Goal: Information Seeking & Learning: Learn about a topic

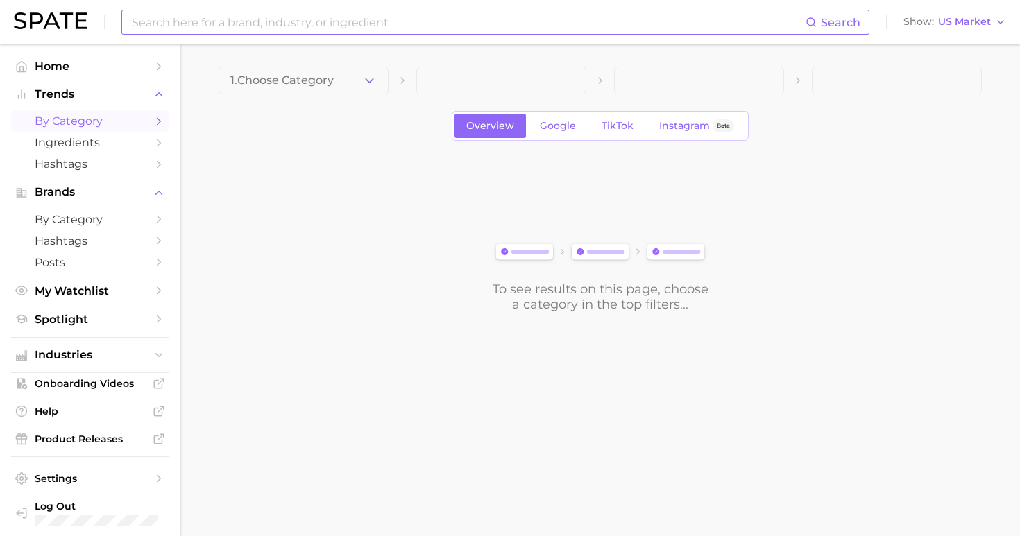
click at [470, 22] on input at bounding box center [467, 22] width 675 height 24
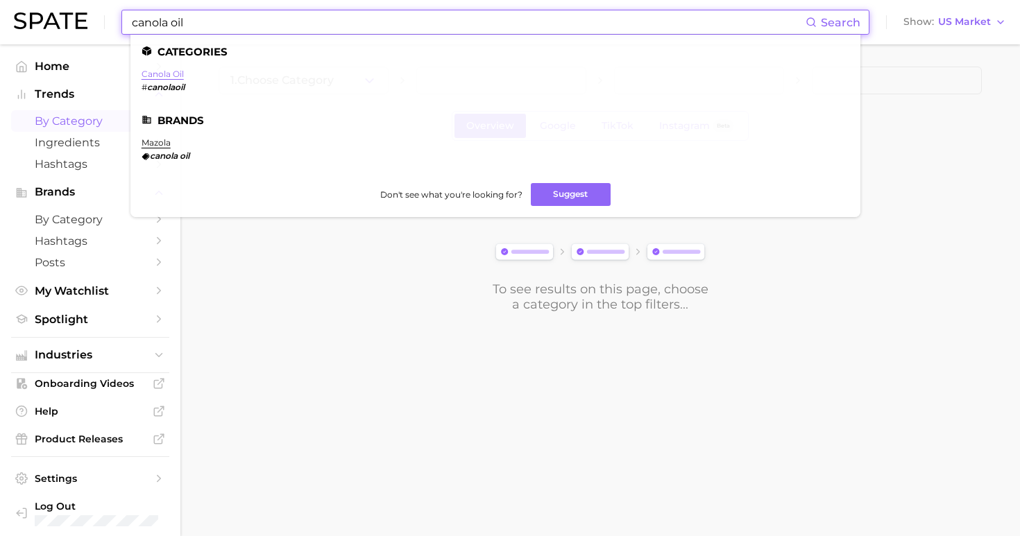
type input "canola oil"
click at [154, 76] on link "canola oil" at bounding box center [163, 74] width 42 height 10
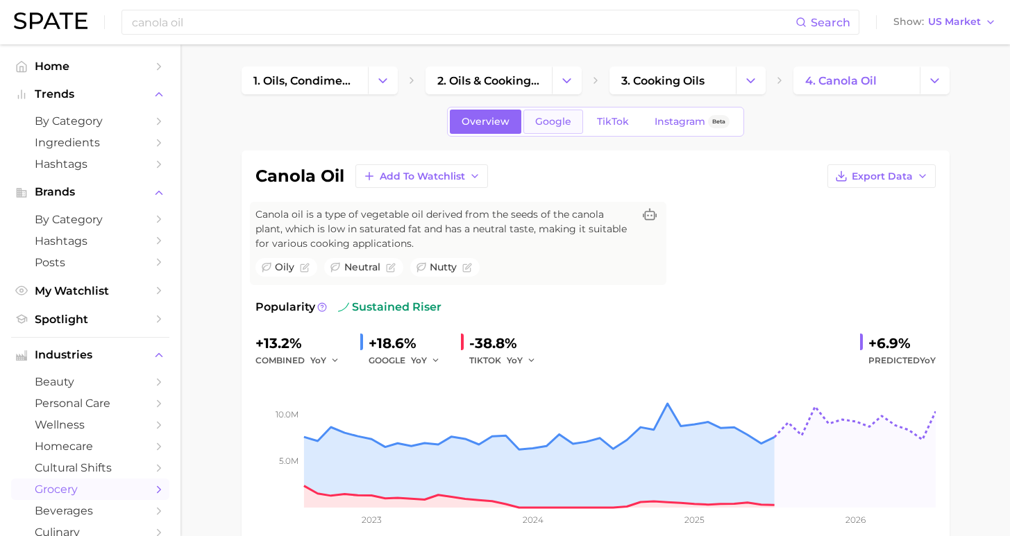
click at [563, 130] on link "Google" at bounding box center [553, 122] width 60 height 24
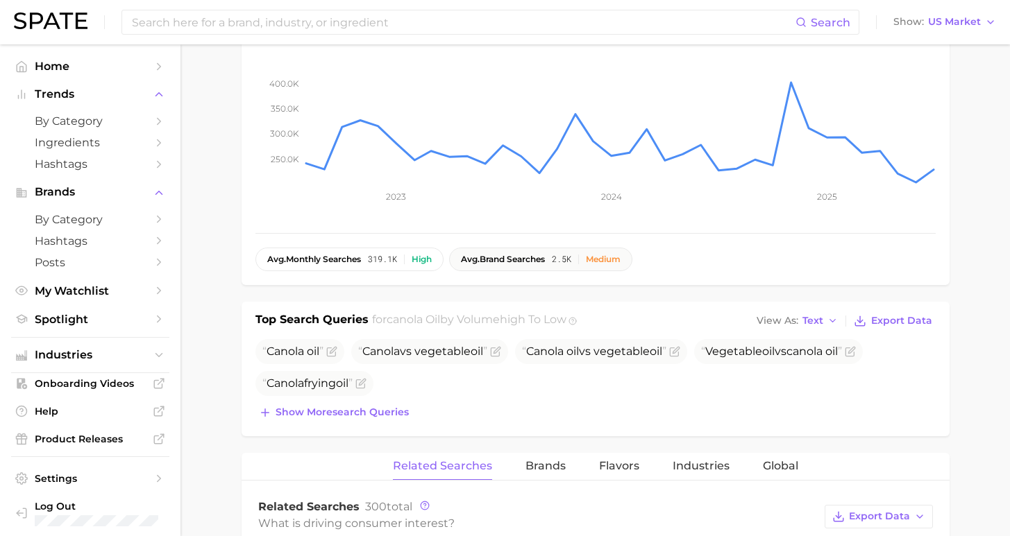
scroll to position [393, 0]
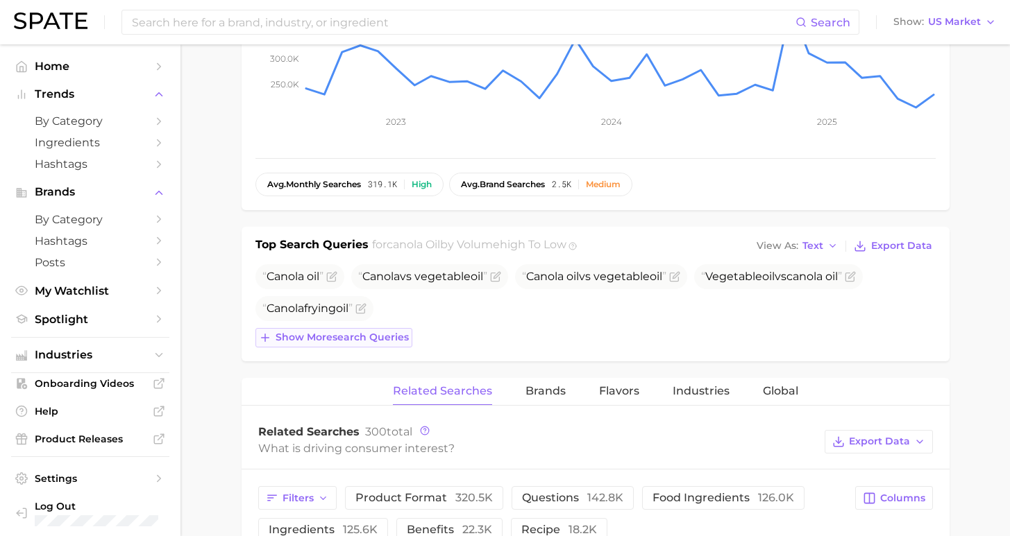
click at [377, 337] on span "Show more search queries" at bounding box center [341, 338] width 133 height 12
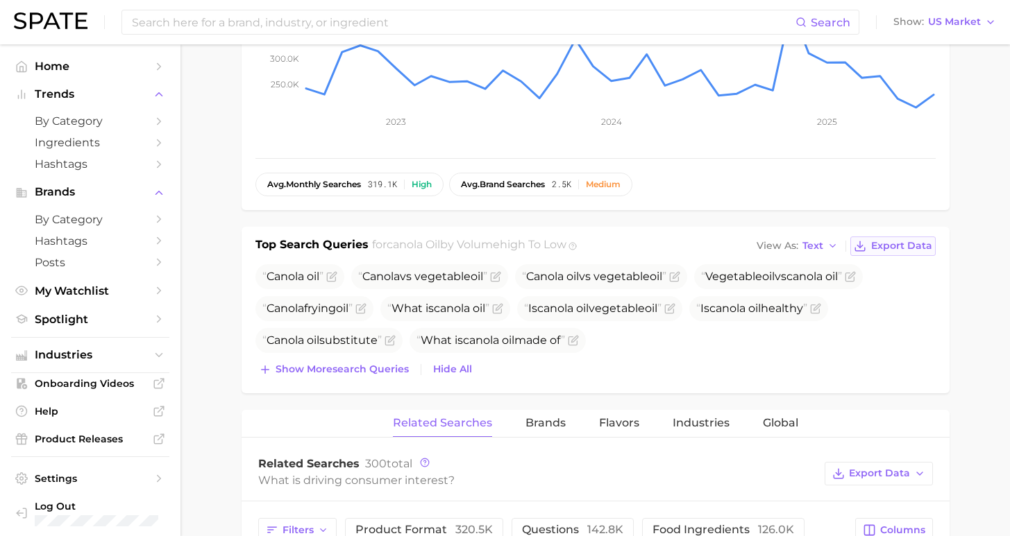
click at [919, 251] on span "Export Data" at bounding box center [901, 246] width 61 height 12
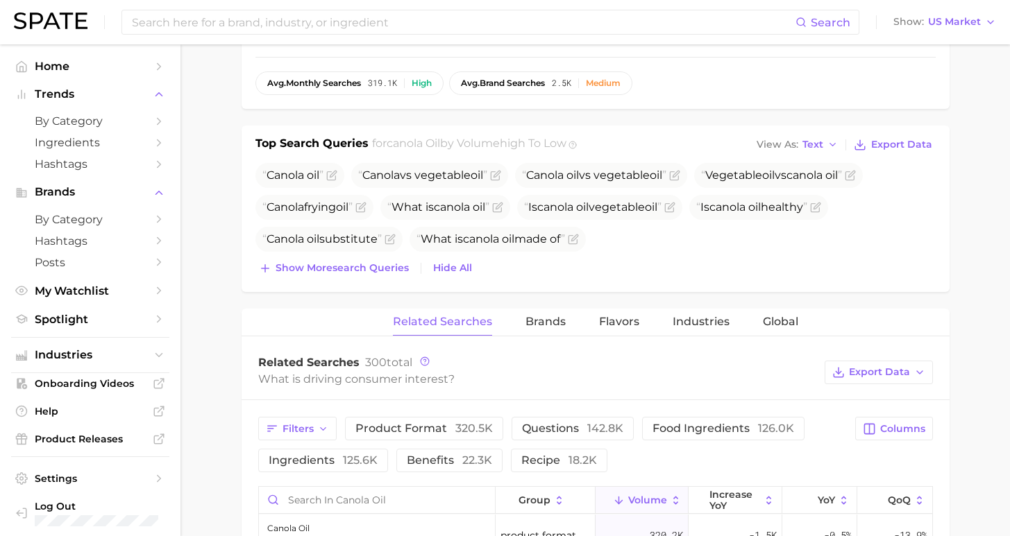
scroll to position [760, 0]
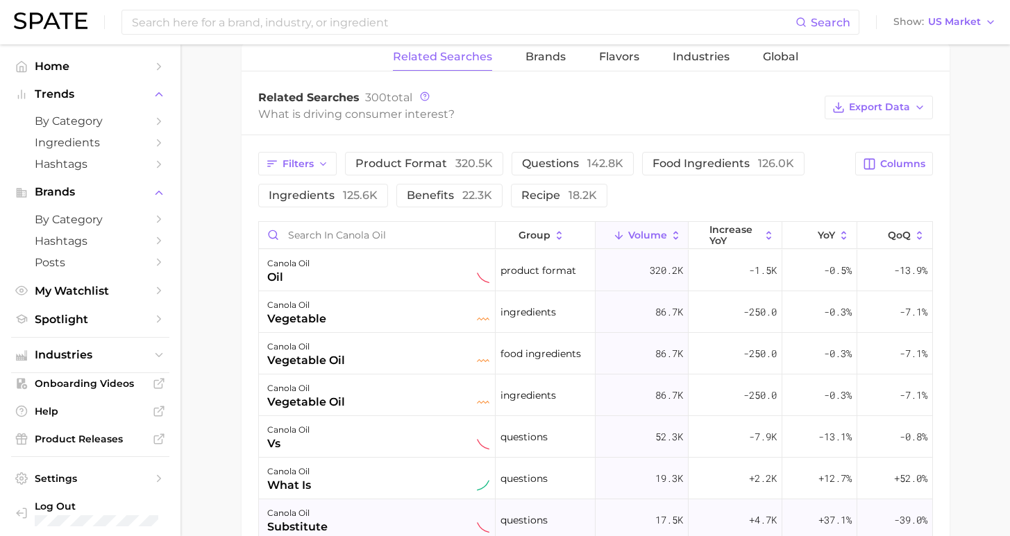
click at [357, 516] on div "canola oil substitute" at bounding box center [378, 520] width 222 height 31
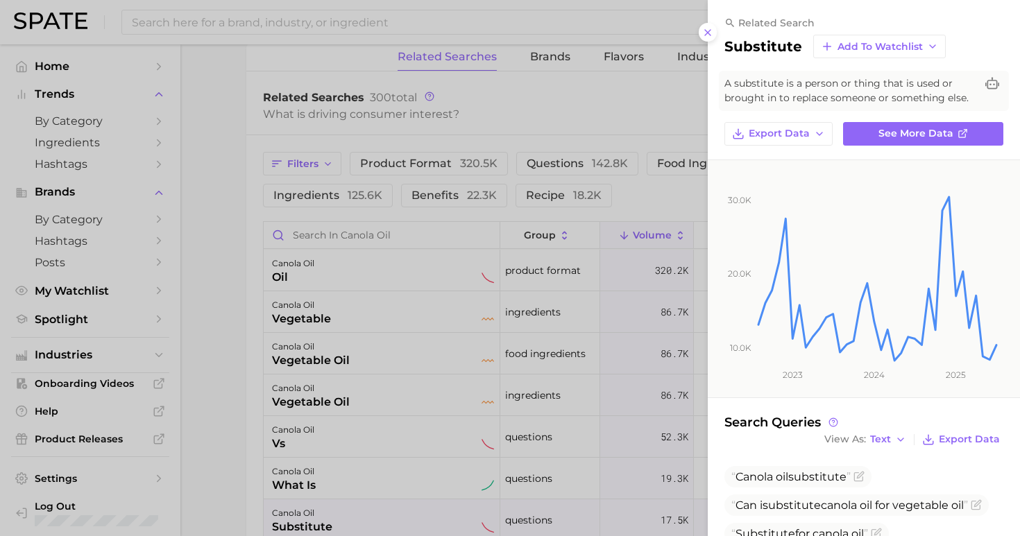
click at [228, 398] on div at bounding box center [510, 268] width 1020 height 536
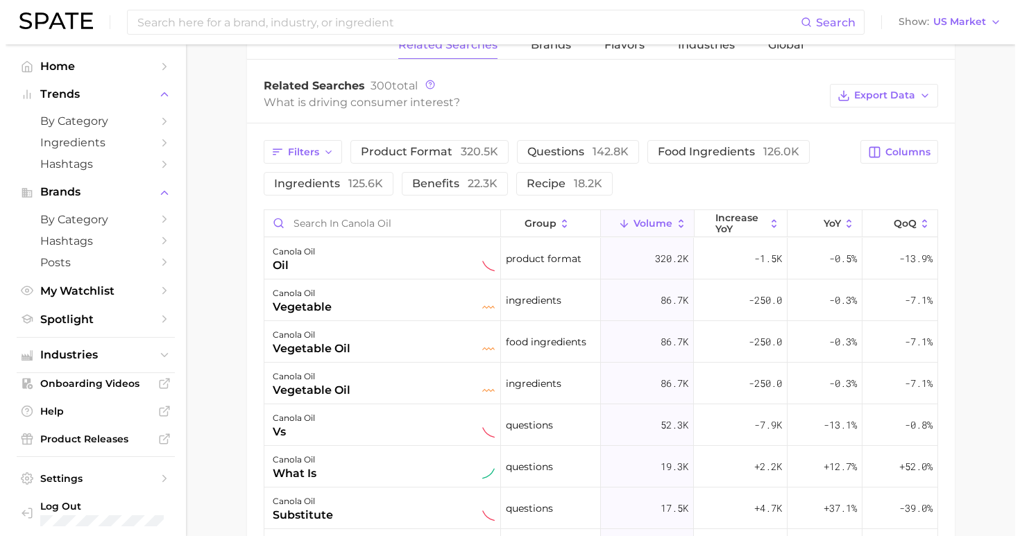
scroll to position [818, 0]
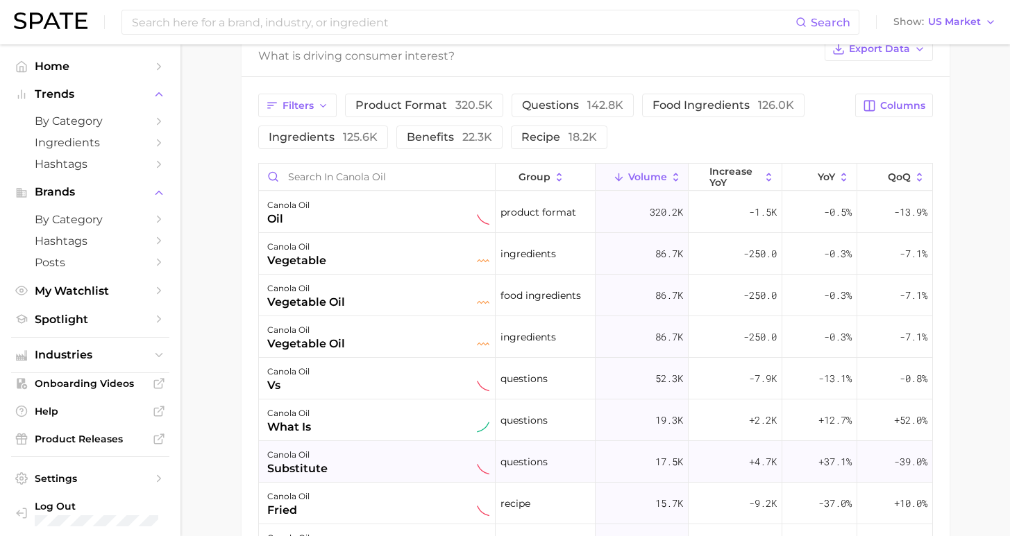
click at [424, 464] on div "canola oil substitute" at bounding box center [378, 462] width 222 height 31
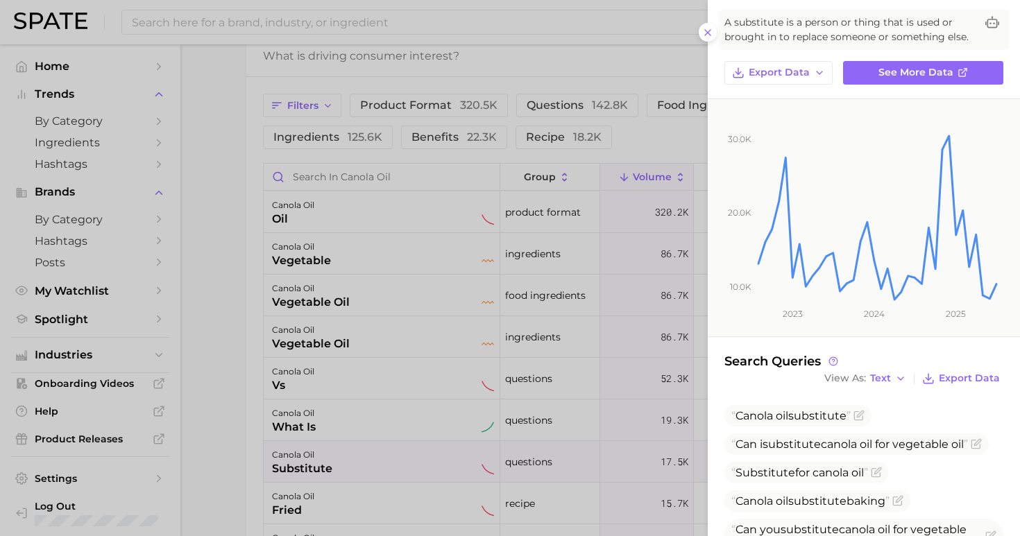
scroll to position [119, 0]
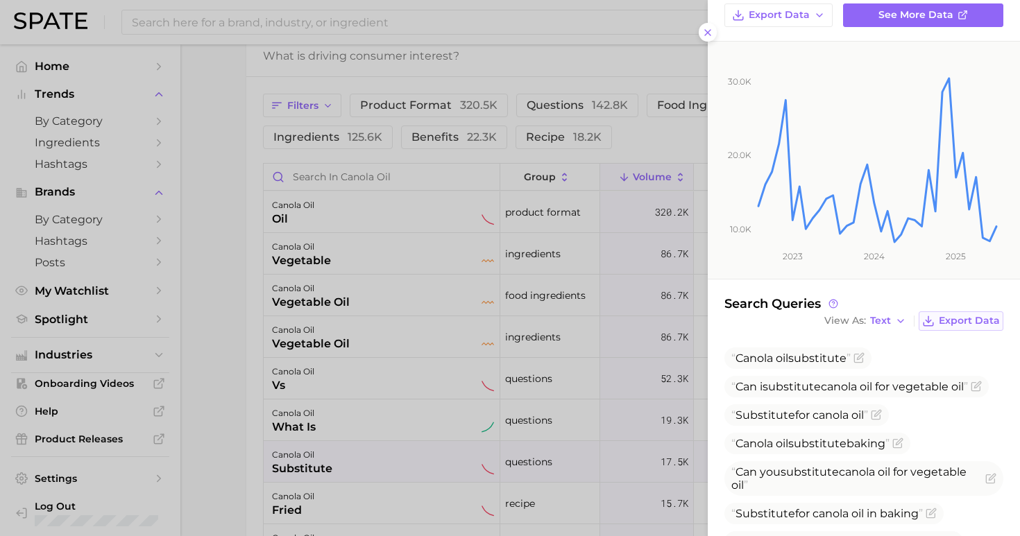
click at [978, 319] on span "Export Data" at bounding box center [969, 321] width 61 height 12
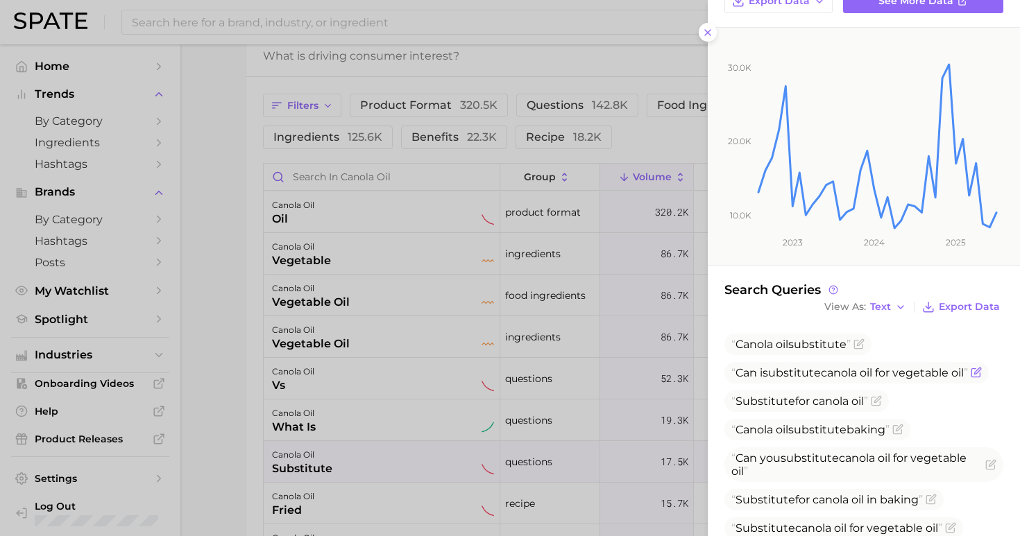
scroll to position [250, 0]
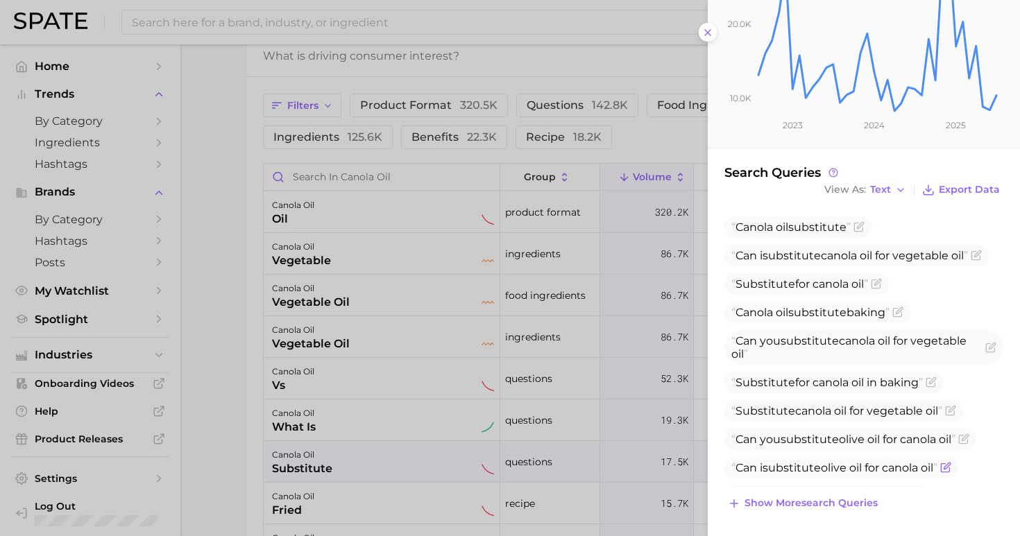
drag, startPoint x: 919, startPoint y: 450, endPoint x: 736, endPoint y: 452, distance: 183.9
click at [736, 461] on span "Can i substitute olive oil for canola oil" at bounding box center [834, 467] width 206 height 13
copy span "Can i substitute olive oil for canola oil"
drag, startPoint x: 879, startPoint y: 475, endPoint x: 727, endPoint y: 467, distance: 152.2
click at [727, 486] on span "Substitute canola oil for butter" at bounding box center [826, 497] width 204 height 22
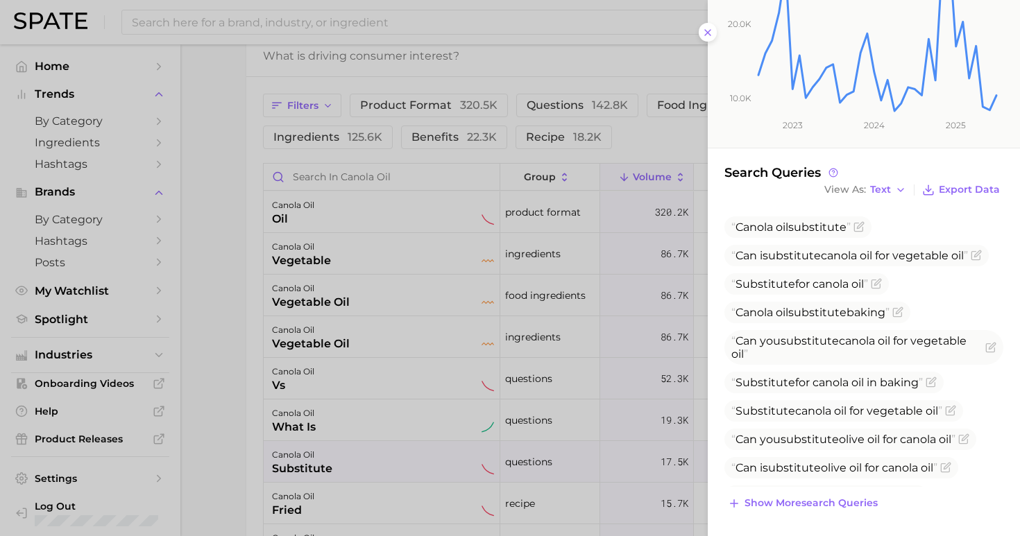
copy span "Substitute canola oil for butte"
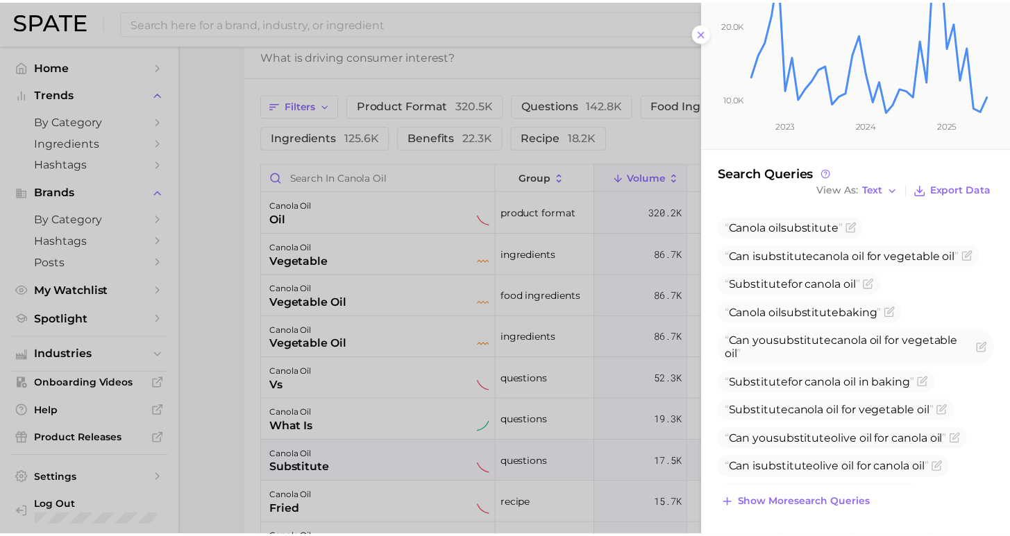
scroll to position [0, 0]
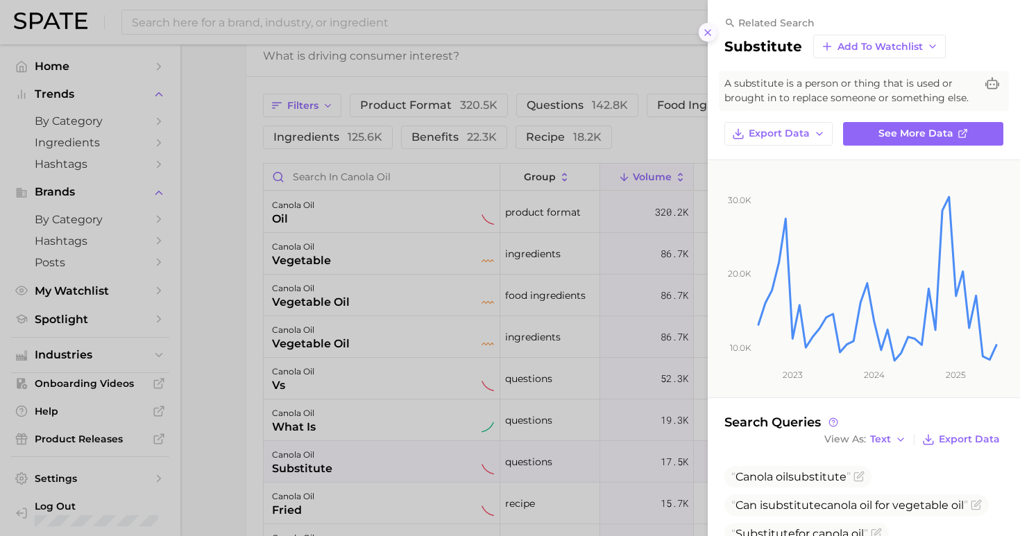
click at [705, 30] on line at bounding box center [708, 33] width 6 height 6
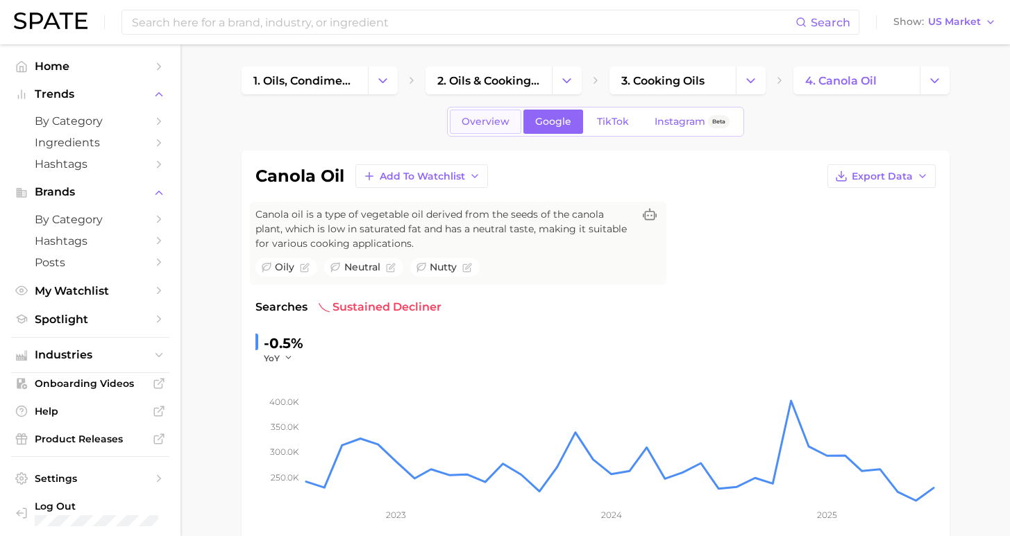
click at [493, 119] on span "Overview" at bounding box center [485, 122] width 48 height 12
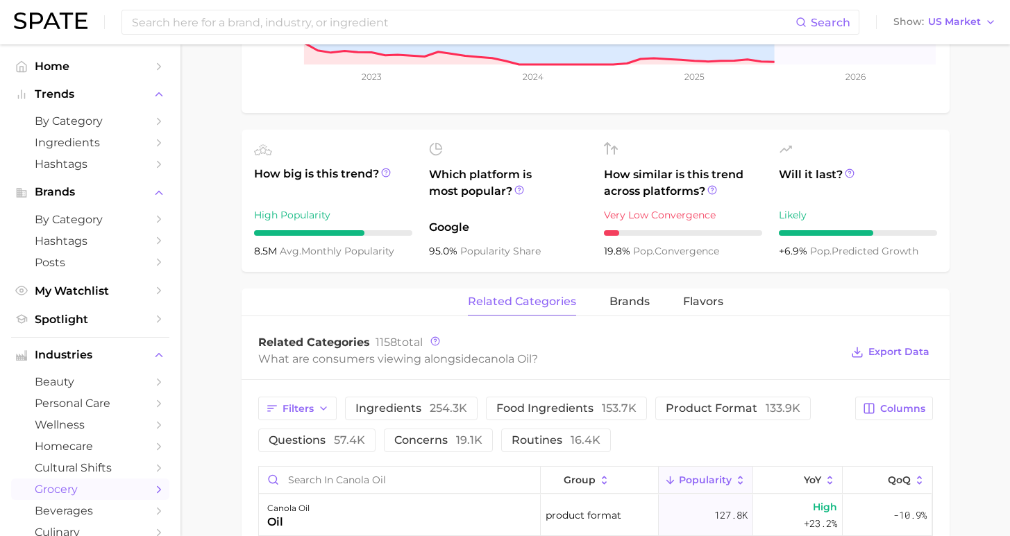
scroll to position [702, 0]
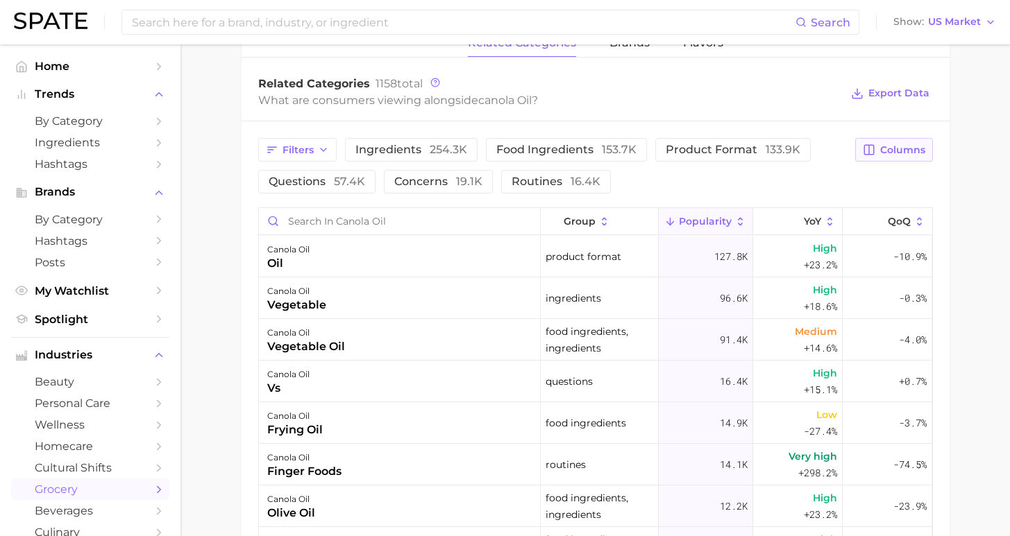
click at [888, 162] on div "Filters ingredients 254.3k food ingredients 153.7k product format 133.9k questi…" at bounding box center [595, 166] width 674 height 56
click at [895, 147] on span "Columns" at bounding box center [902, 150] width 45 height 12
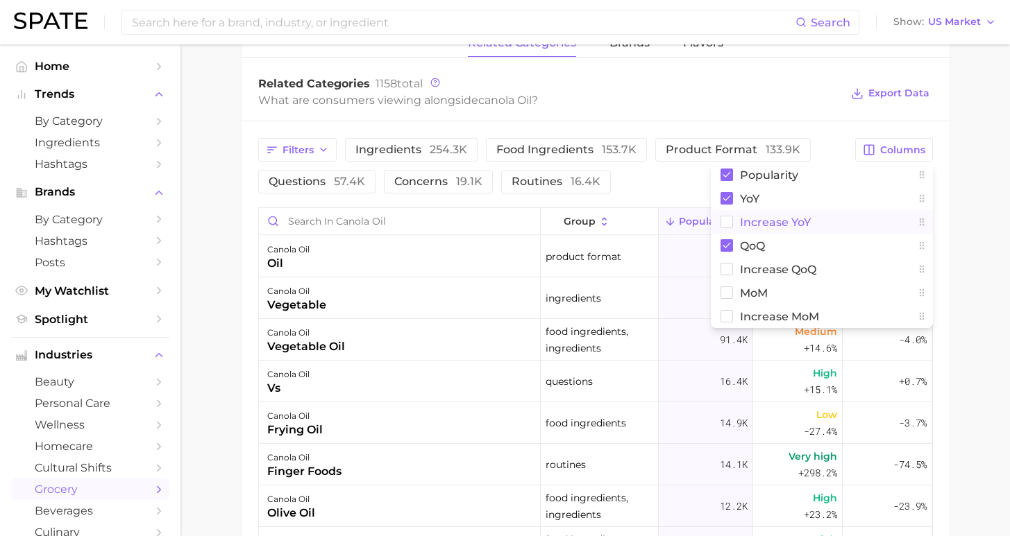
click at [764, 225] on span "Increase YoY" at bounding box center [775, 223] width 71 height 12
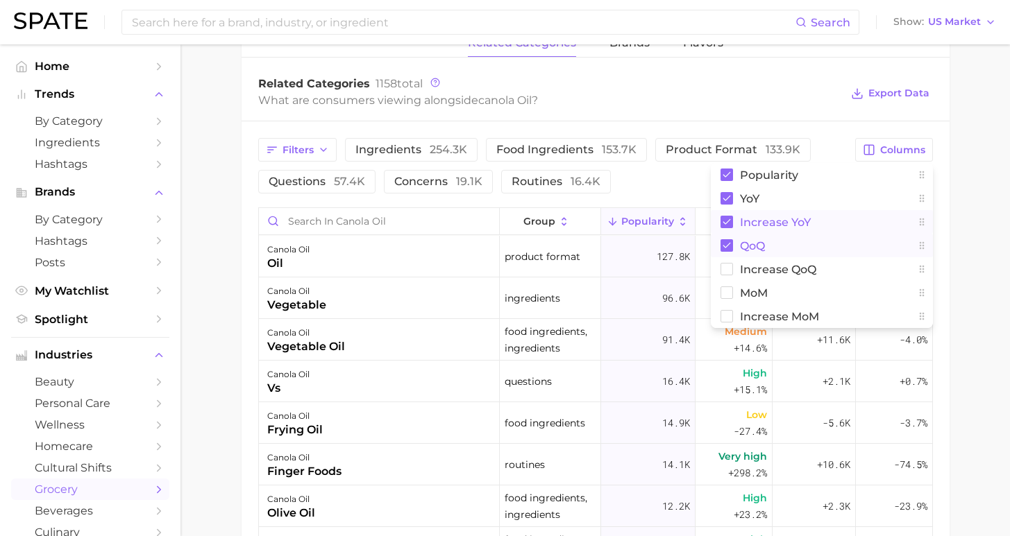
drag, startPoint x: 743, startPoint y: 249, endPoint x: 817, endPoint y: 219, distance: 80.3
click at [743, 249] on span "QoQ" at bounding box center [752, 246] width 25 height 12
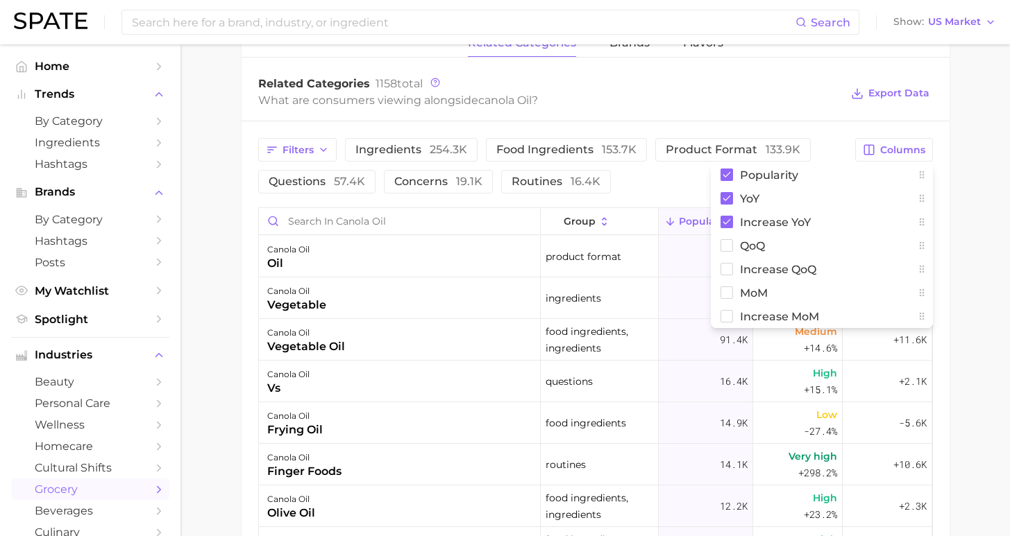
click at [983, 240] on main "1. oils, condiments & sauces 2. oils & cooking fats 3. cooking oils 4. canola o…" at bounding box center [594, 86] width 829 height 1488
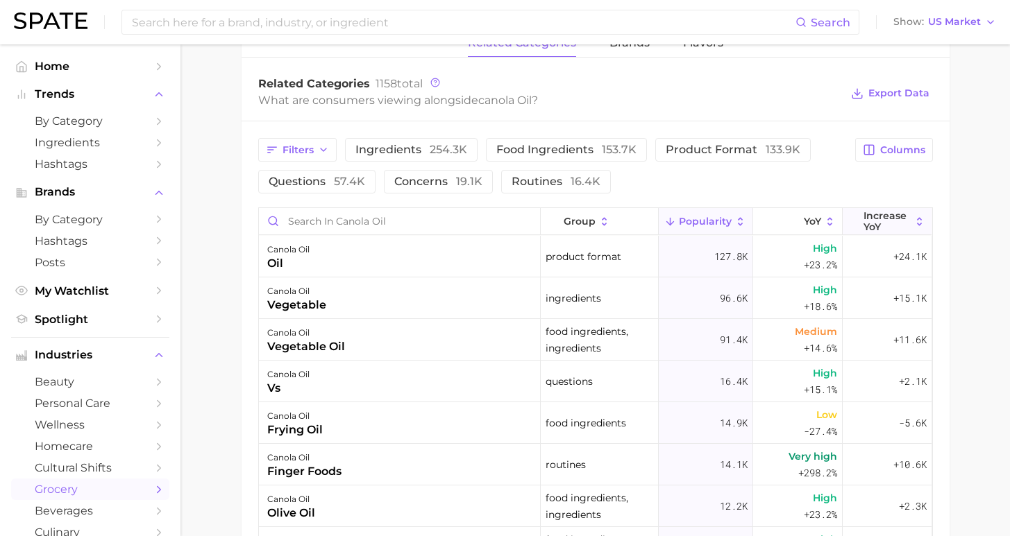
click at [863, 227] on span "Increase YoY" at bounding box center [886, 221] width 47 height 22
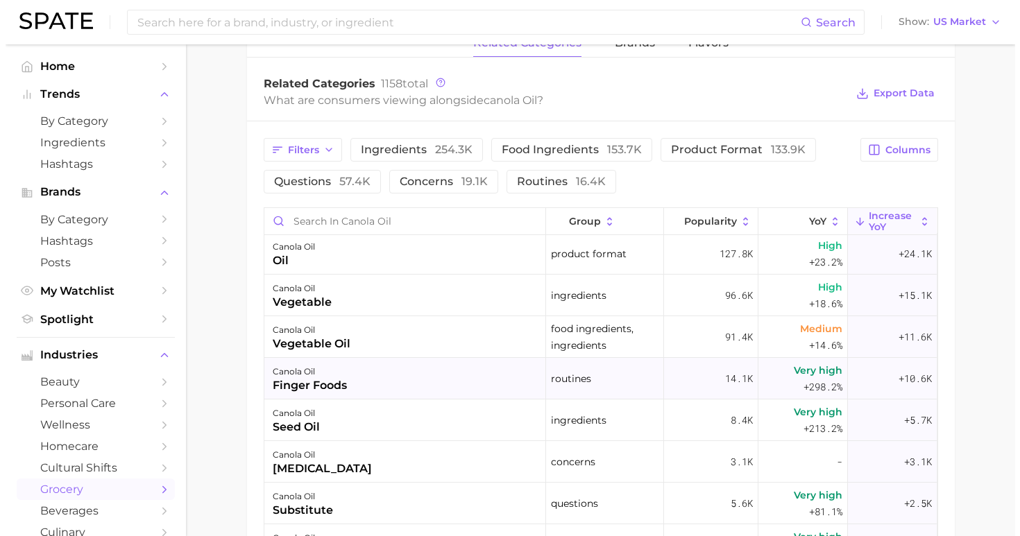
scroll to position [10, 0]
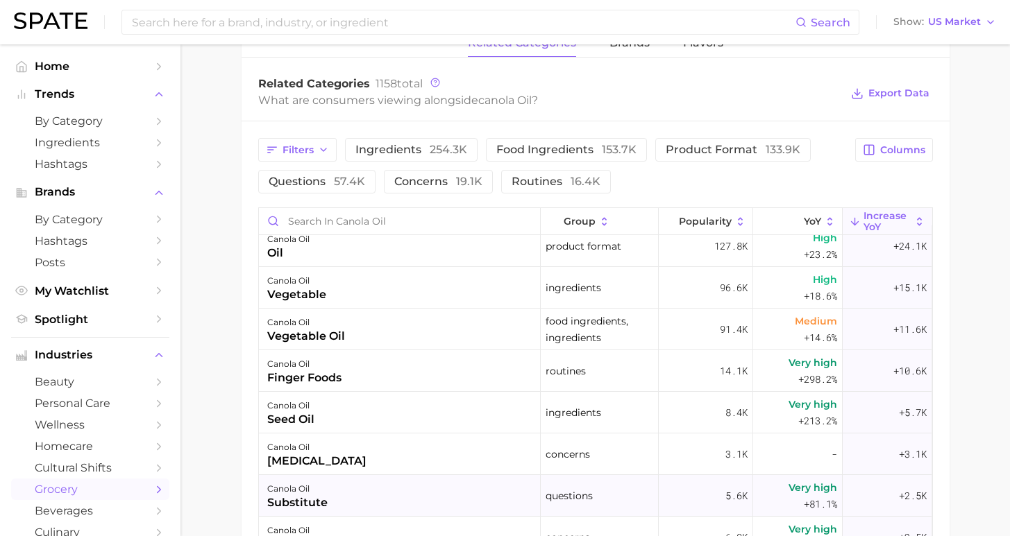
click at [355, 489] on div "canola oil substitute" at bounding box center [400, 496] width 282 height 42
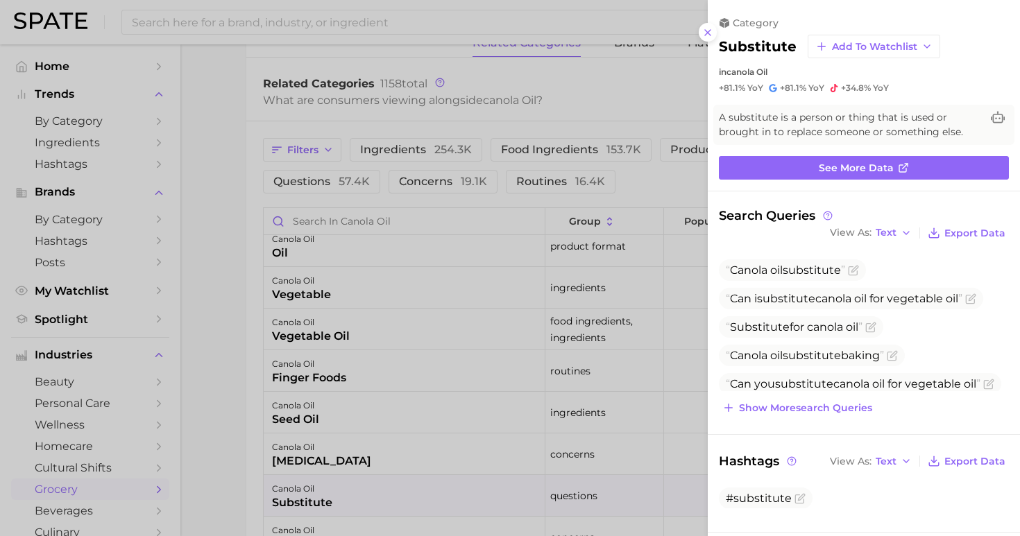
scroll to position [0, 0]
click at [792, 409] on span "Show more search queries" at bounding box center [805, 408] width 133 height 12
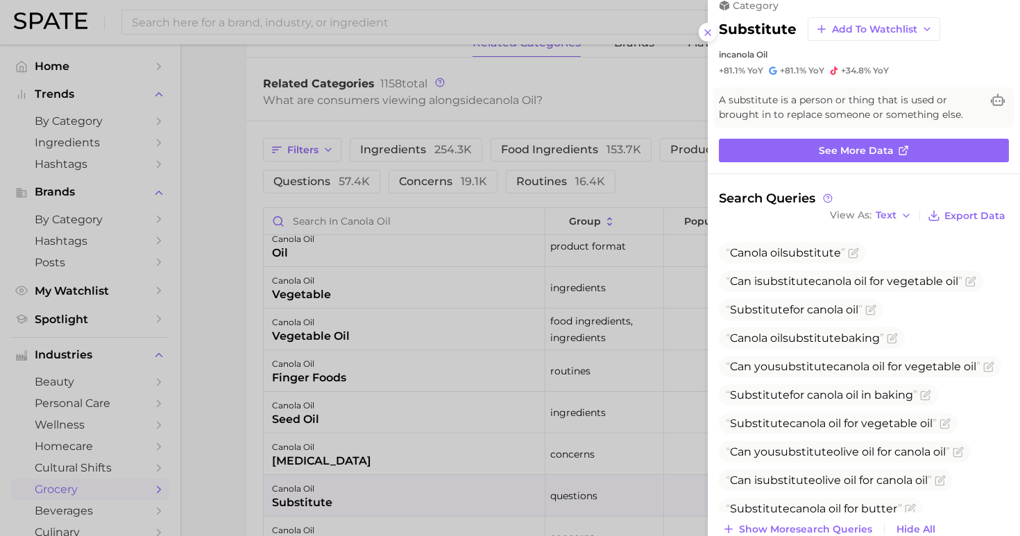
scroll to position [70, 0]
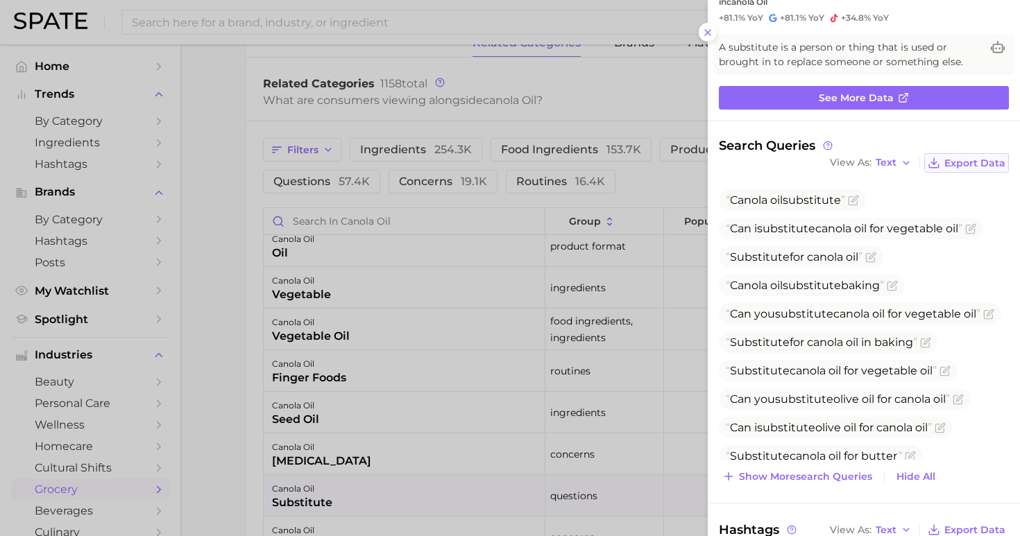
click at [957, 158] on span "Export Data" at bounding box center [974, 164] width 61 height 12
drag, startPoint x: 817, startPoint y: 146, endPoint x: 836, endPoint y: 171, distance: 31.6
click at [821, 164] on div "Search Queries View As Text Export Data" at bounding box center [864, 155] width 290 height 35
click at [714, 33] on div "category substitute Add to Watchlist in canola oil +81.1% YoY +81.1% YoY +34.8%…" at bounding box center [864, 268] width 312 height 536
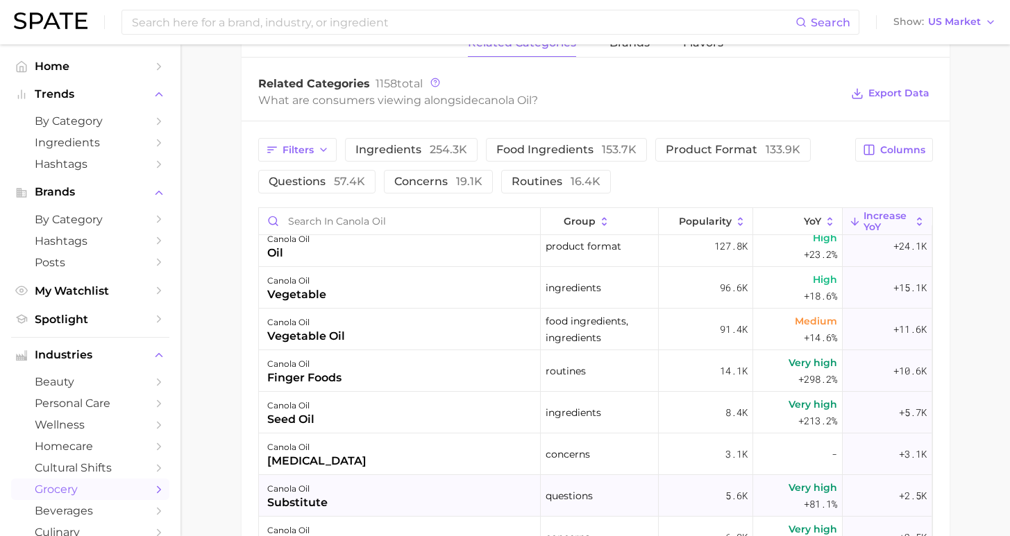
click at [353, 496] on div "canola oil substitute" at bounding box center [400, 496] width 282 height 42
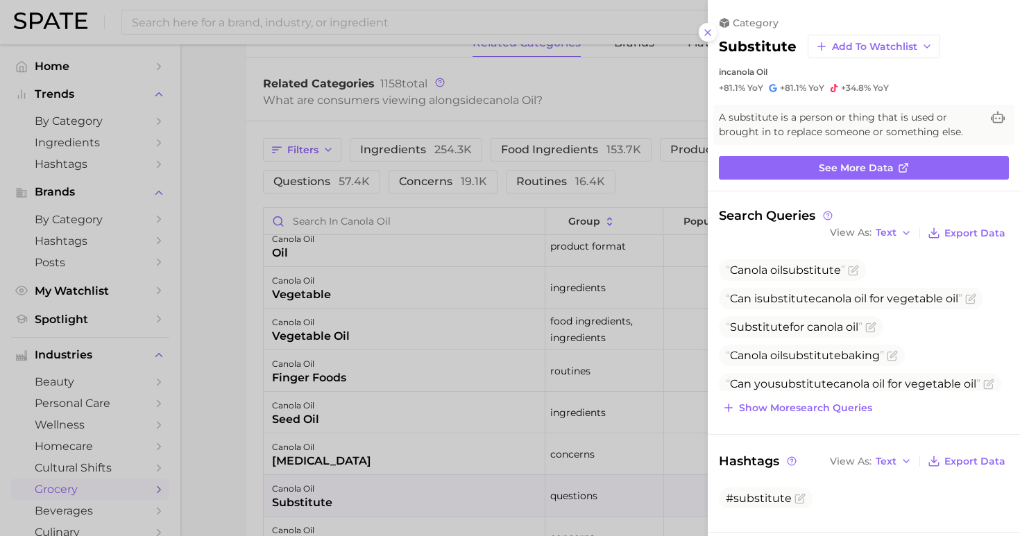
scroll to position [0, 0]
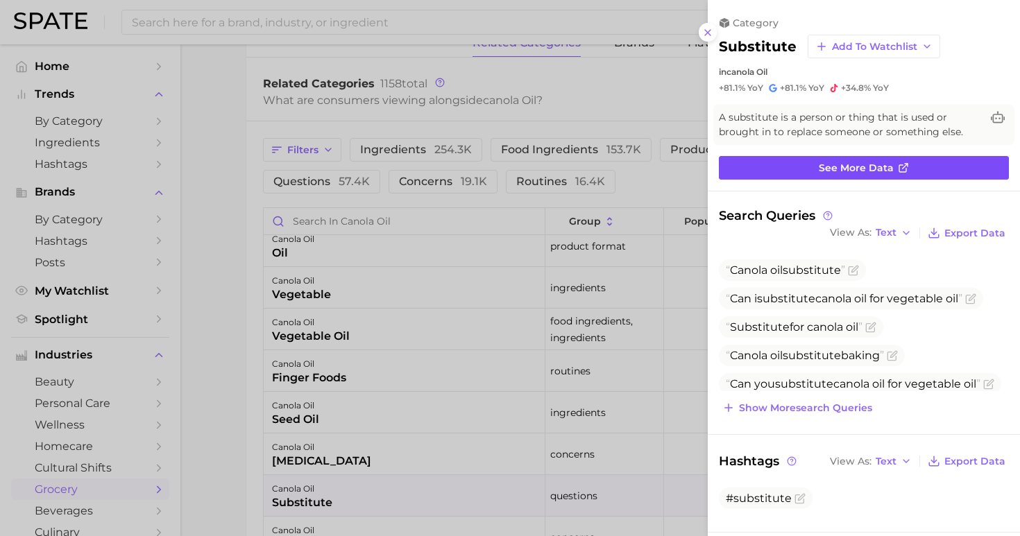
click at [935, 169] on link "See more data" at bounding box center [864, 168] width 290 height 24
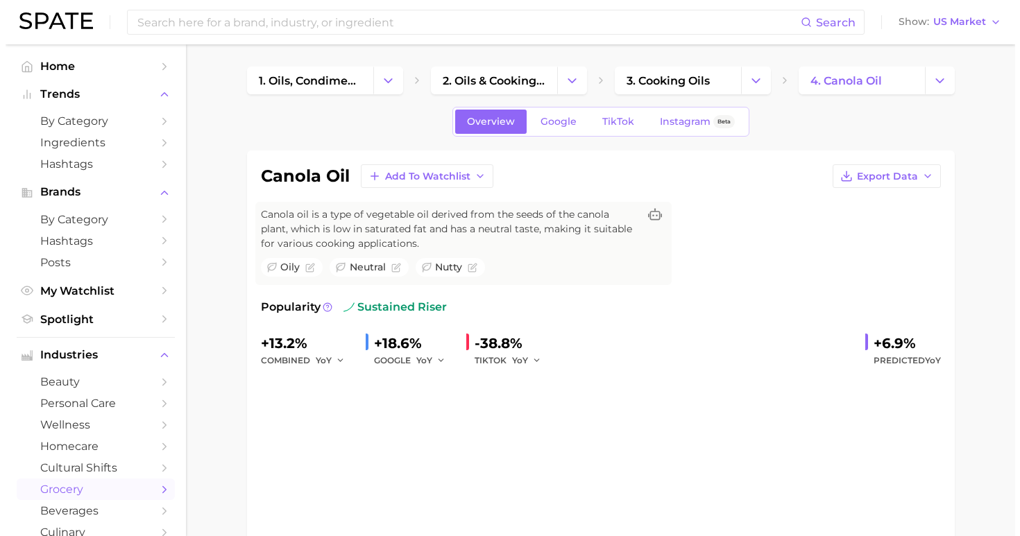
scroll to position [702, 0]
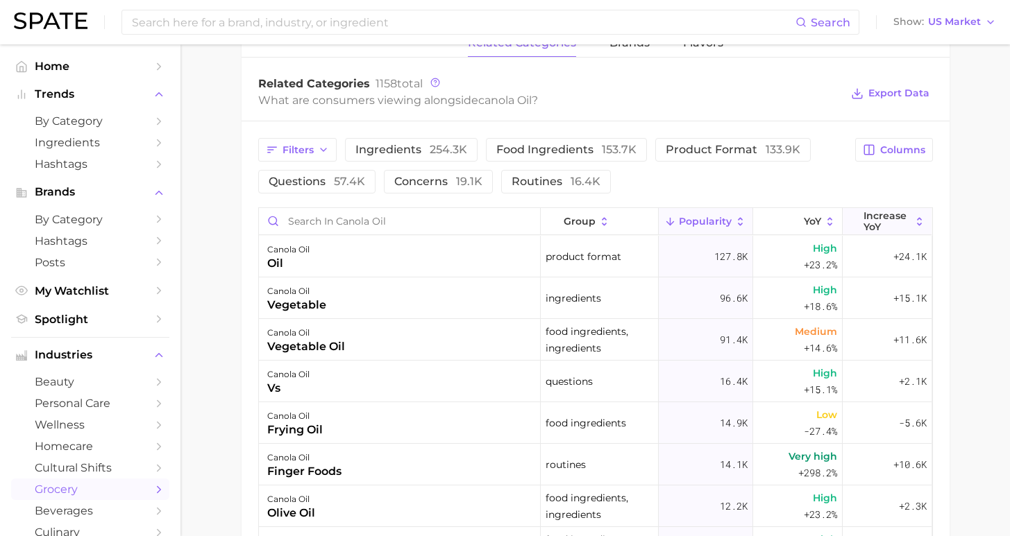
click at [891, 223] on span "Increase YoY" at bounding box center [886, 221] width 47 height 22
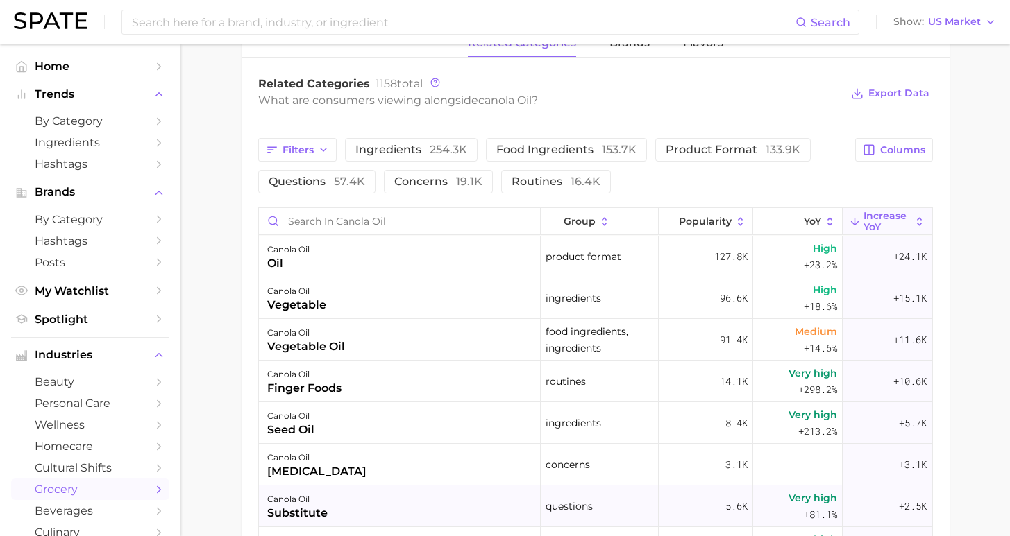
click at [344, 515] on div "canola oil substitute" at bounding box center [400, 507] width 282 height 42
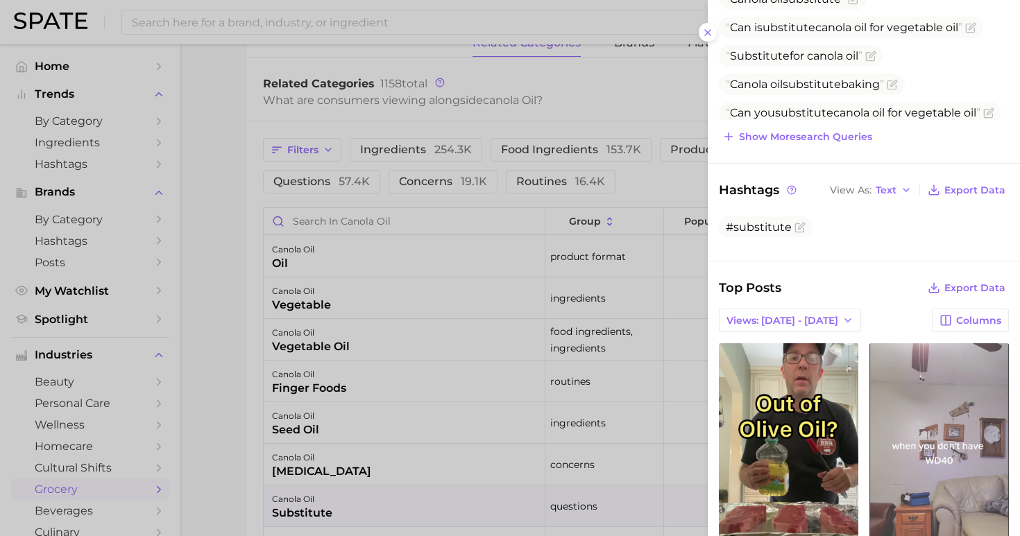
scroll to position [289, 0]
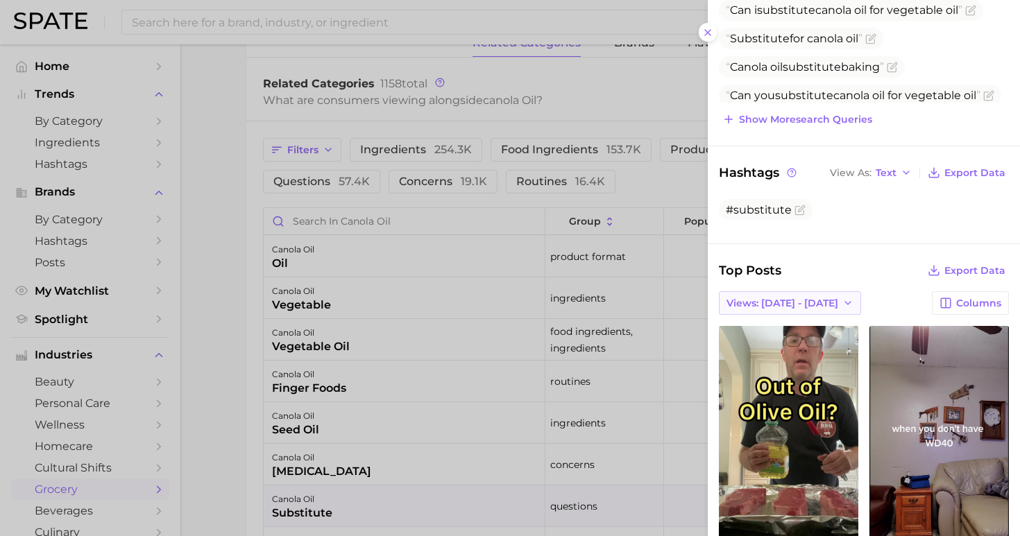
click at [794, 291] on button "Views: Aug 10 - 17" at bounding box center [790, 303] width 142 height 24
click at [777, 347] on button "Total Views" at bounding box center [784, 353] width 153 height 25
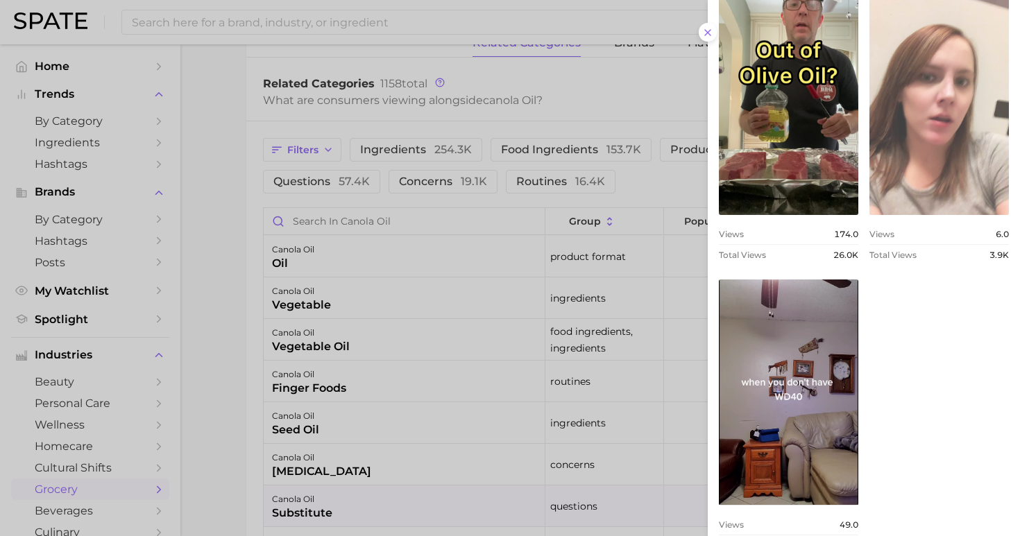
scroll to position [655, 0]
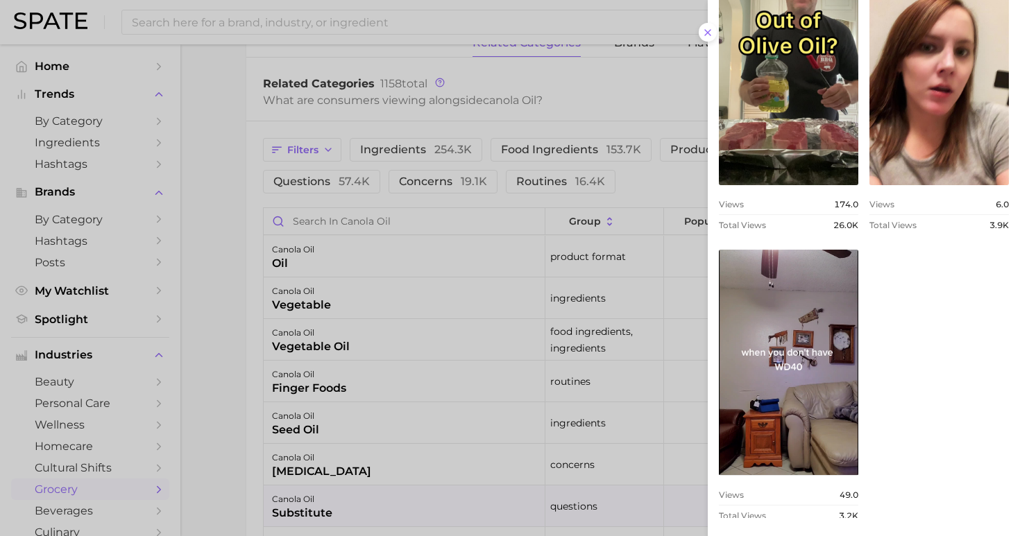
click at [251, 244] on div at bounding box center [510, 268] width 1020 height 536
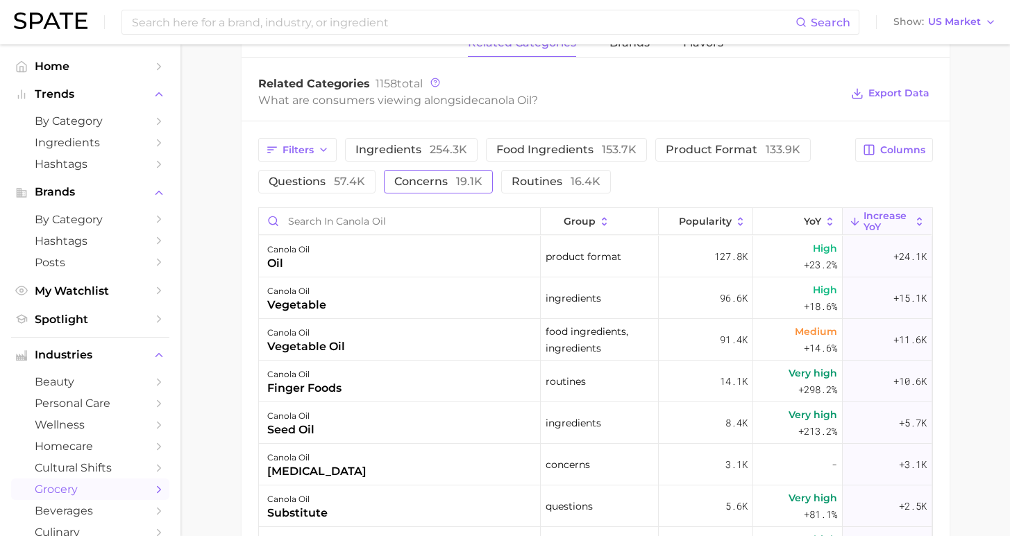
click at [416, 183] on span "concerns 19.1k" at bounding box center [438, 181] width 88 height 11
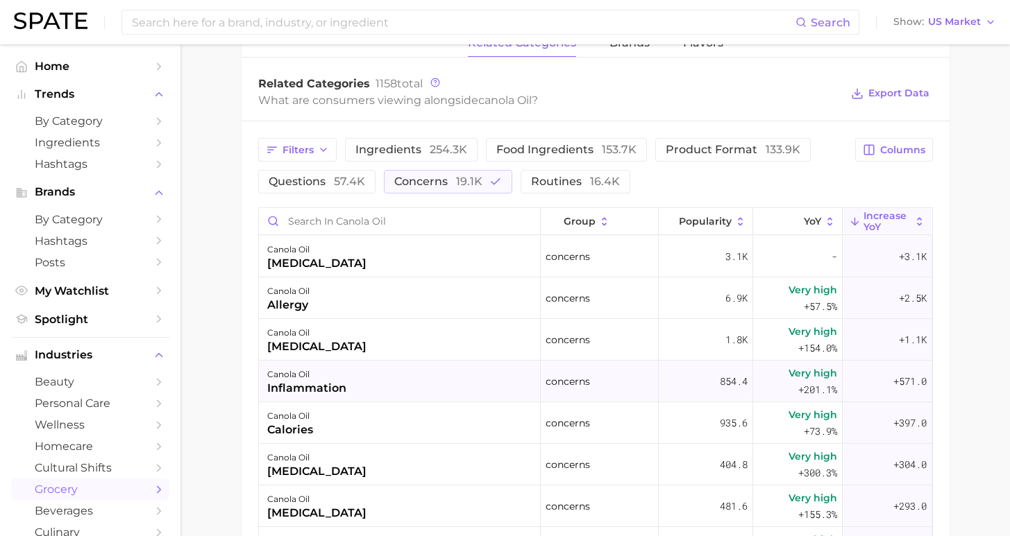
click at [464, 373] on div "canola oil inflammation" at bounding box center [400, 382] width 282 height 42
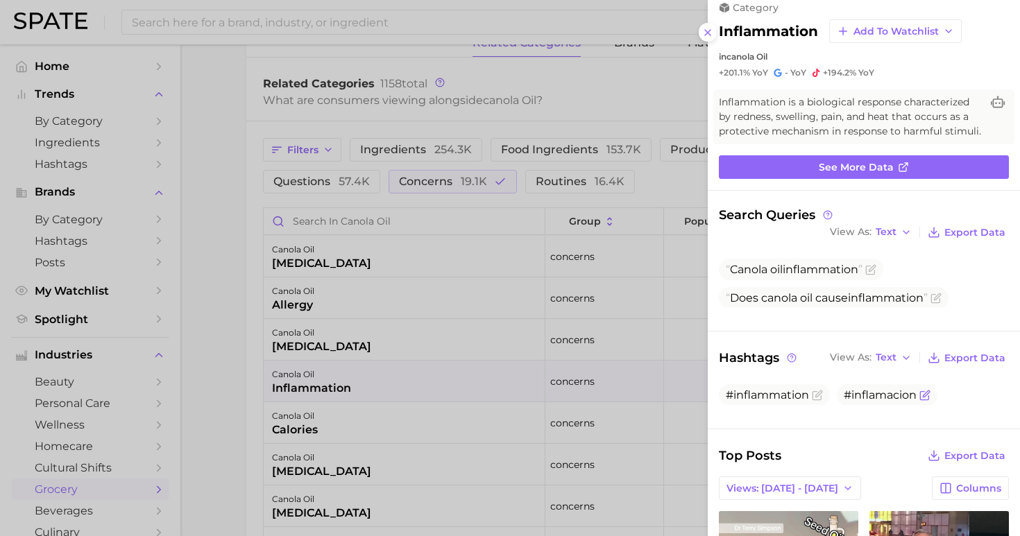
scroll to position [35, 0]
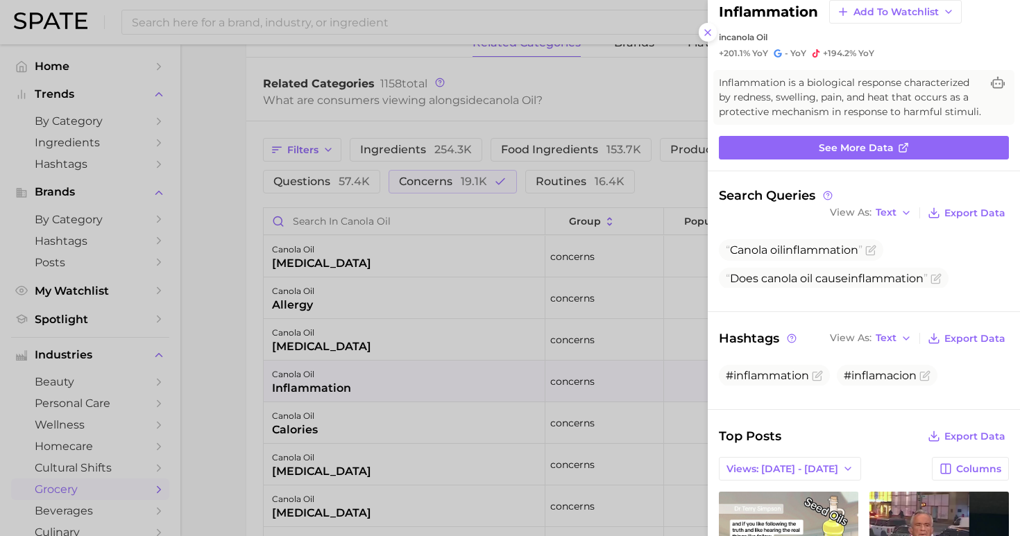
click at [196, 247] on div at bounding box center [510, 268] width 1020 height 536
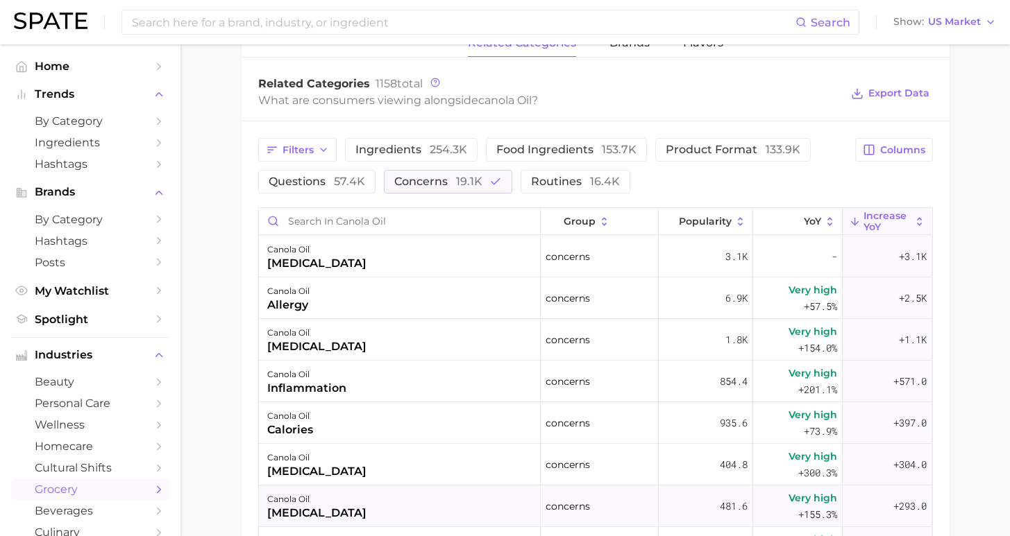
click at [381, 510] on div "canola oil hormonal imbalance" at bounding box center [400, 507] width 282 height 42
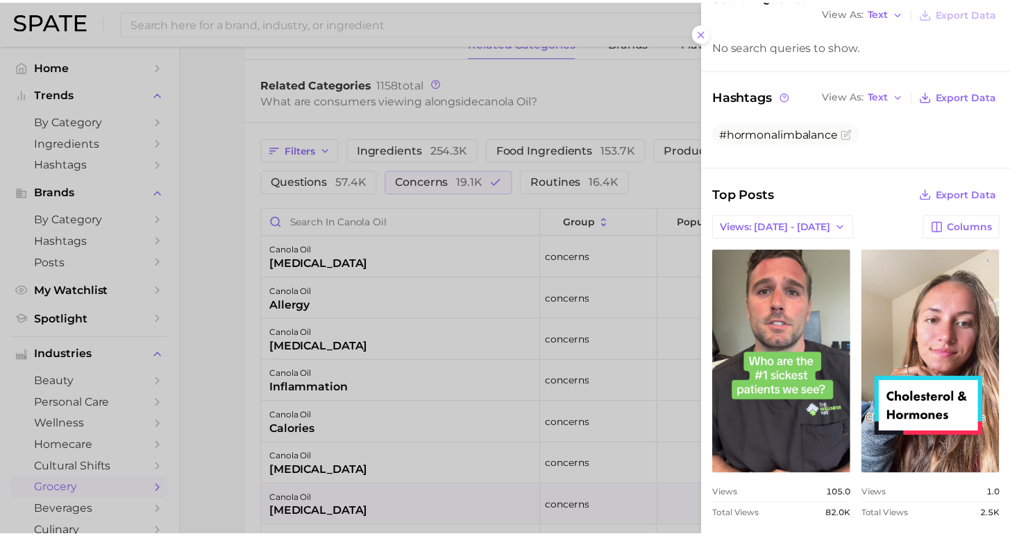
scroll to position [0, 0]
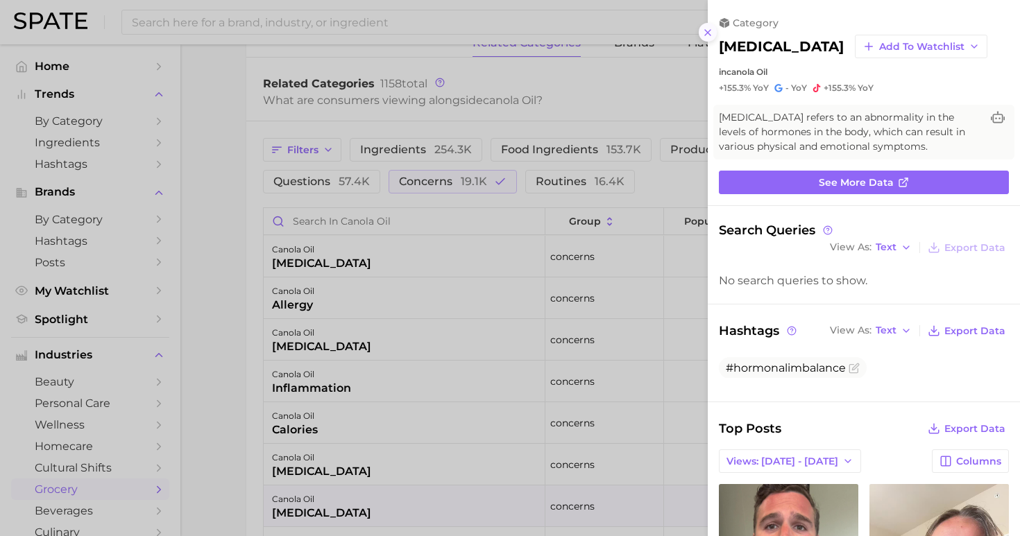
click at [708, 28] on icon at bounding box center [707, 32] width 11 height 11
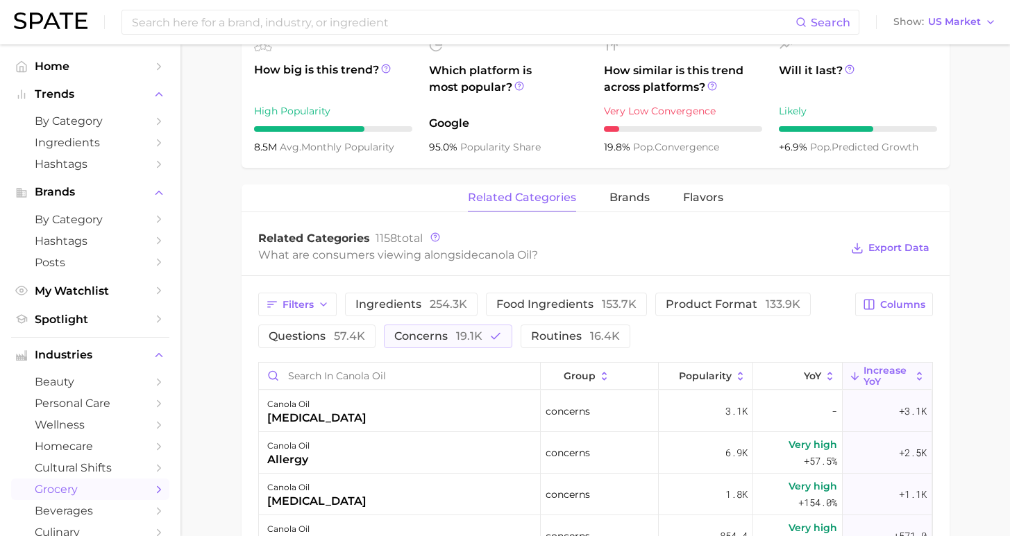
scroll to position [69, 0]
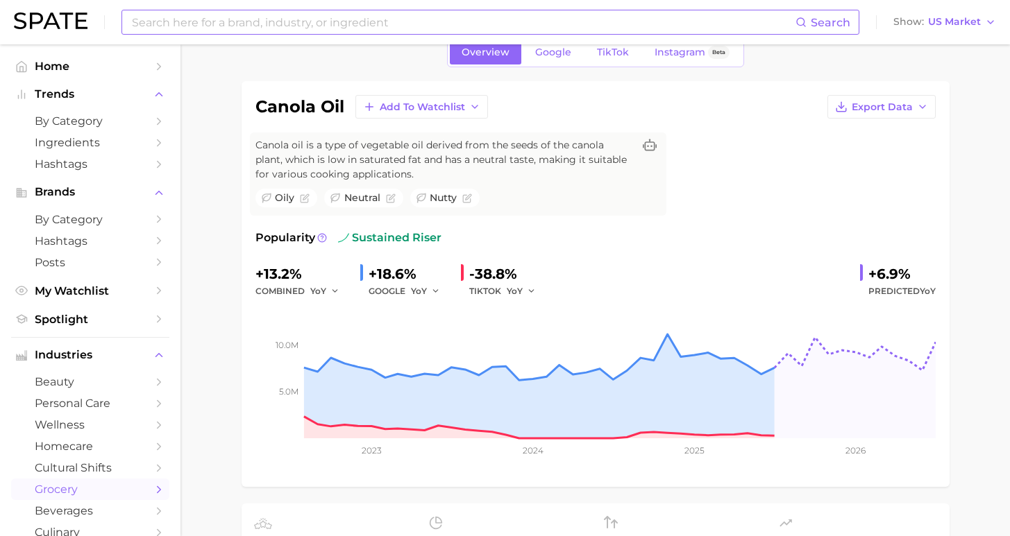
click at [340, 22] on input at bounding box center [462, 22] width 665 height 24
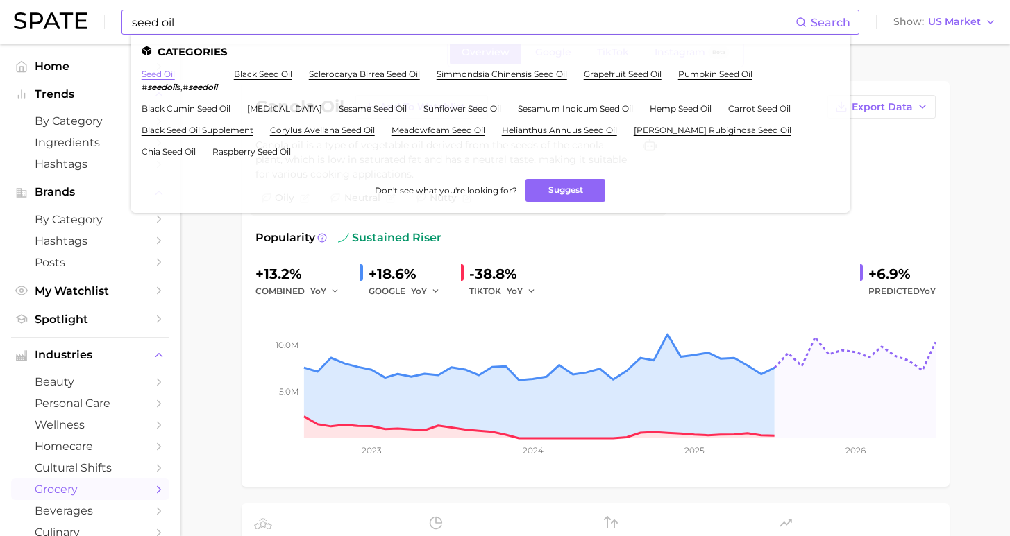
click at [165, 76] on link "seed oil" at bounding box center [158, 74] width 33 height 10
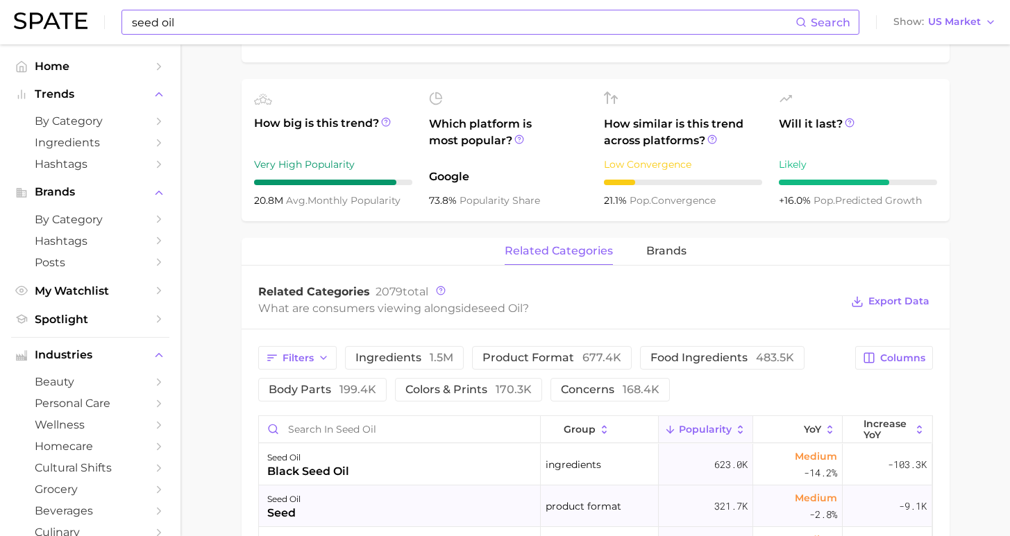
scroll to position [740, 0]
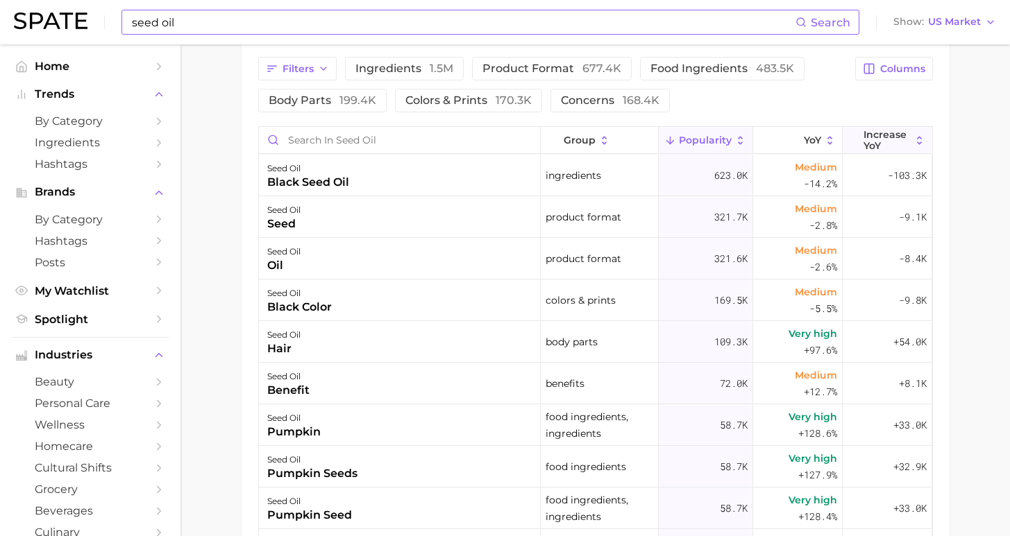
click at [863, 144] on span "Increase YoY" at bounding box center [886, 140] width 47 height 22
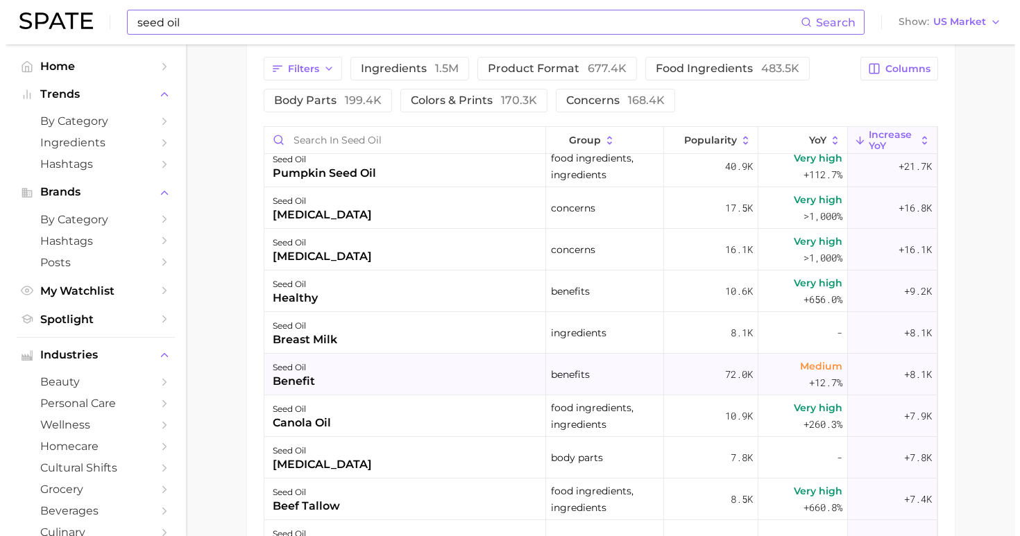
scroll to position [193, 0]
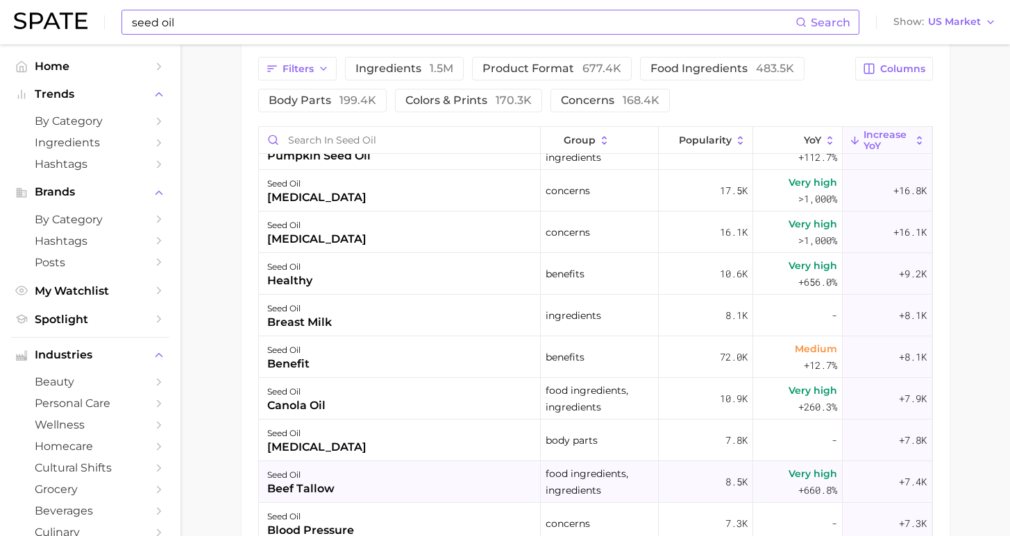
click at [440, 486] on div "seed oil beef tallow" at bounding box center [400, 482] width 282 height 42
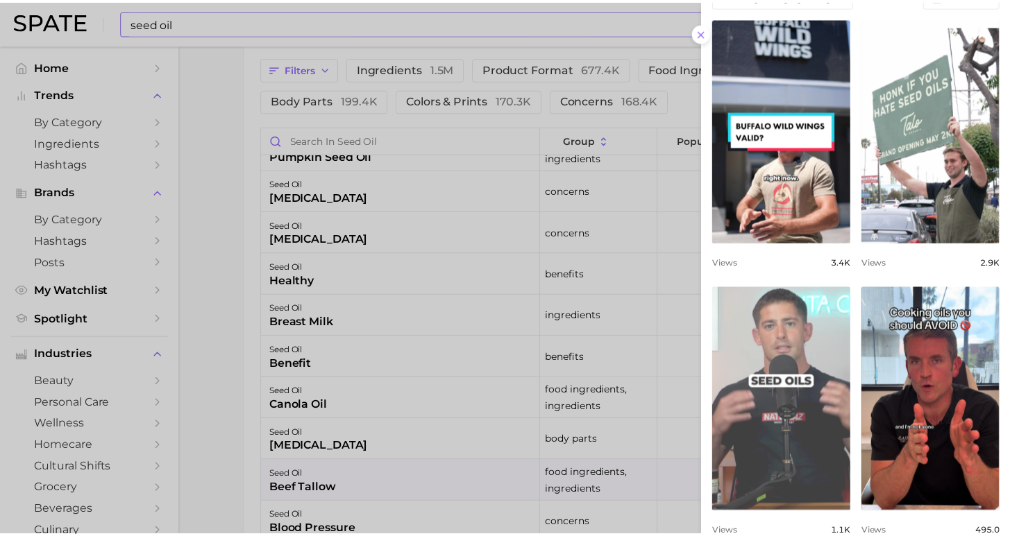
scroll to position [785, 0]
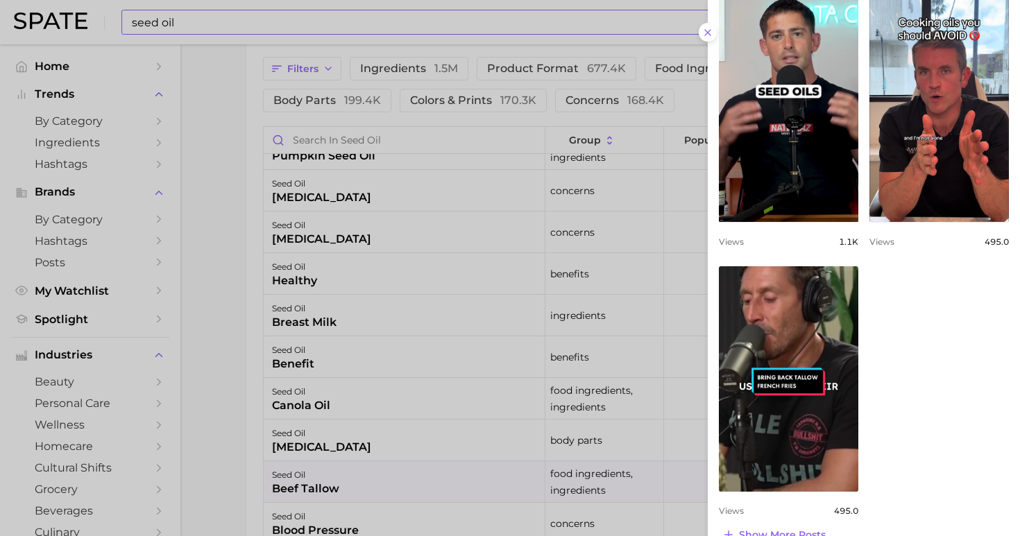
click at [205, 360] on div at bounding box center [510, 268] width 1020 height 536
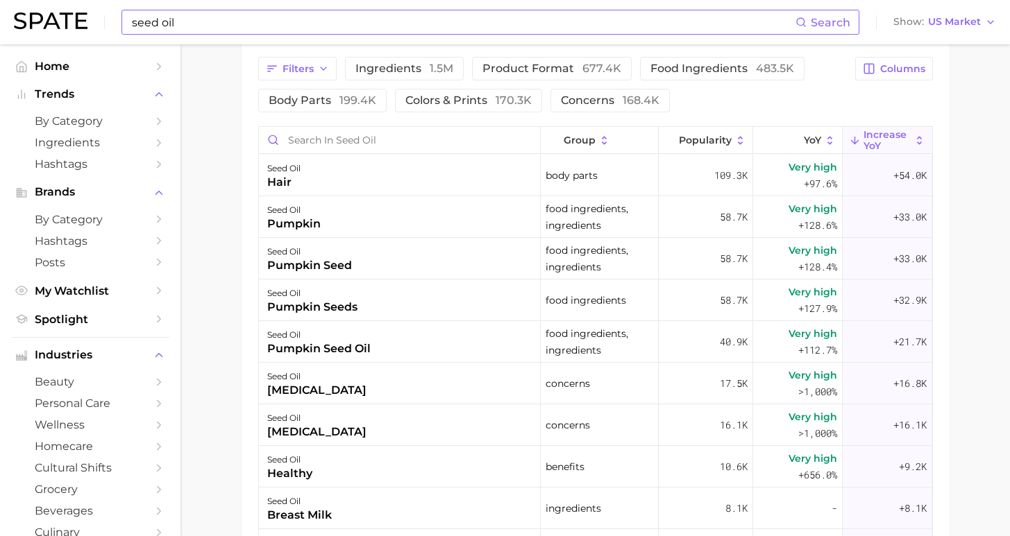
scroll to position [552, 0]
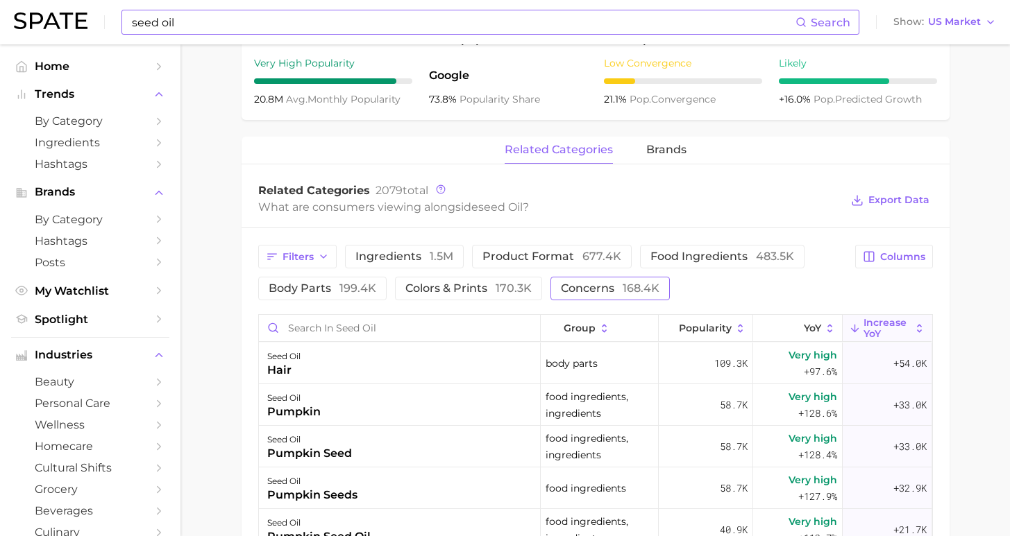
click at [588, 289] on span "concerns 168.4k" at bounding box center [610, 288] width 99 height 11
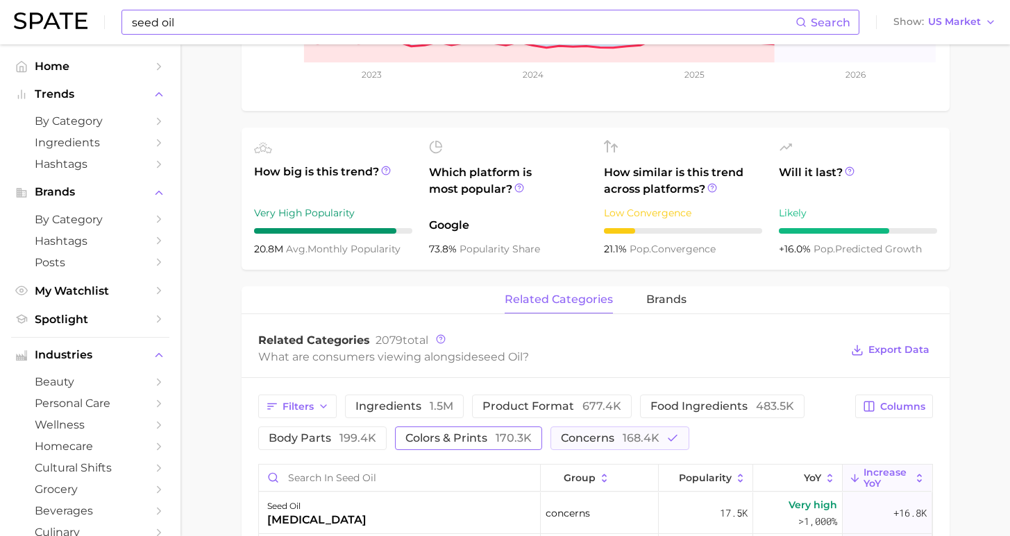
scroll to position [428, 0]
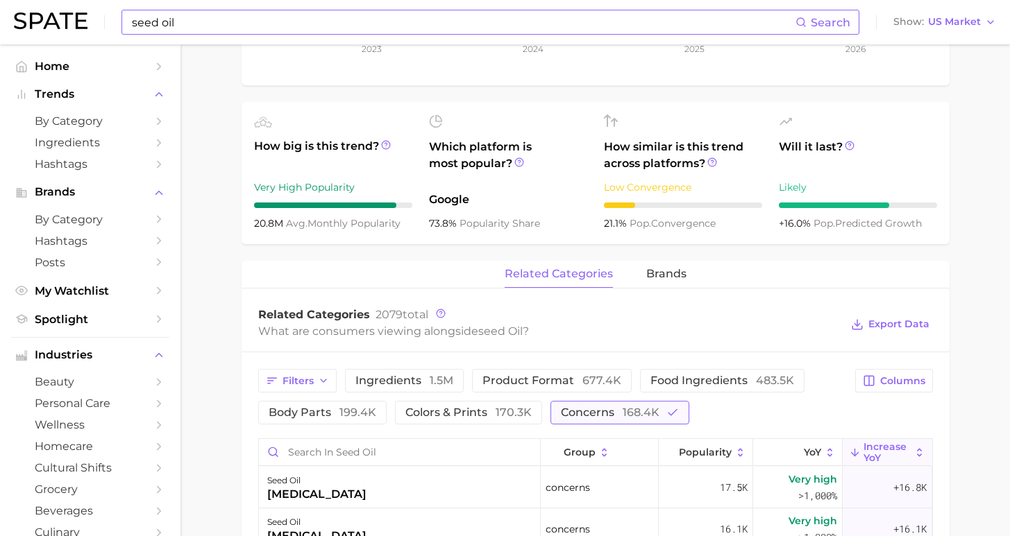
click at [622, 407] on span "168.4k" at bounding box center [640, 412] width 37 height 13
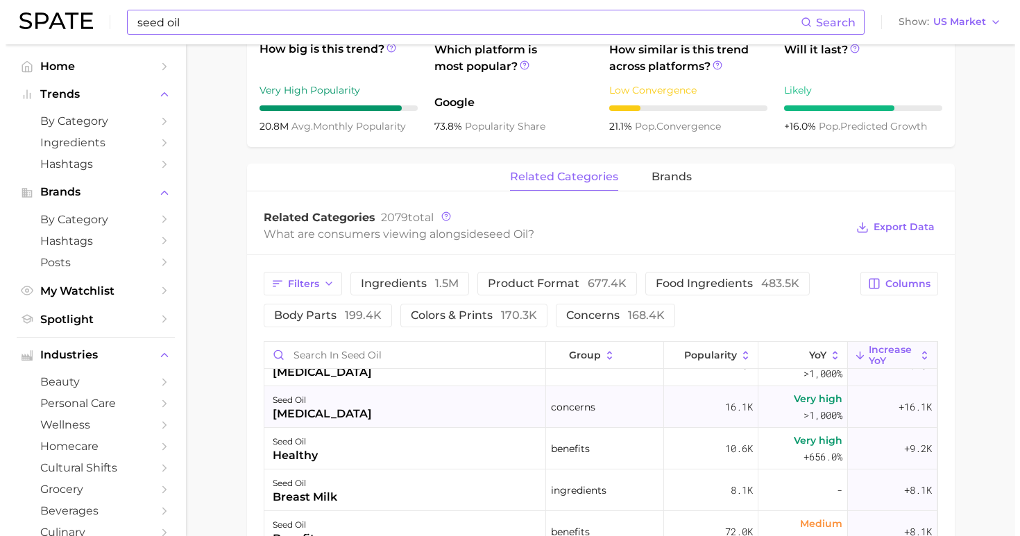
scroll to position [236, 0]
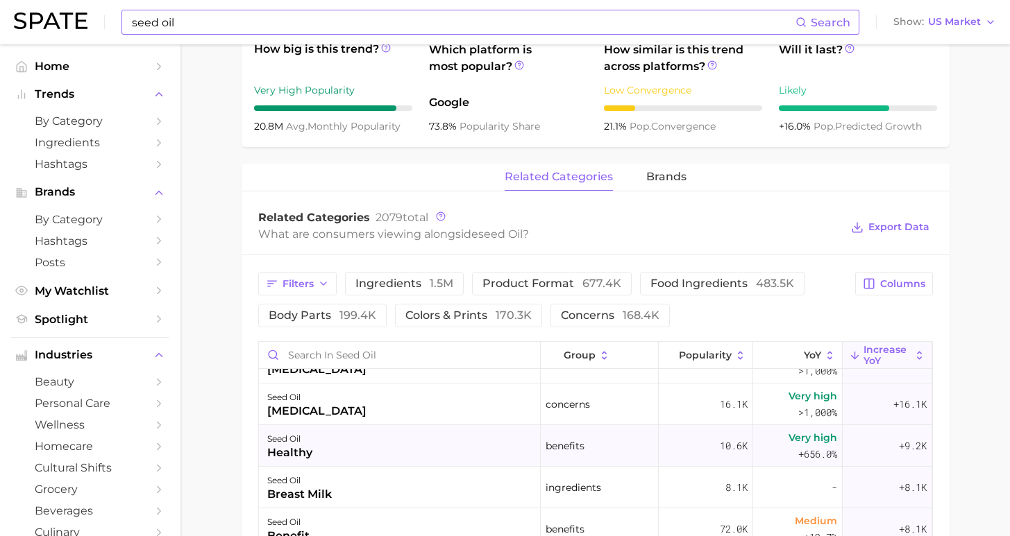
click at [434, 452] on div "seed oil healthy" at bounding box center [400, 446] width 282 height 42
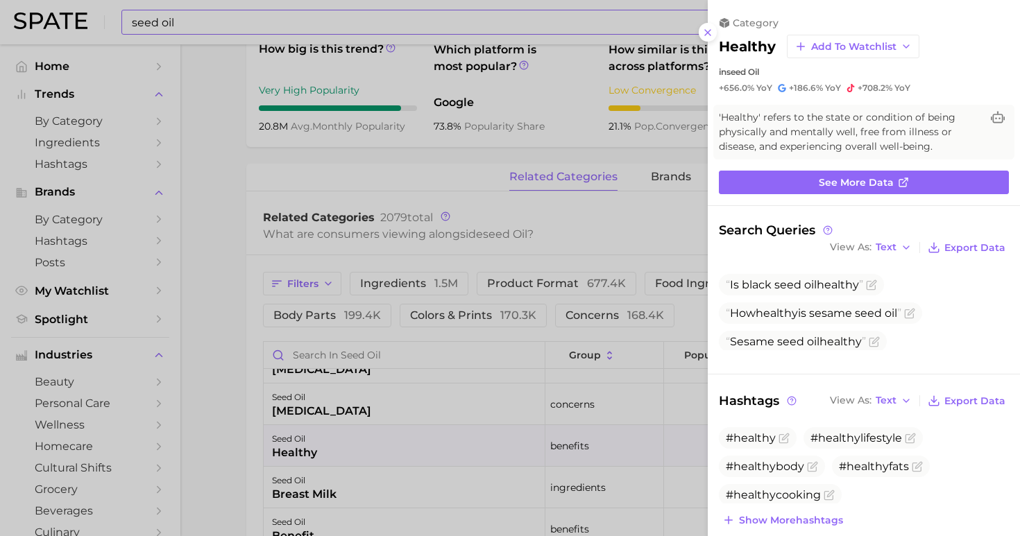
scroll to position [96, 0]
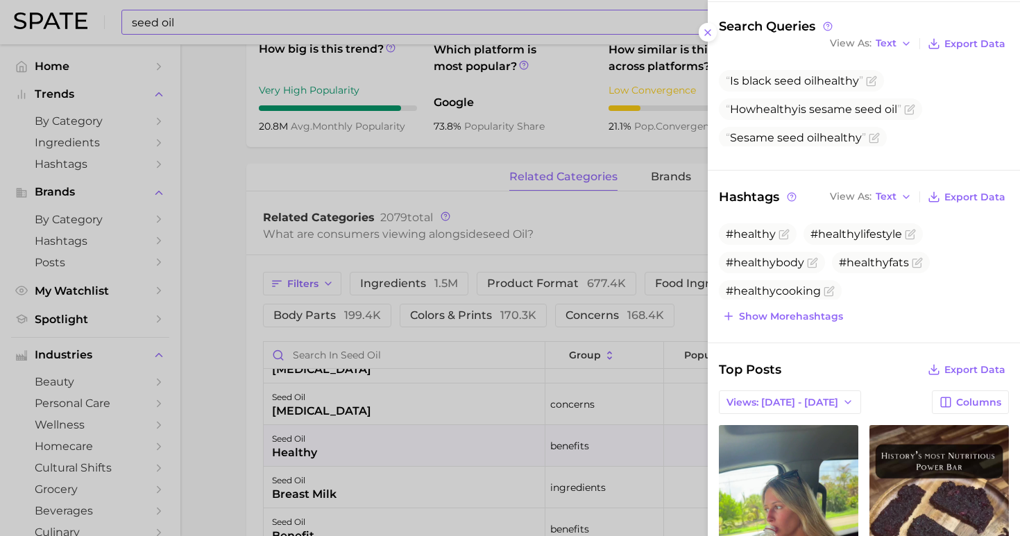
click at [212, 180] on div at bounding box center [510, 268] width 1020 height 536
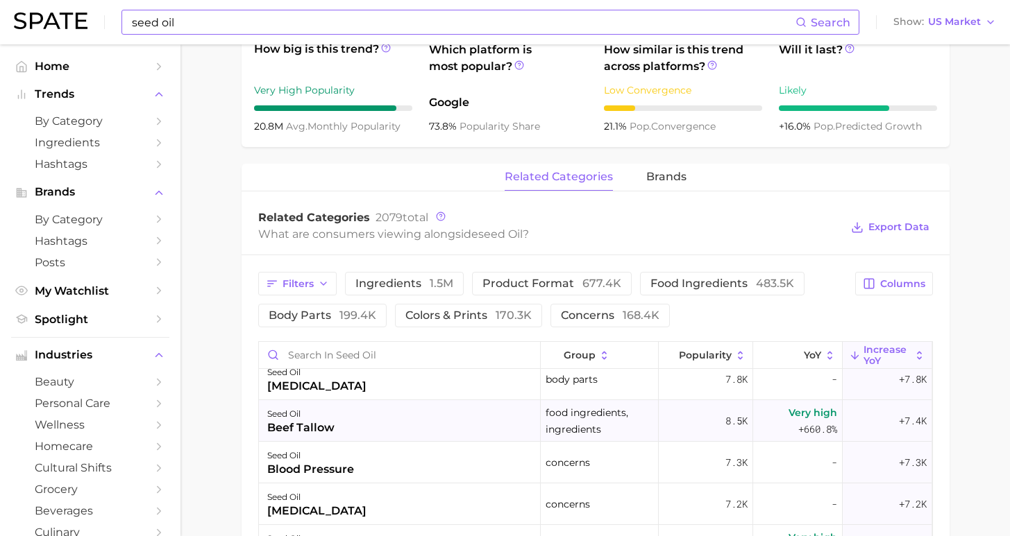
click at [376, 427] on div "seed oil beef tallow" at bounding box center [400, 421] width 282 height 42
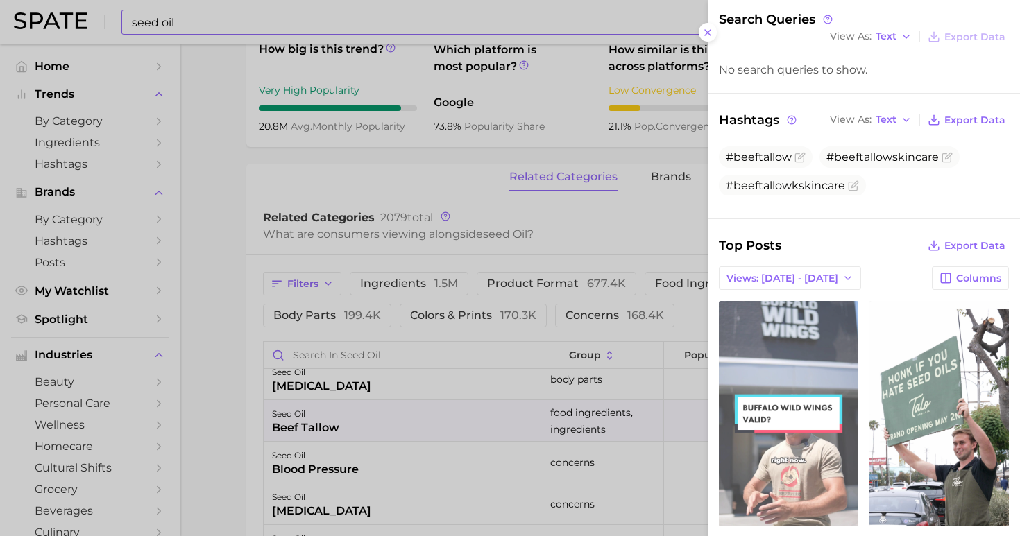
scroll to position [323, 0]
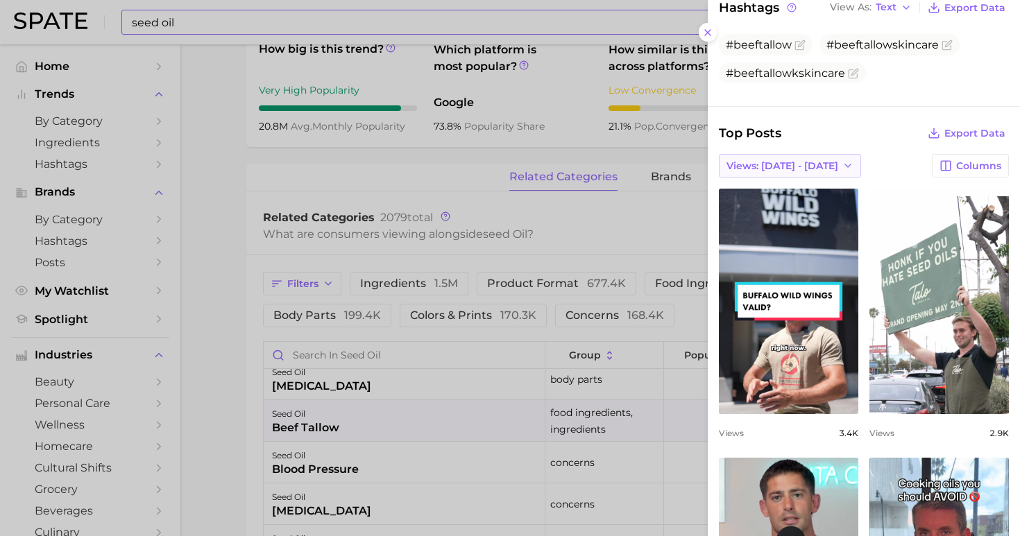
click at [810, 154] on button "Views: Aug 10 - 17" at bounding box center [790, 166] width 142 height 24
click at [747, 204] on button "Total Views" at bounding box center [784, 216] width 153 height 25
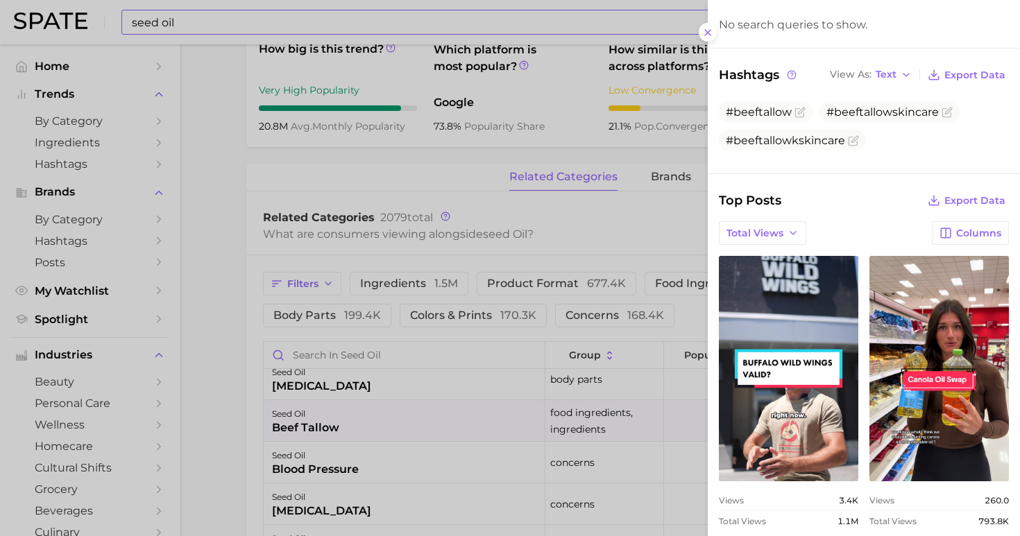
scroll to position [509, 0]
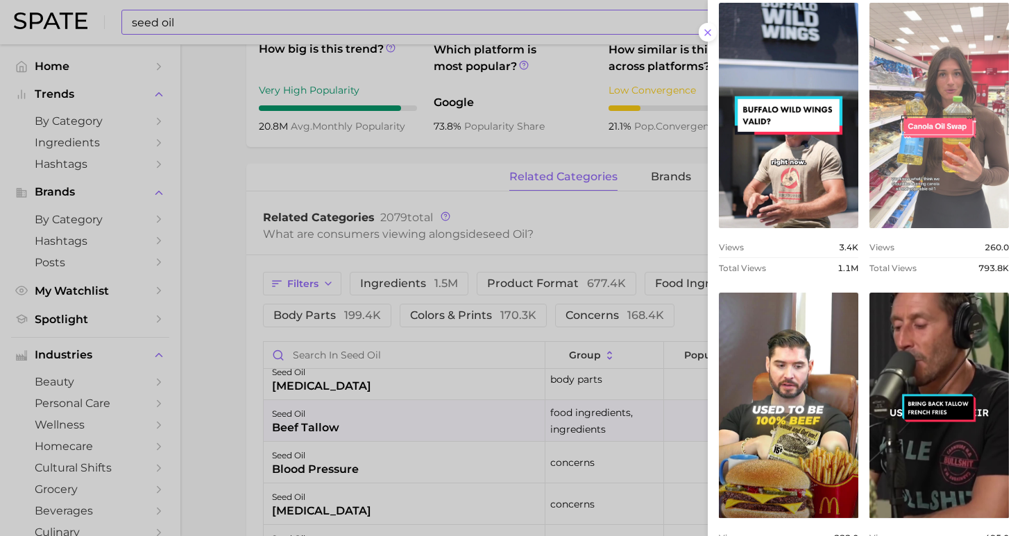
click at [922, 106] on link "view post on TikTok" at bounding box center [938, 116] width 139 height 226
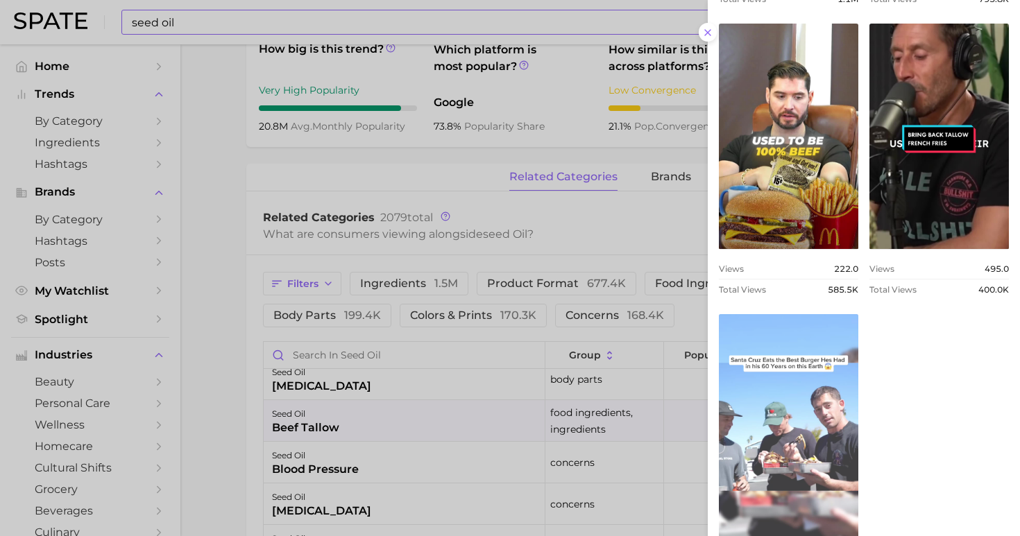
scroll to position [845, 0]
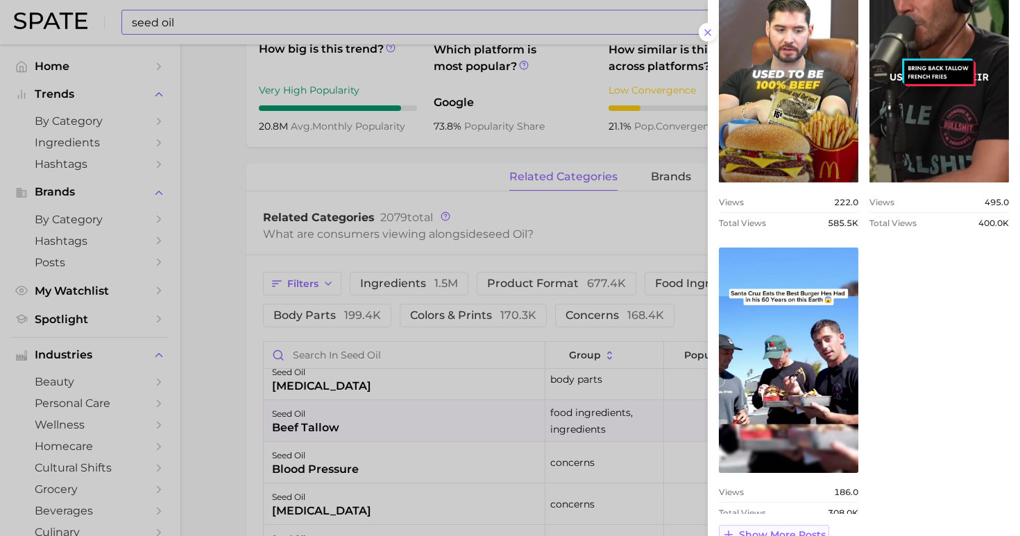
click at [775, 529] on span "Show more posts" at bounding box center [782, 535] width 87 height 12
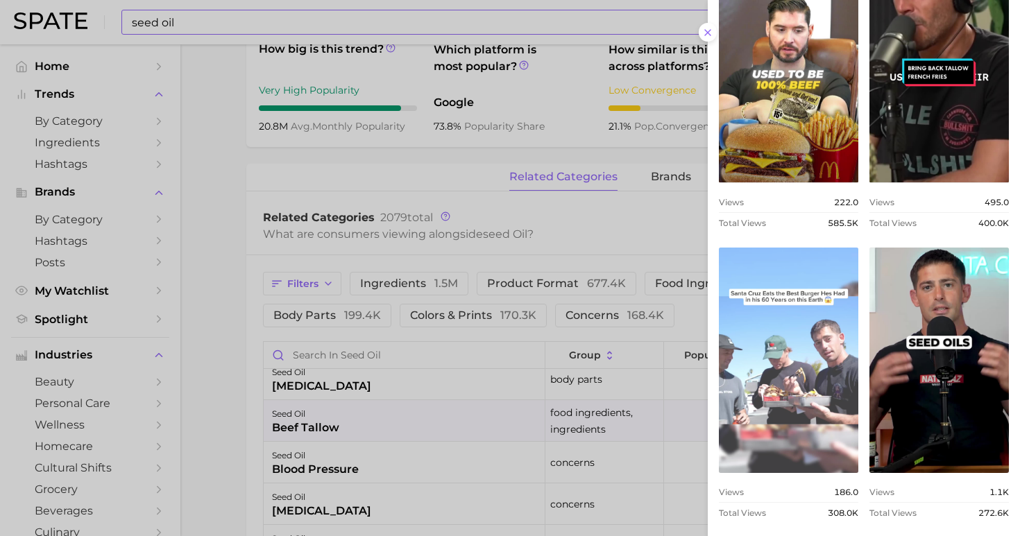
scroll to position [1103, 0]
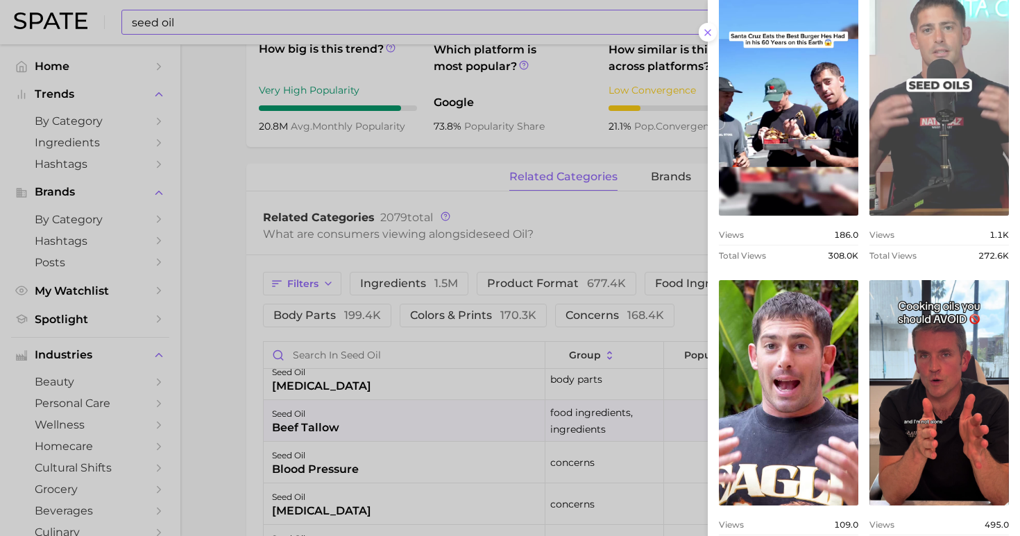
click at [926, 96] on link "view post on TikTok" at bounding box center [938, 103] width 139 height 226
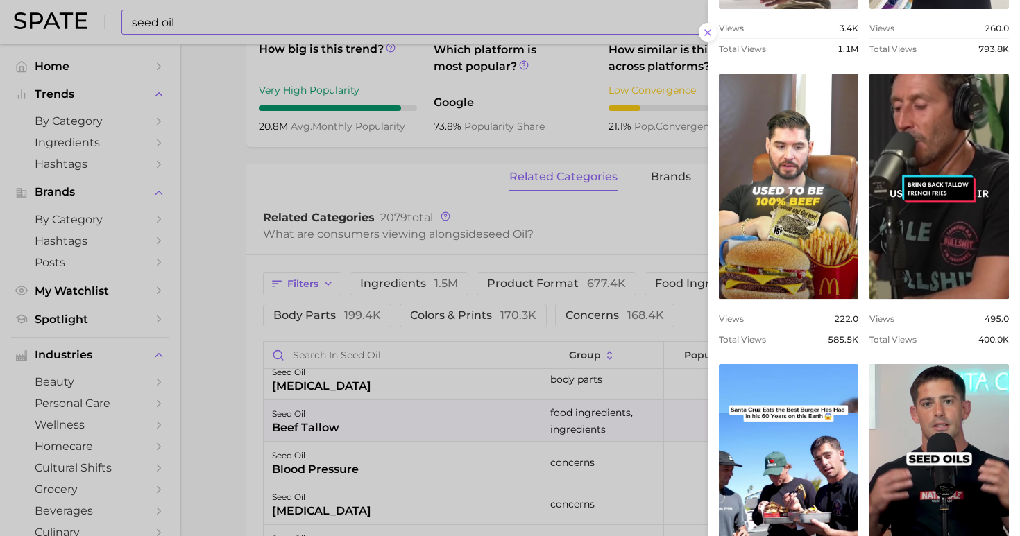
scroll to position [563, 0]
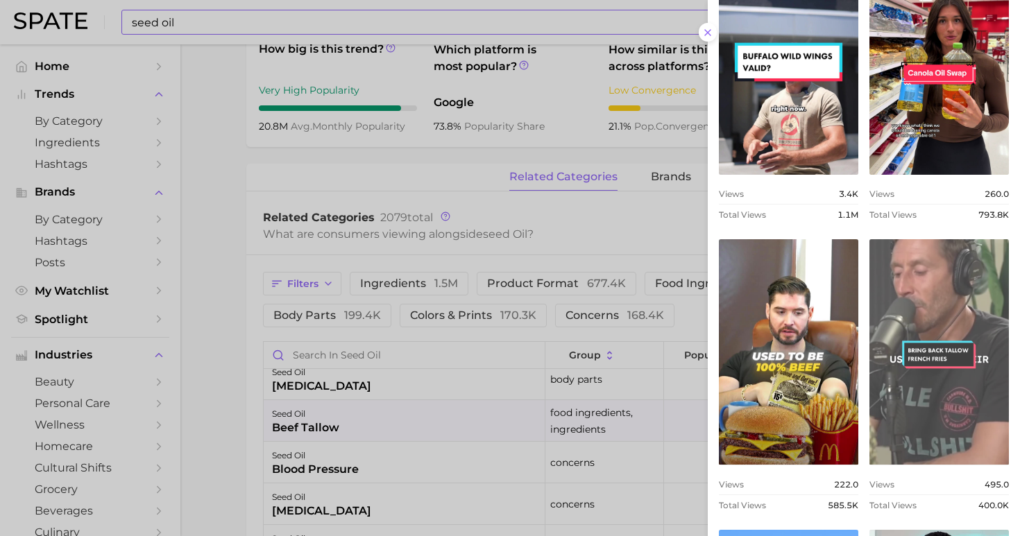
click at [917, 325] on link "view post on TikTok" at bounding box center [938, 352] width 139 height 226
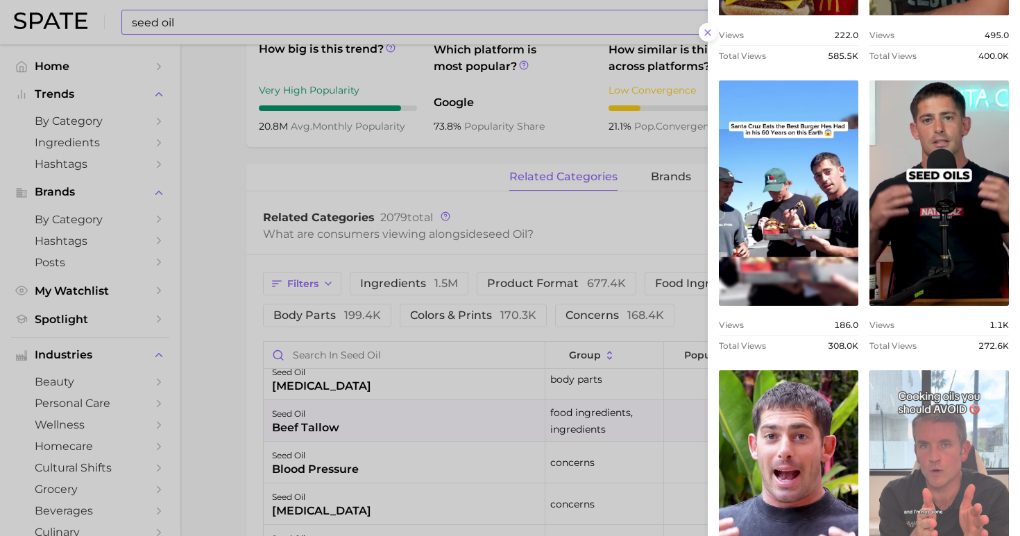
scroll to position [1196, 0]
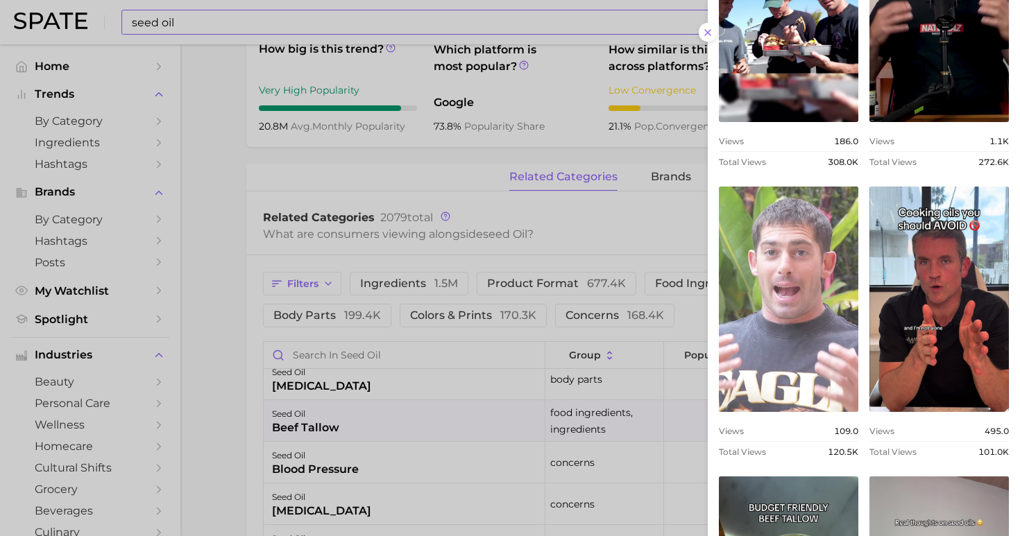
click at [797, 310] on link "view post on TikTok" at bounding box center [788, 300] width 139 height 226
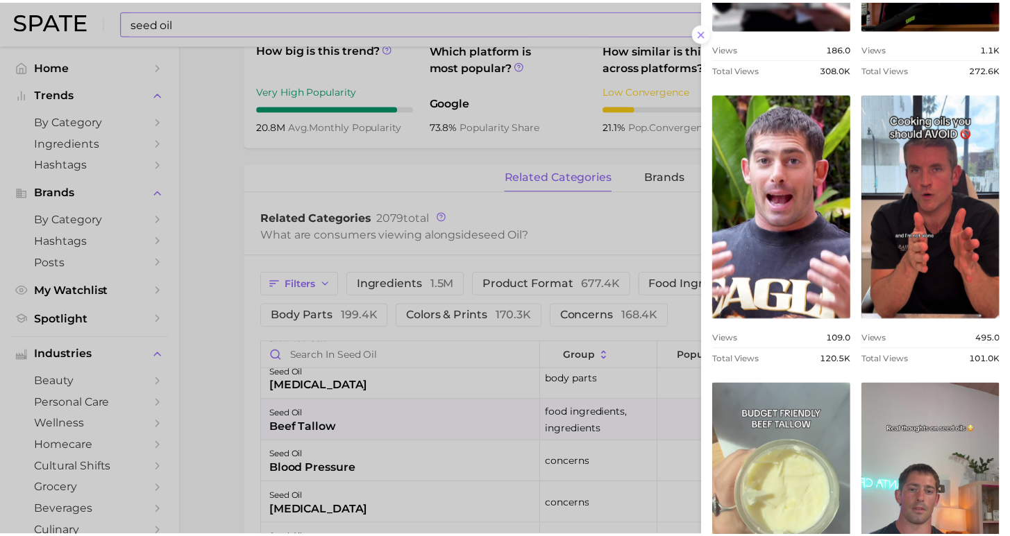
scroll to position [1423, 0]
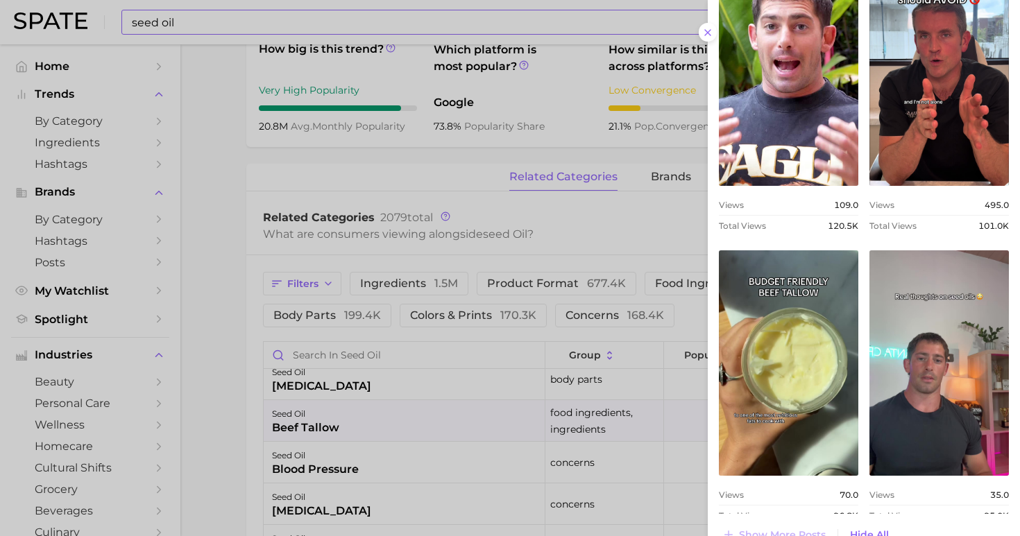
click at [379, 37] on div at bounding box center [510, 268] width 1020 height 536
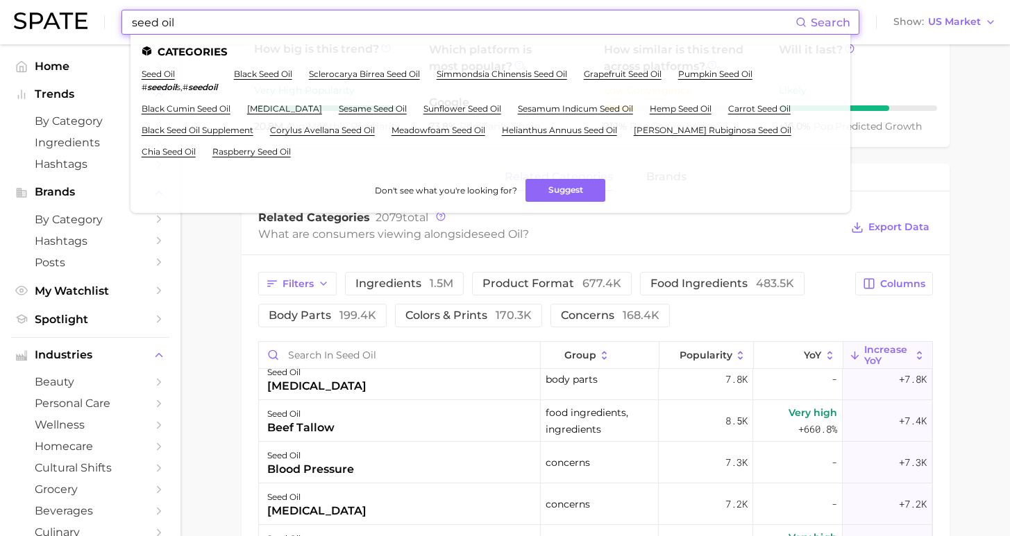
drag, startPoint x: 368, startPoint y: 19, endPoint x: 24, endPoint y: 25, distance: 344.2
click at [26, 26] on div "seed oil Search Categories seed oil # seedoil s , # seedoil black seed oil scle…" at bounding box center [505, 22] width 982 height 44
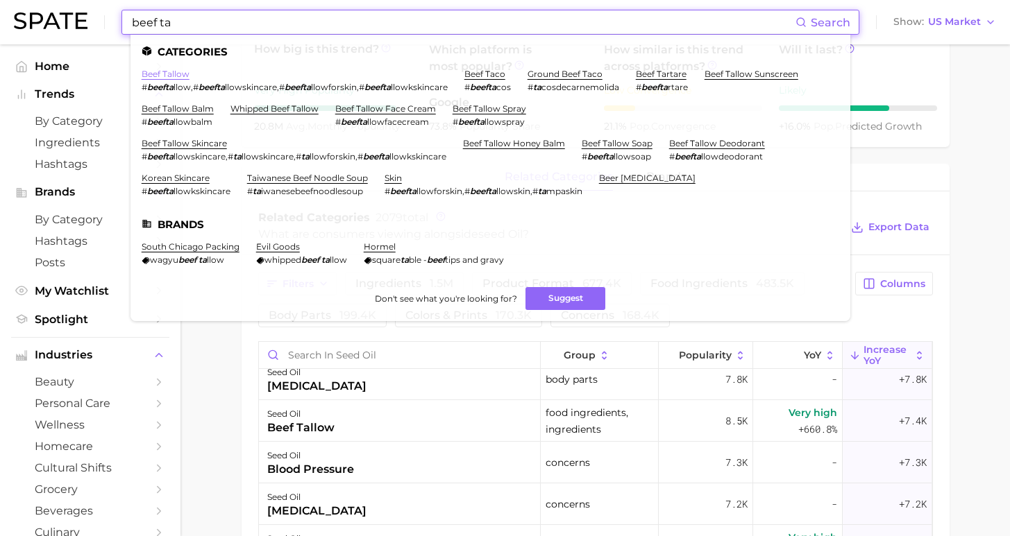
type input "beef ta"
click at [167, 71] on link "beef tallow" at bounding box center [166, 74] width 48 height 10
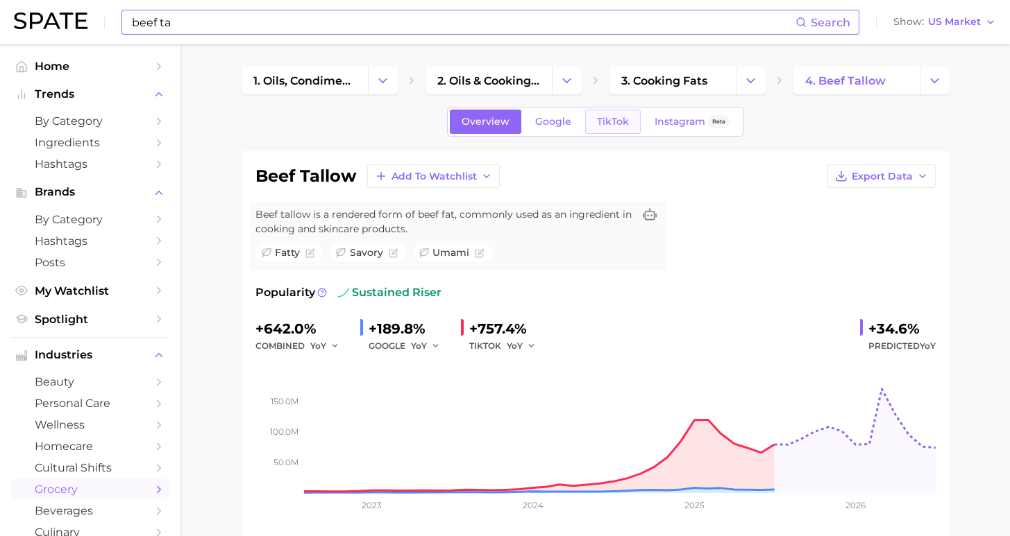
click at [618, 125] on span "TikTok" at bounding box center [613, 122] width 32 height 12
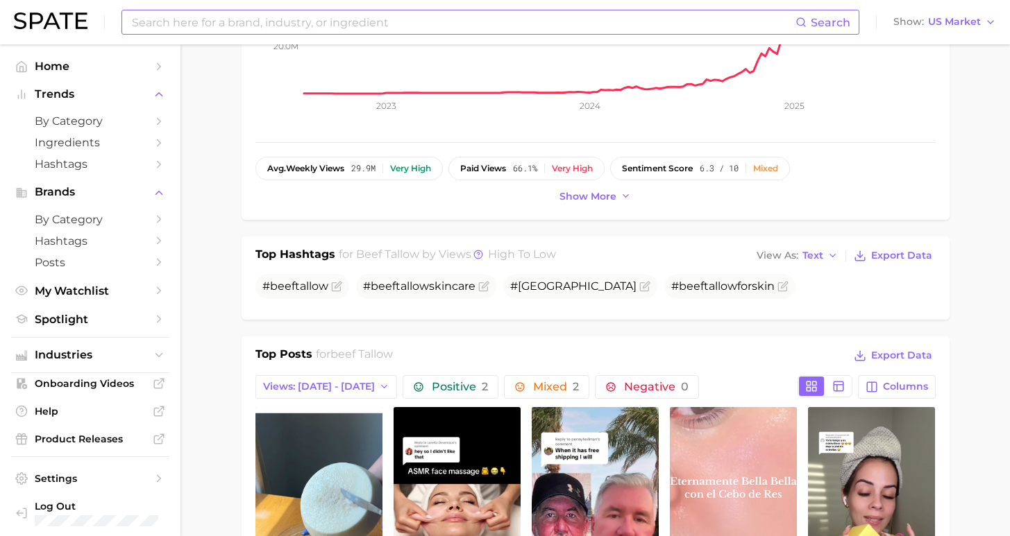
scroll to position [629, 0]
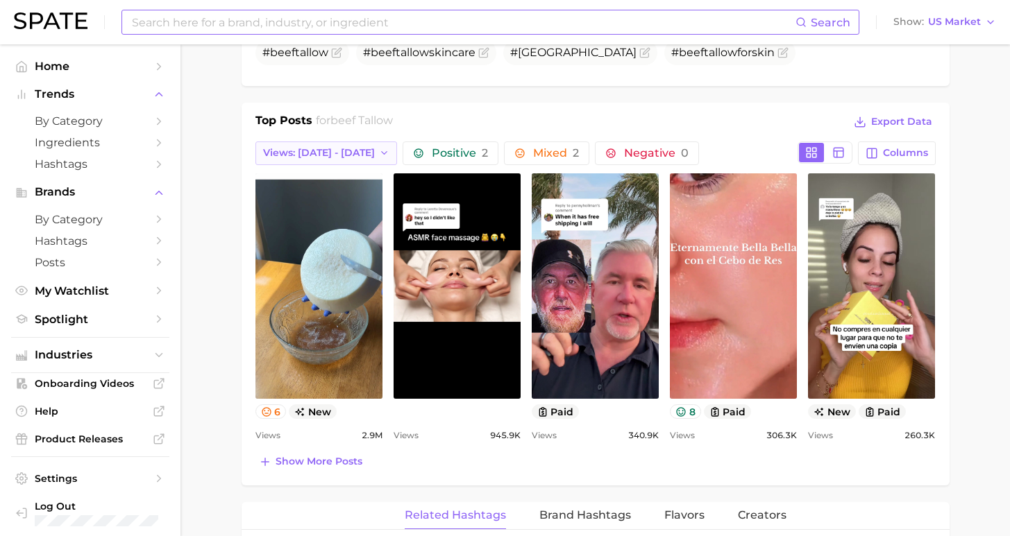
click at [328, 156] on span "Views: Aug 10 - 17" at bounding box center [319, 153] width 112 height 12
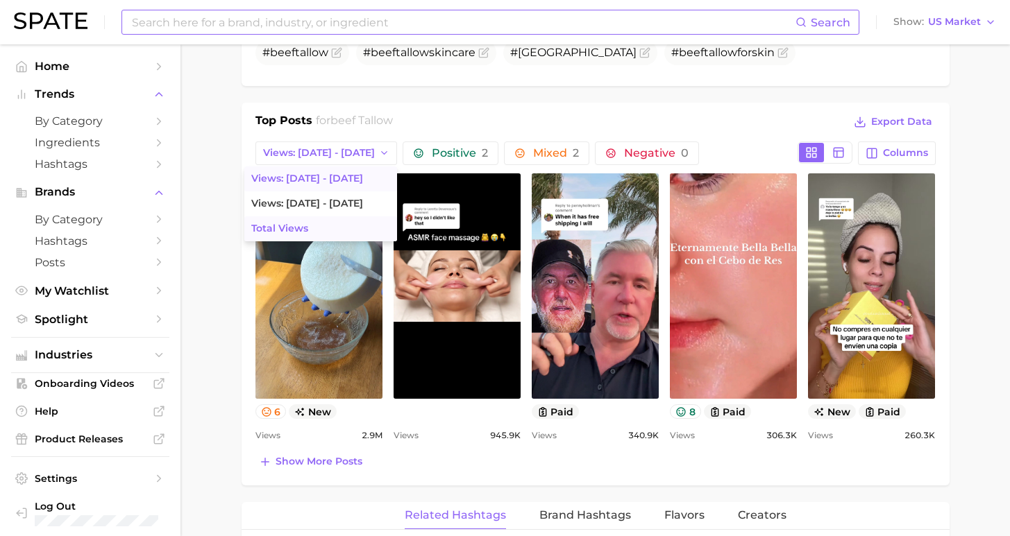
click at [326, 230] on button "Total Views" at bounding box center [320, 229] width 153 height 25
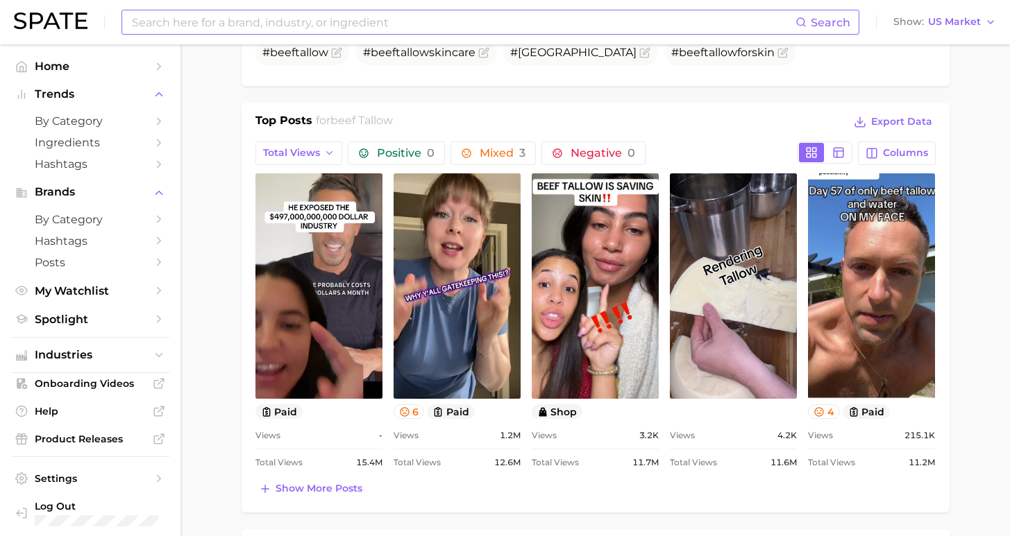
scroll to position [0, 0]
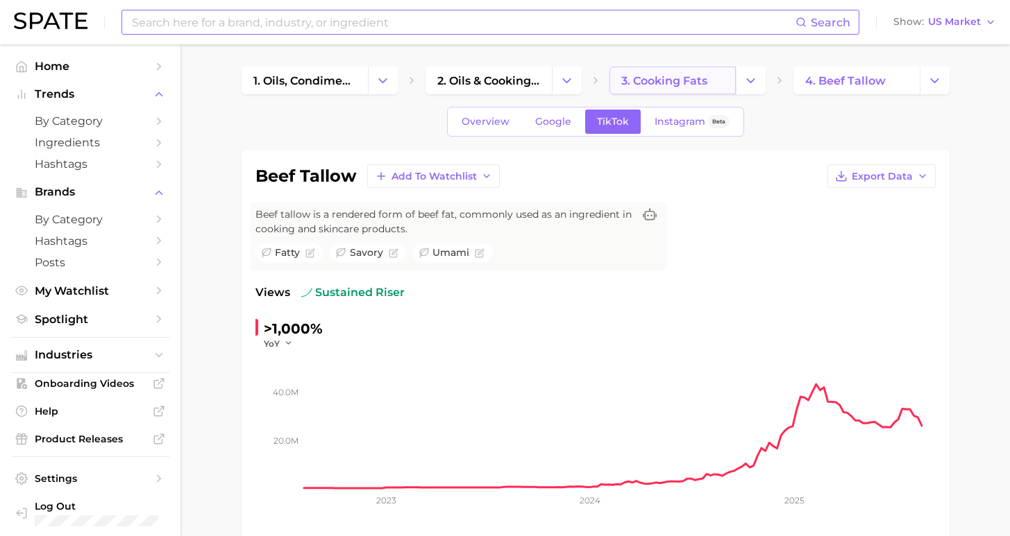
click at [643, 82] on span "3. cooking fats" at bounding box center [664, 80] width 86 height 13
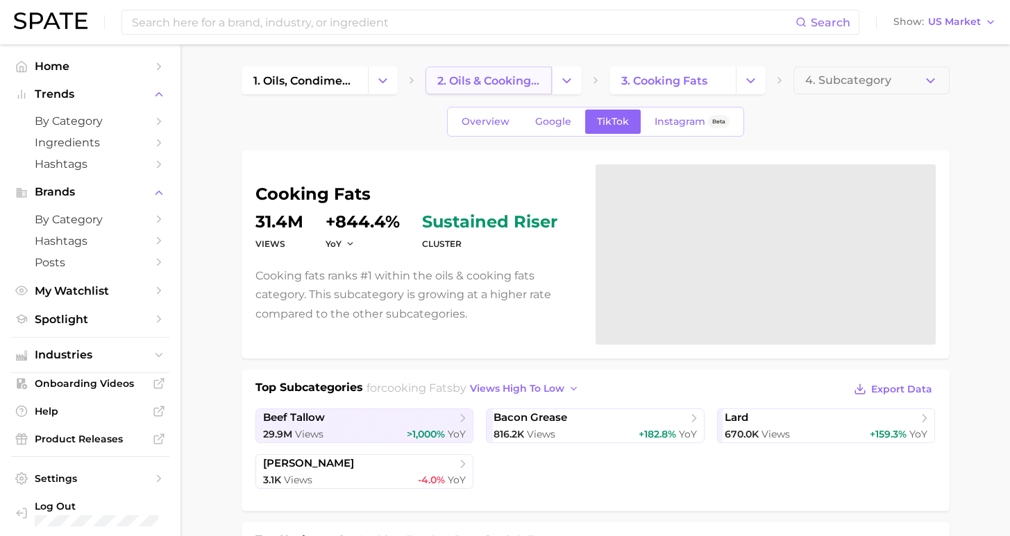
click at [509, 78] on span "2. oils & cooking fats" at bounding box center [488, 80] width 103 height 13
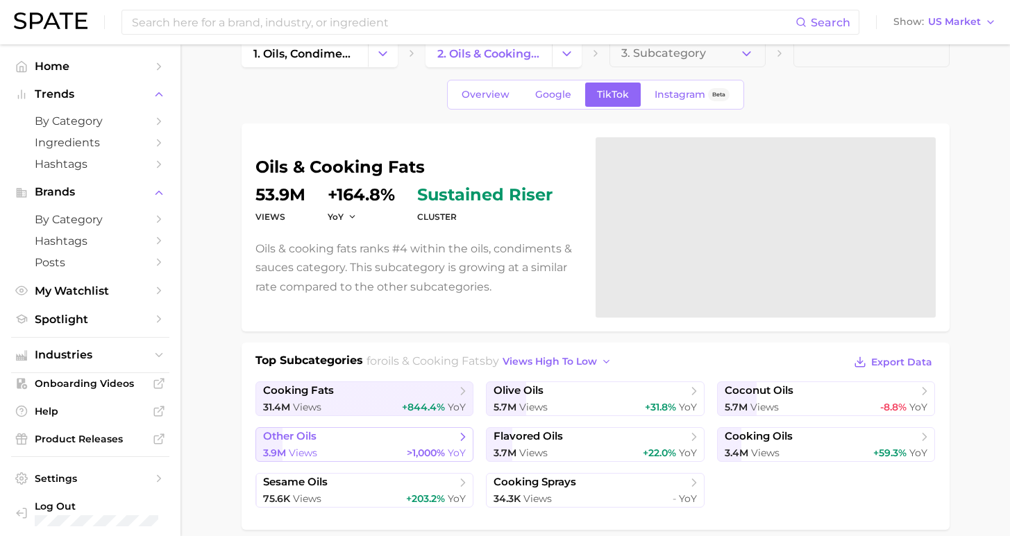
click at [310, 443] on span "other oils" at bounding box center [289, 436] width 53 height 13
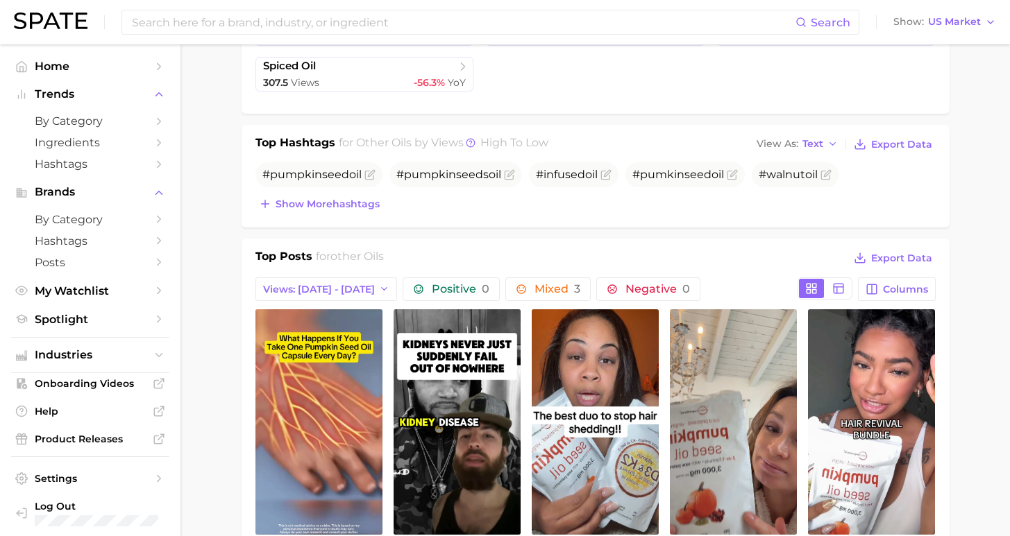
scroll to position [90, 0]
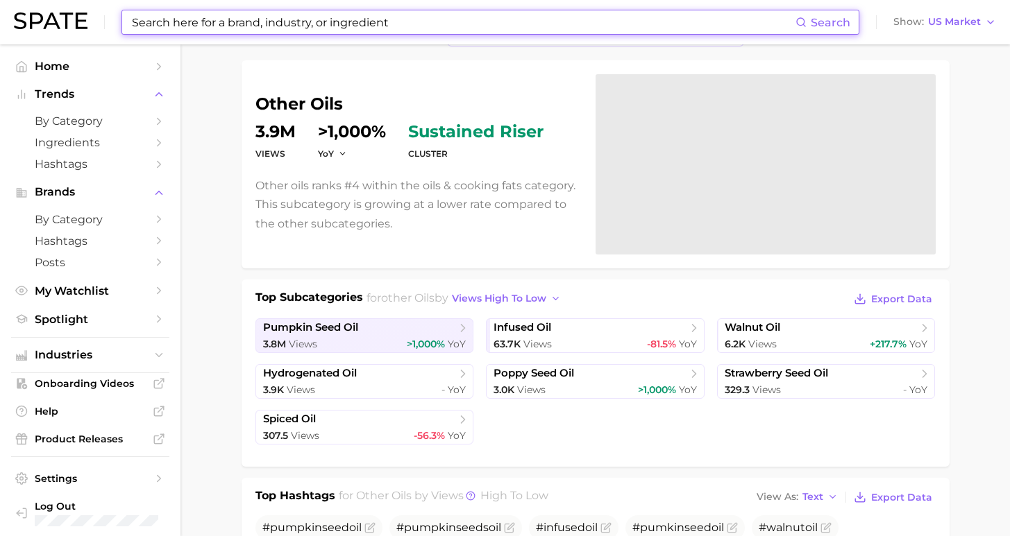
click at [243, 22] on input at bounding box center [462, 22] width 665 height 24
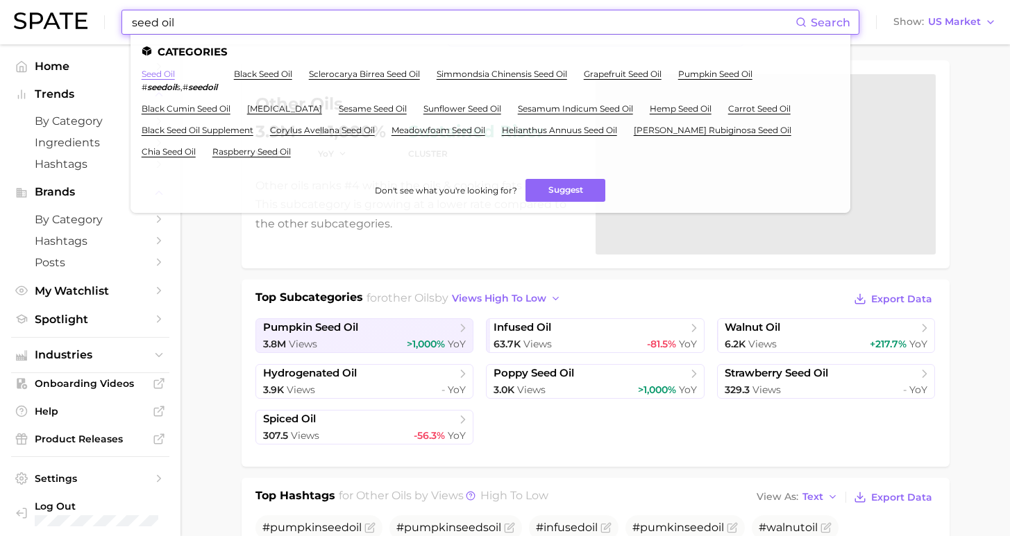
type input "seed oil"
click at [152, 75] on link "seed oil" at bounding box center [158, 74] width 33 height 10
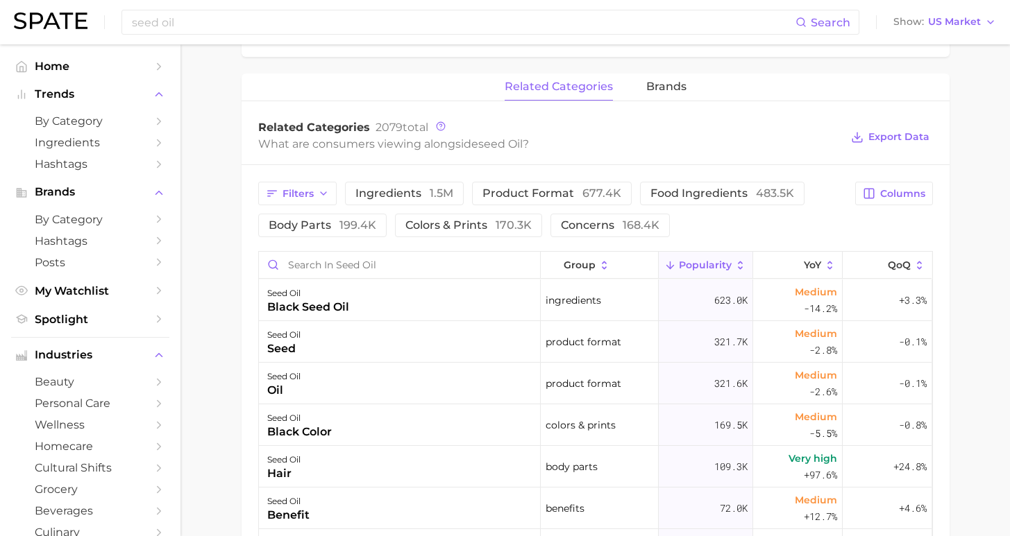
scroll to position [166, 0]
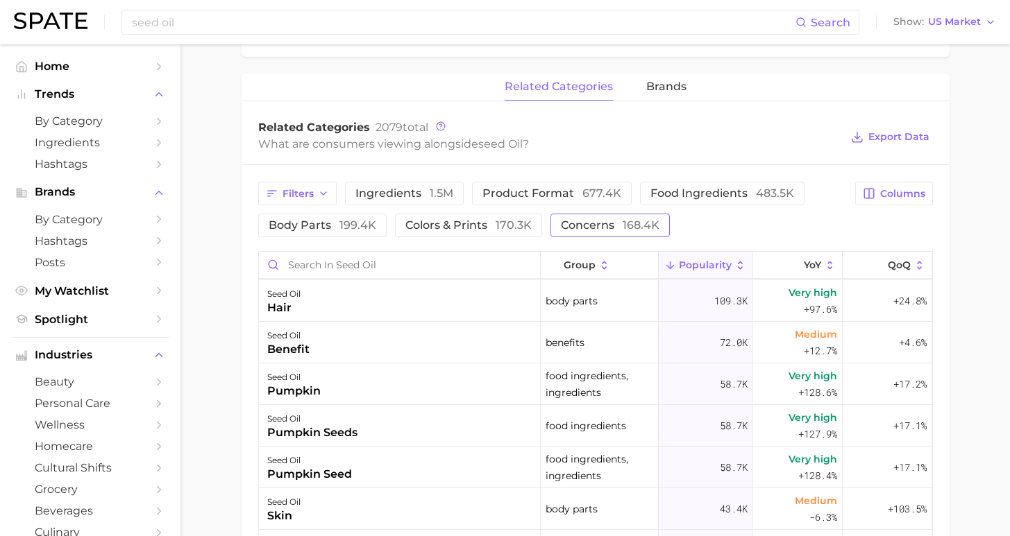
click at [566, 221] on span "concerns 168.4k" at bounding box center [610, 225] width 99 height 11
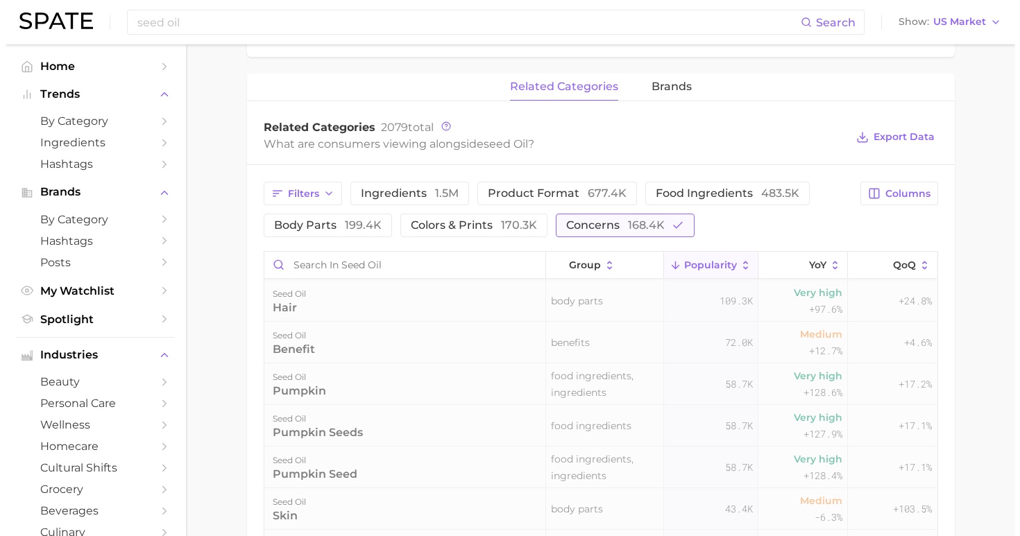
scroll to position [0, 0]
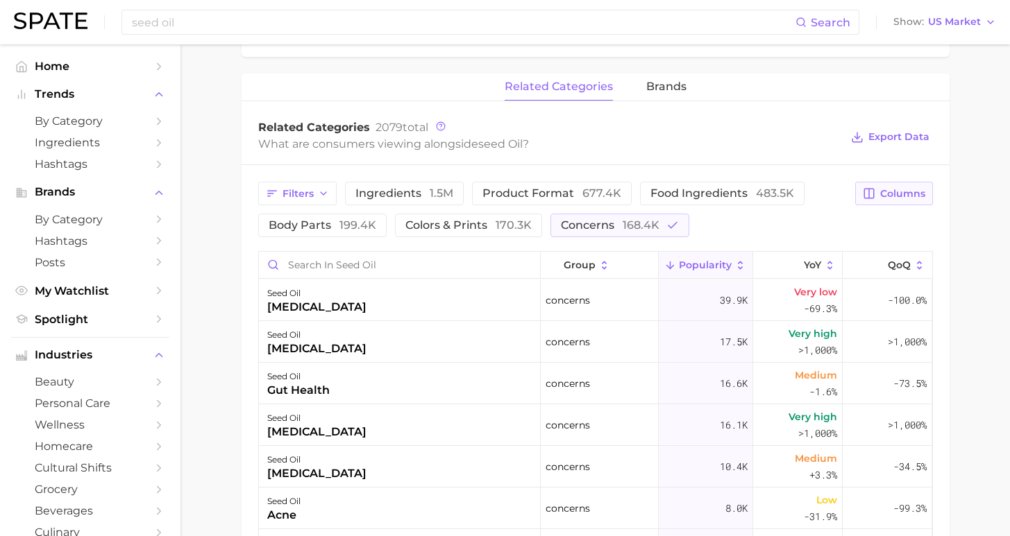
click at [906, 201] on button "Columns" at bounding box center [893, 194] width 77 height 24
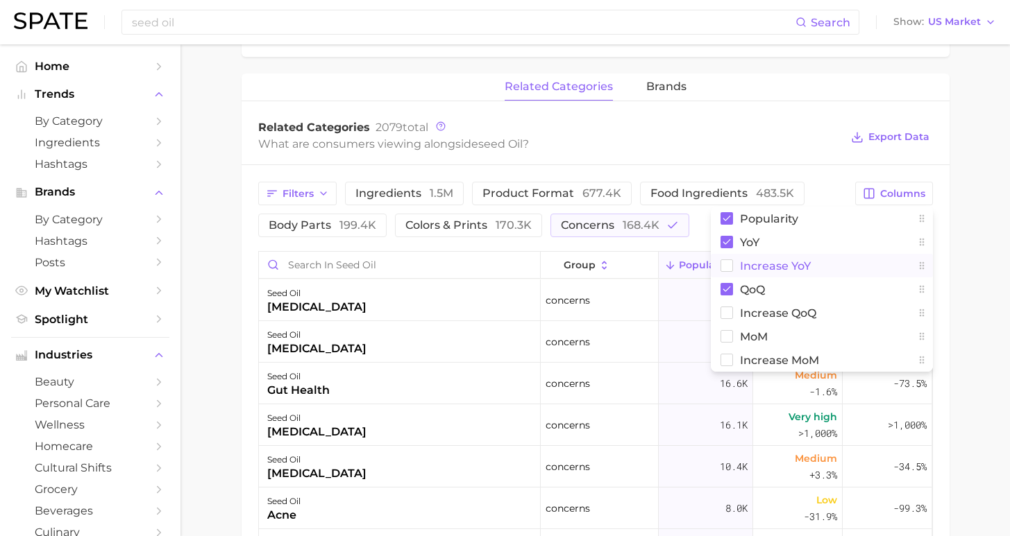
click at [769, 269] on span "Increase YoY" at bounding box center [775, 266] width 71 height 12
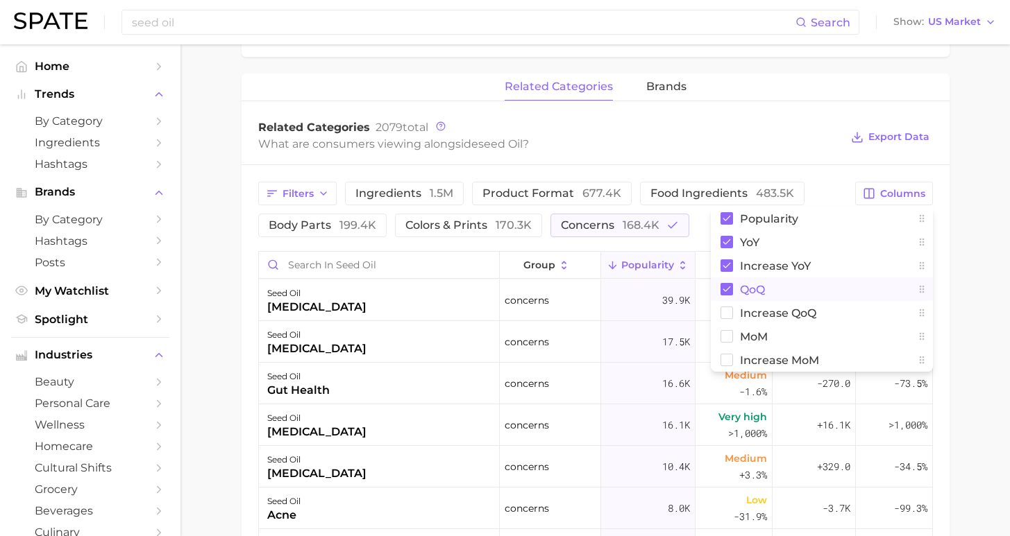
click at [762, 294] on span "QoQ" at bounding box center [752, 290] width 25 height 12
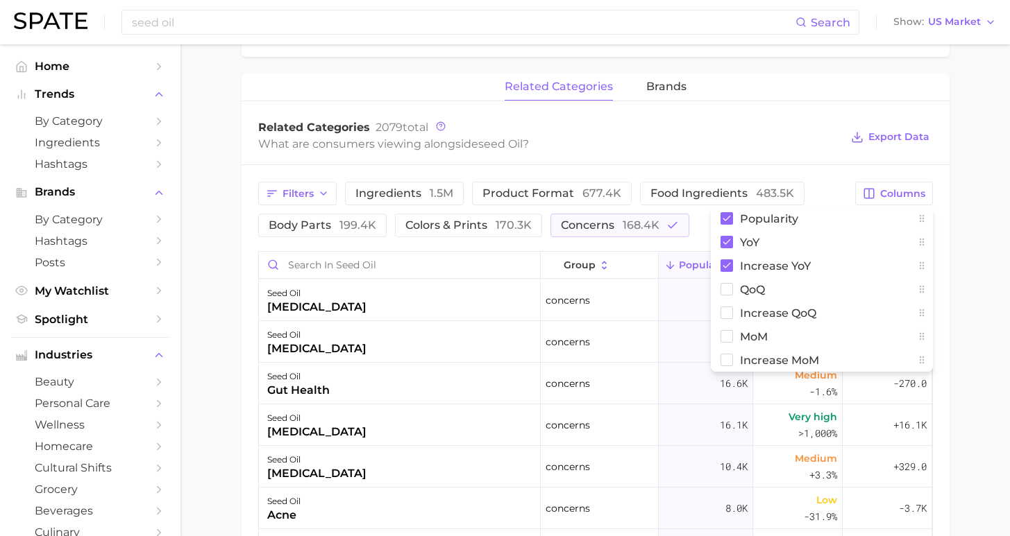
click at [983, 269] on main "1. ingredients 2. essential oil products 3. seed oil Overview Google TikTok Ins…" at bounding box center [594, 151] width 829 height 1445
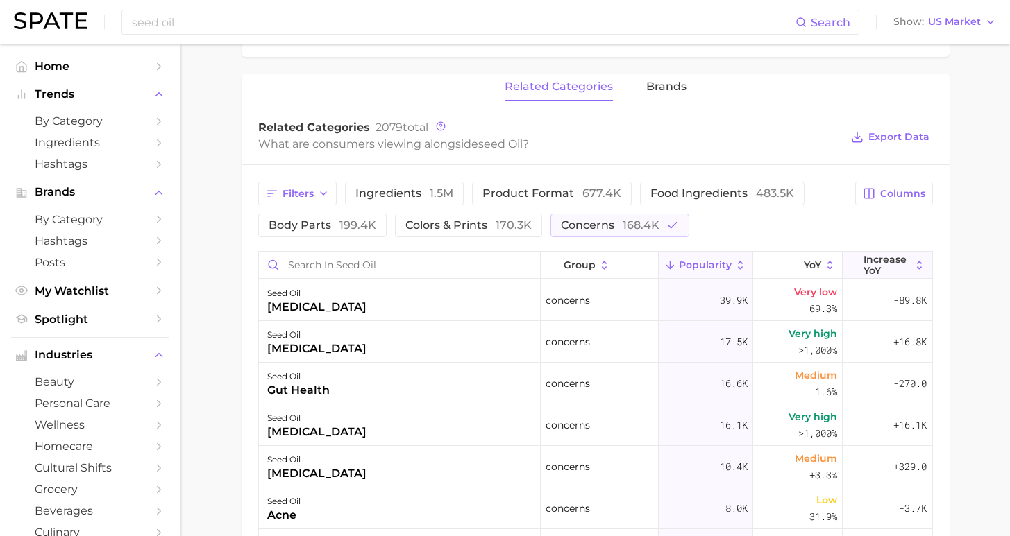
click at [888, 268] on span "Increase YoY" at bounding box center [886, 265] width 47 height 22
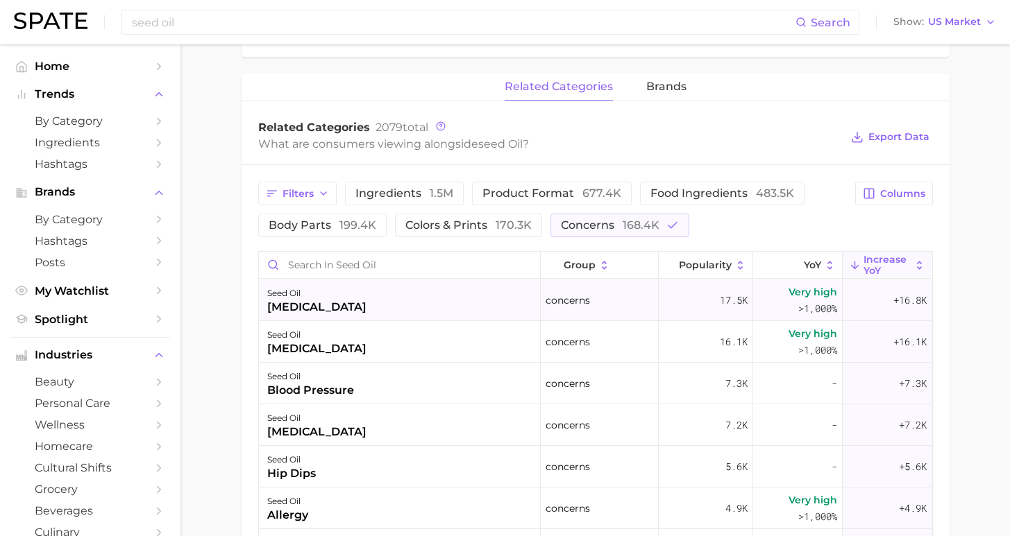
click at [458, 313] on div "seed oil celiac disease" at bounding box center [400, 301] width 282 height 42
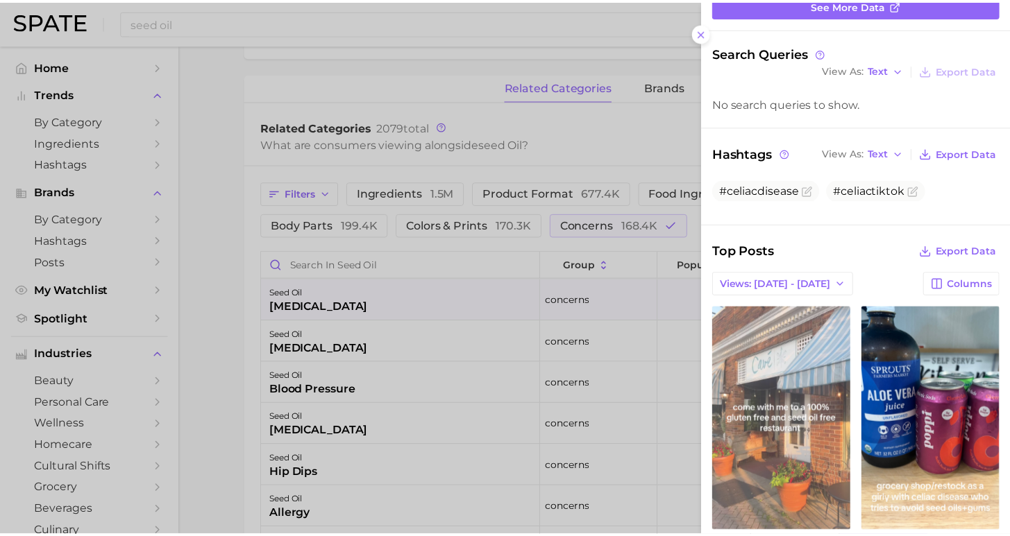
scroll to position [273, 0]
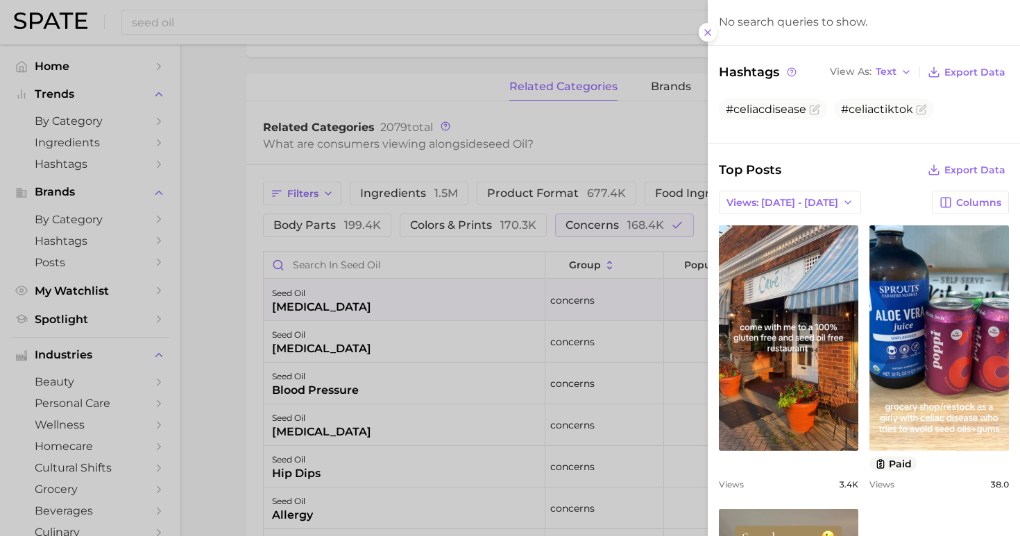
click at [232, 283] on div at bounding box center [510, 268] width 1020 height 536
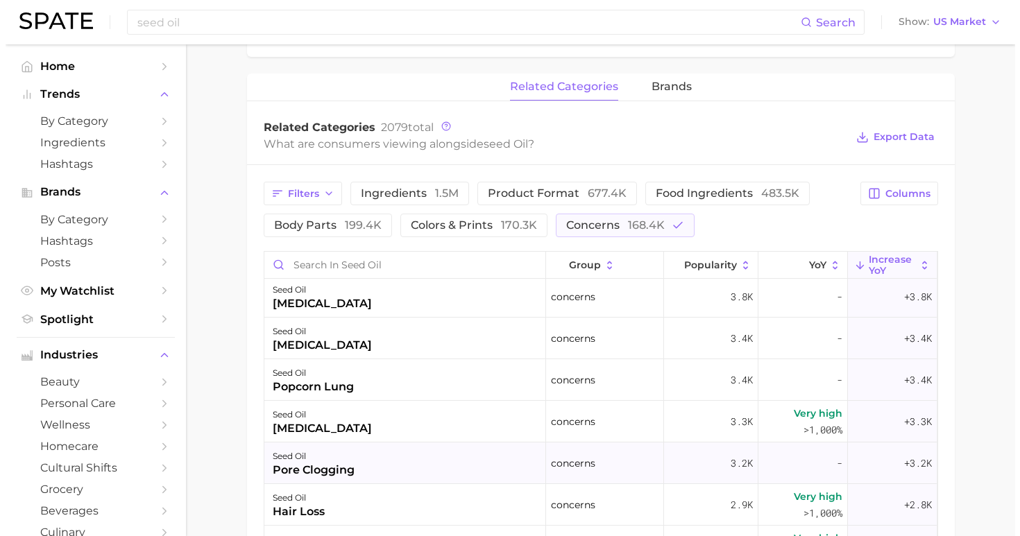
scroll to position [514, 0]
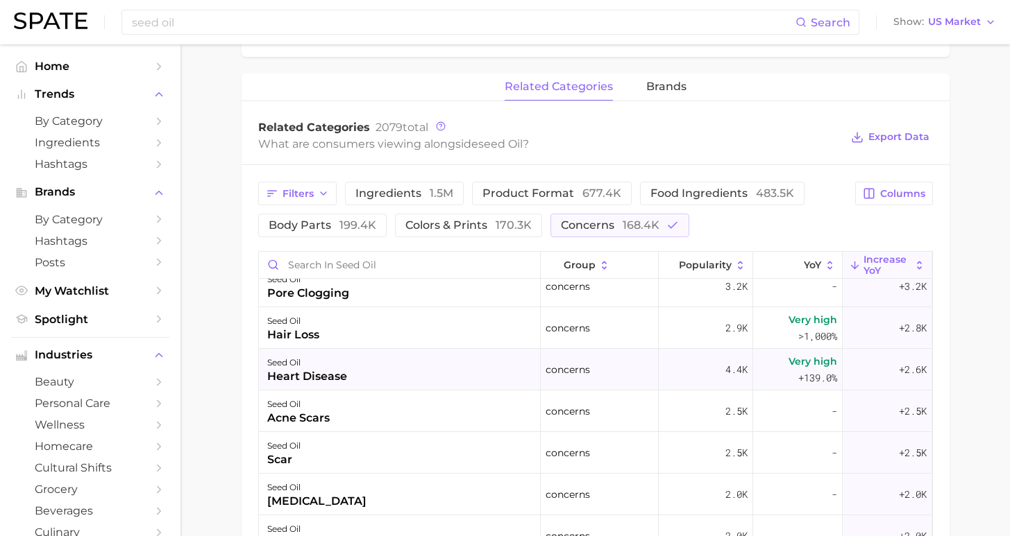
click at [436, 371] on div "seed oil heart disease" at bounding box center [400, 370] width 282 height 42
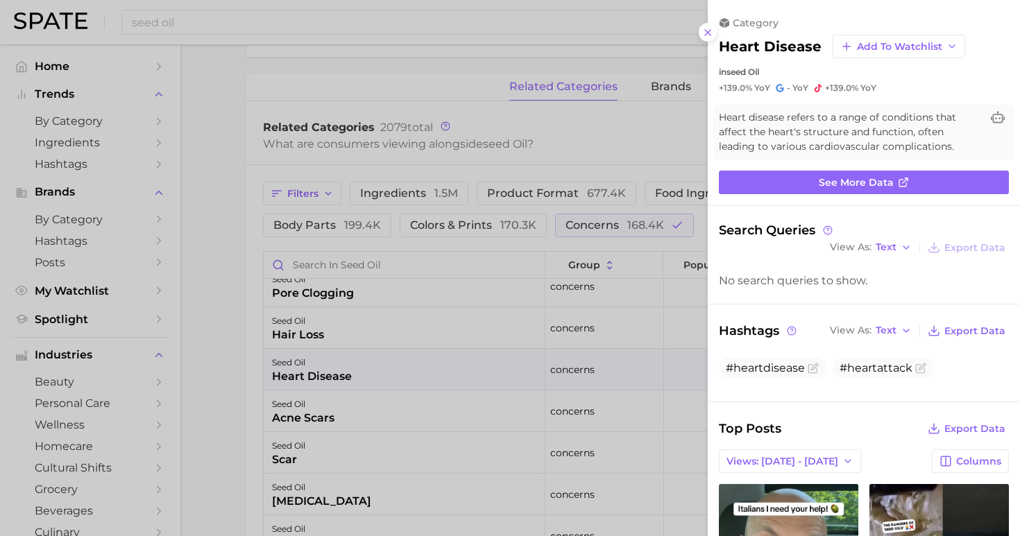
scroll to position [246, 0]
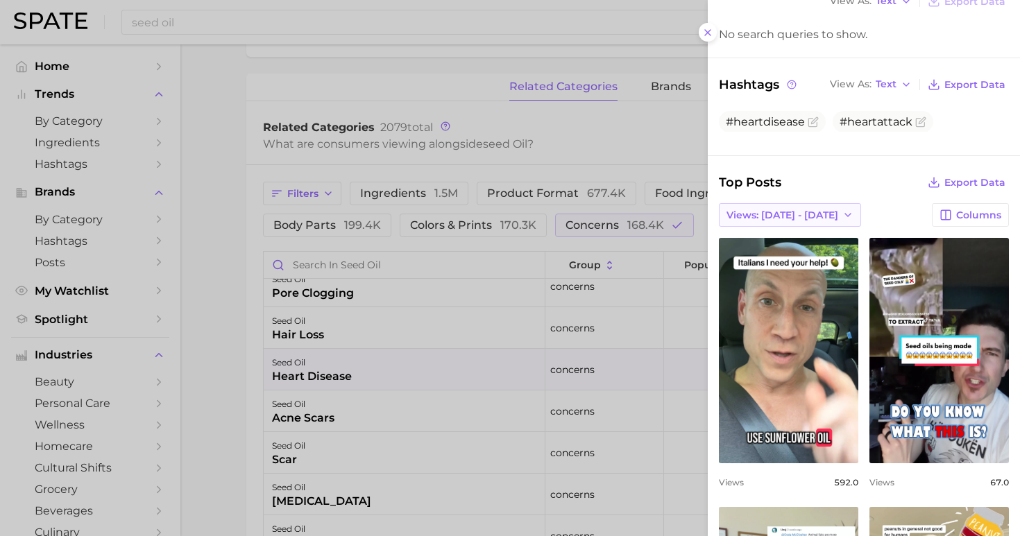
click at [754, 210] on span "Views: Aug 10 - 17" at bounding box center [783, 216] width 112 height 12
click at [765, 264] on button "Total Views" at bounding box center [784, 265] width 153 height 25
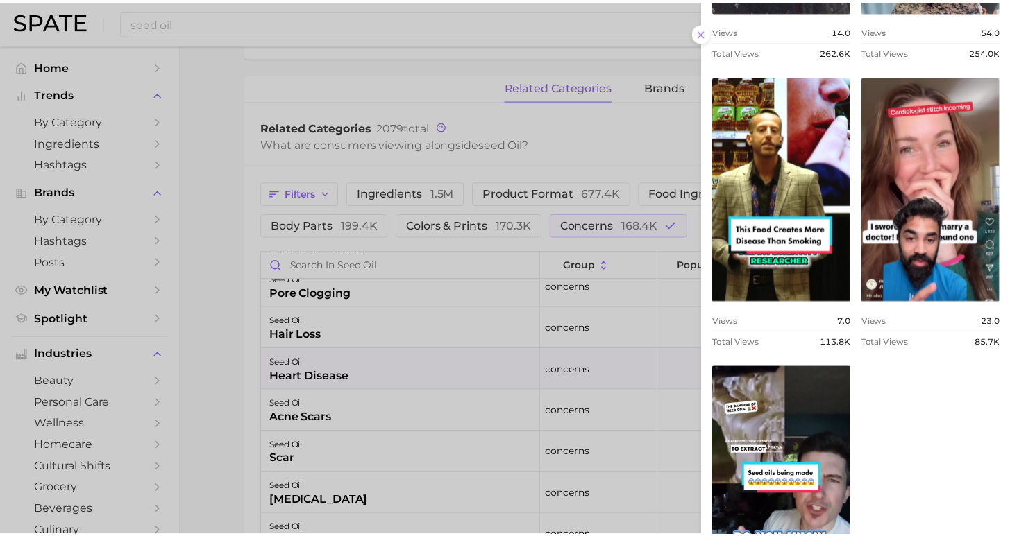
scroll to position [410, 0]
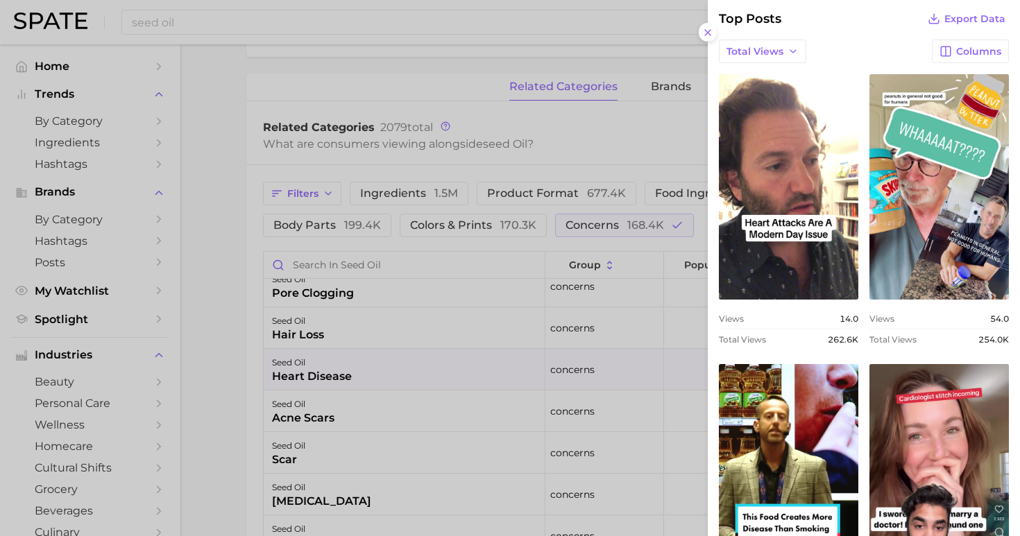
click at [222, 396] on div at bounding box center [510, 268] width 1020 height 536
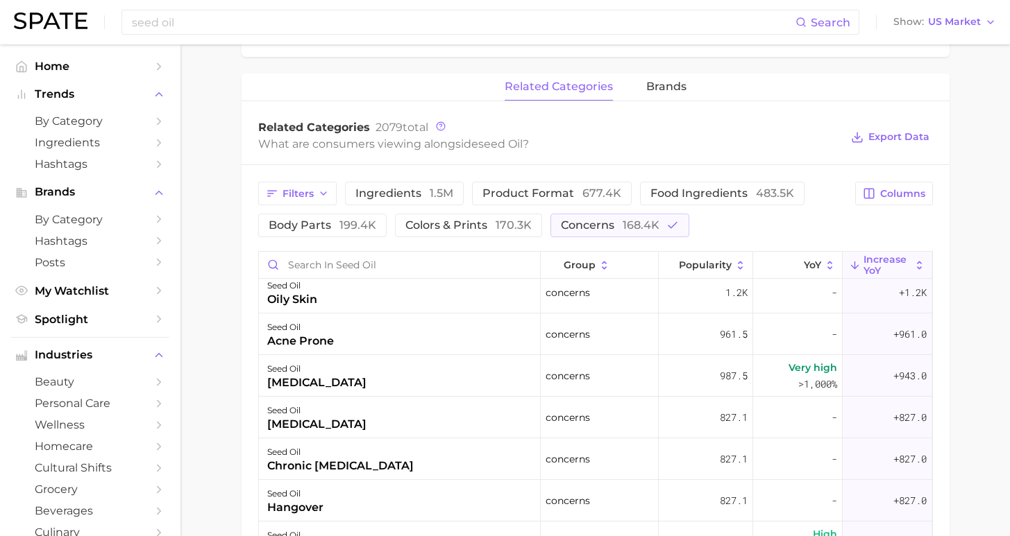
scroll to position [672, 0]
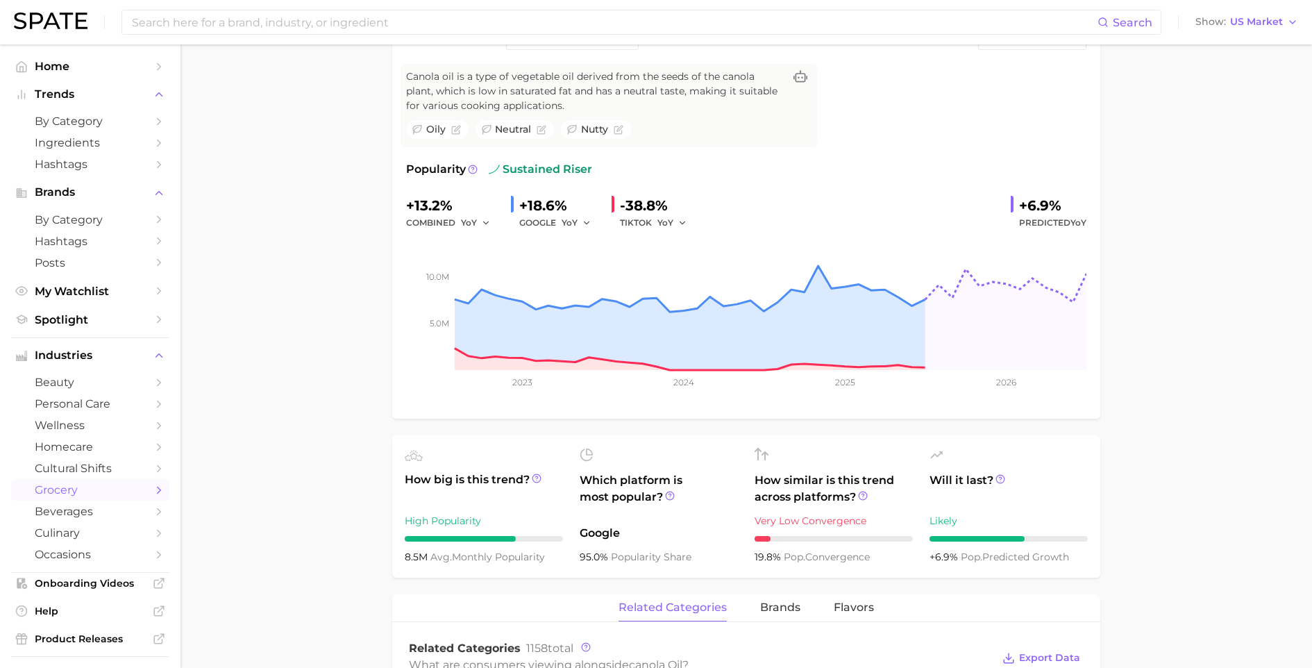
scroll to position [403, 0]
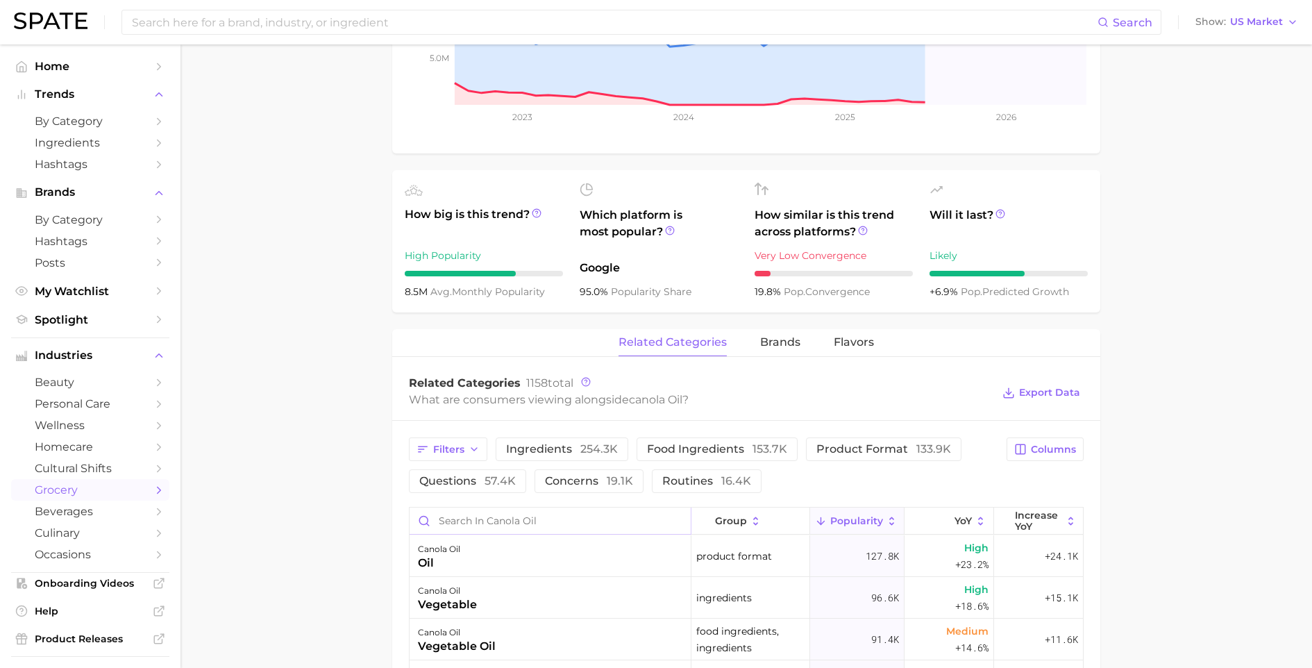
click at [530, 522] on input "Search in canola oil" at bounding box center [549, 520] width 281 height 26
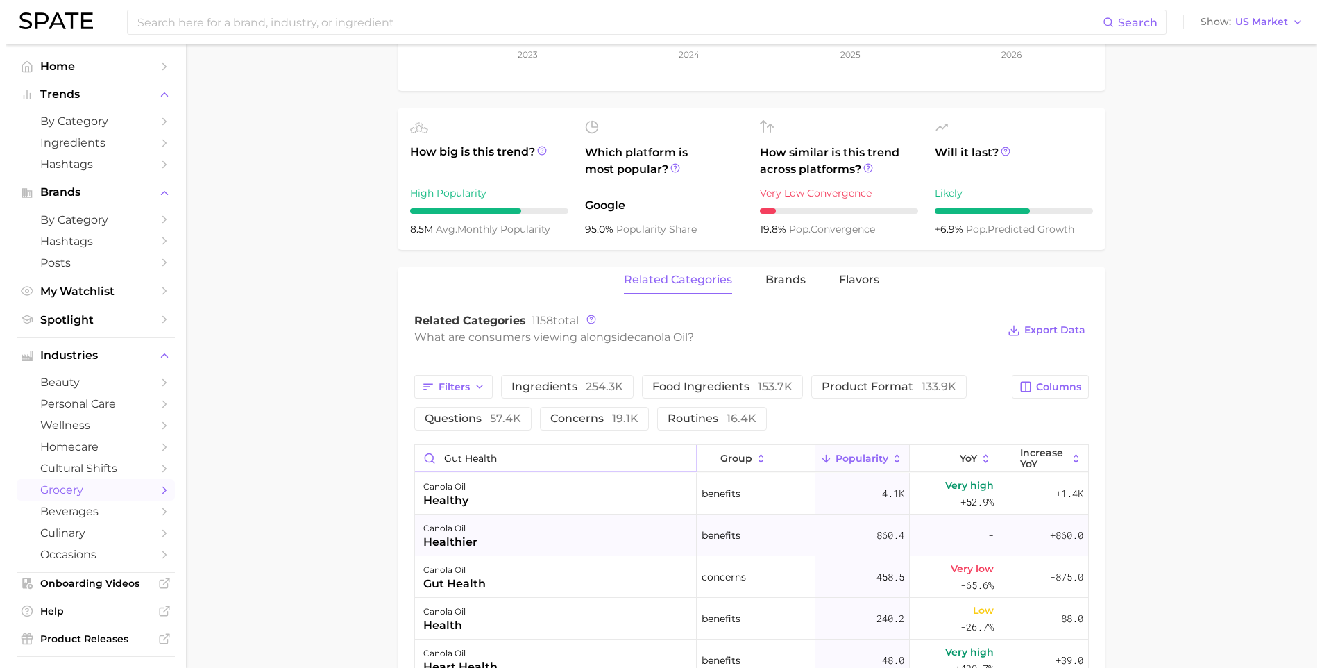
scroll to position [546, 0]
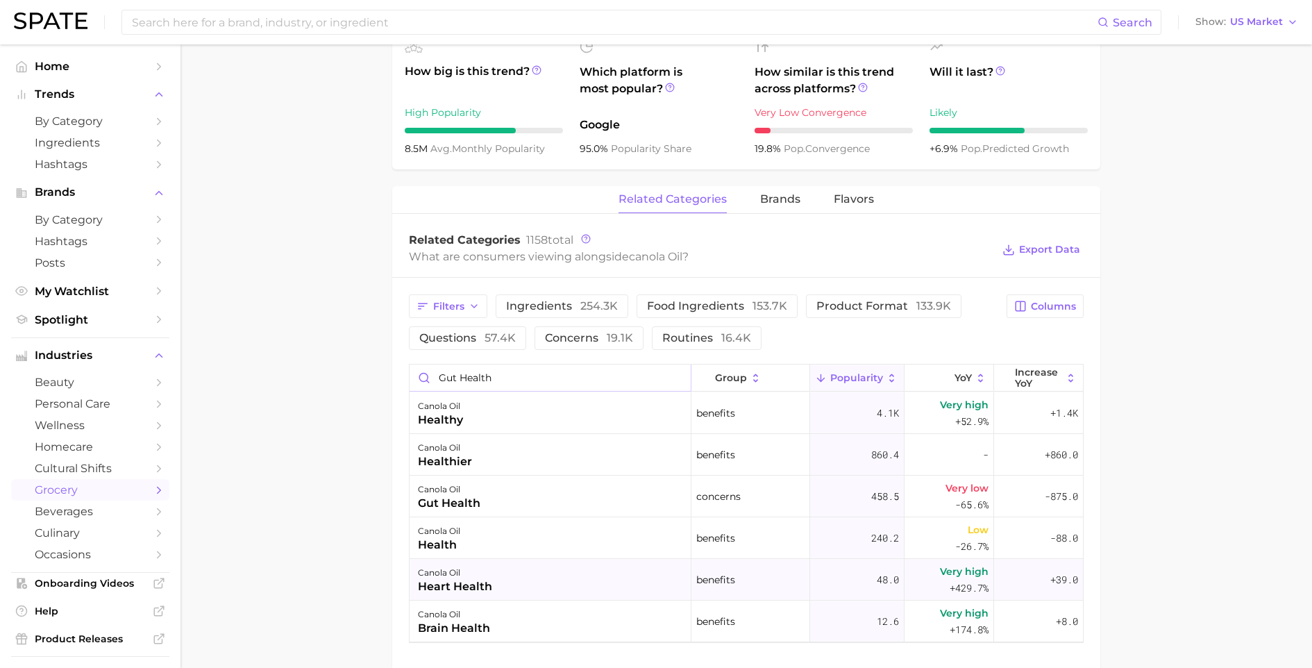
type input "gut Health"
click at [552, 582] on div "canola oil heart health" at bounding box center [550, 580] width 282 height 42
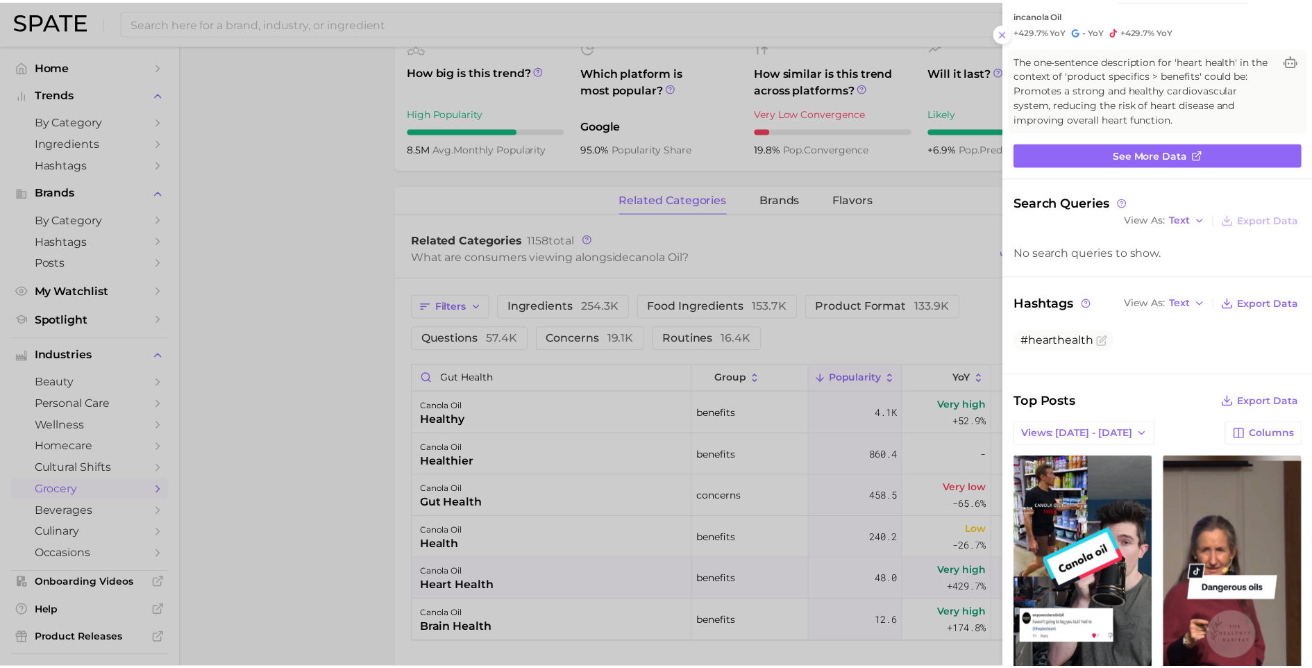
scroll to position [158, 0]
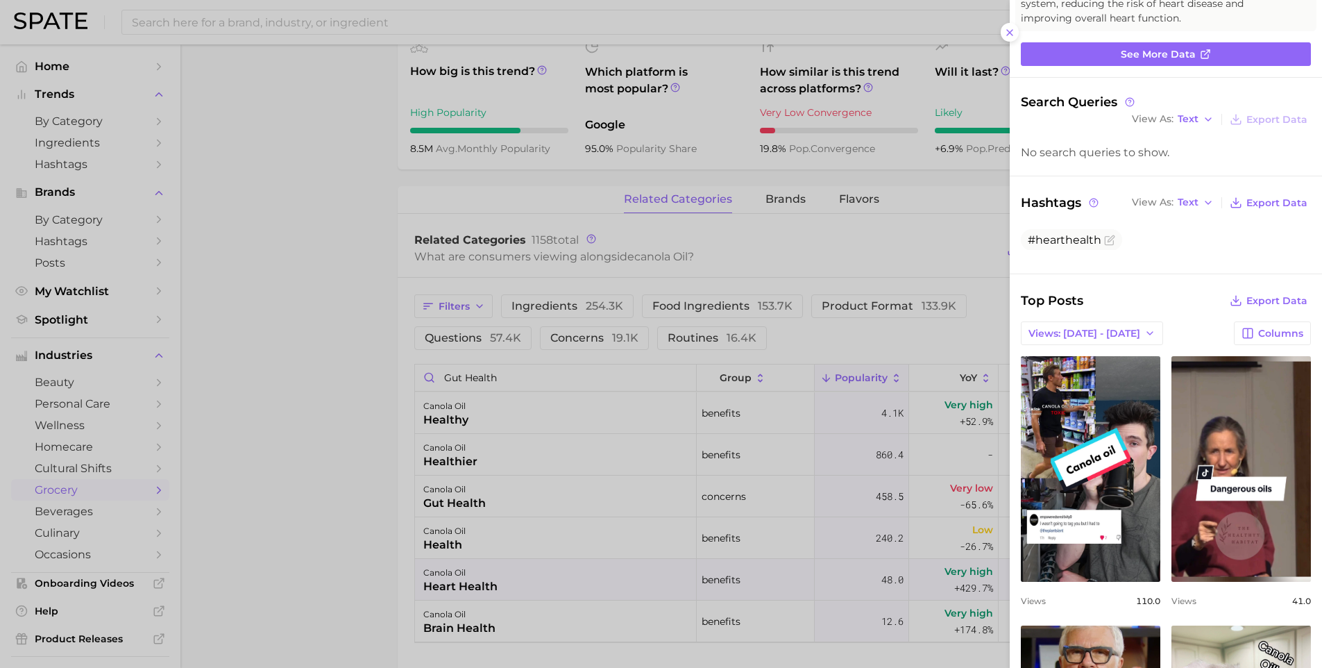
click at [337, 600] on div at bounding box center [661, 334] width 1322 height 668
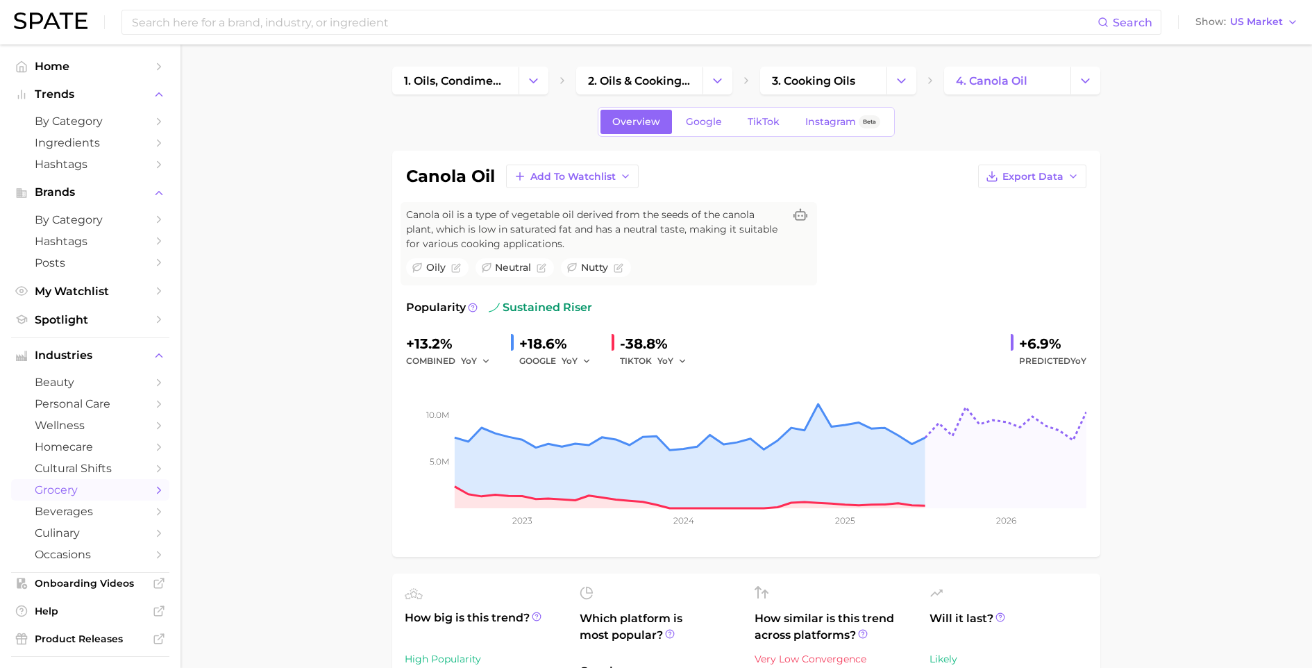
scroll to position [609, 0]
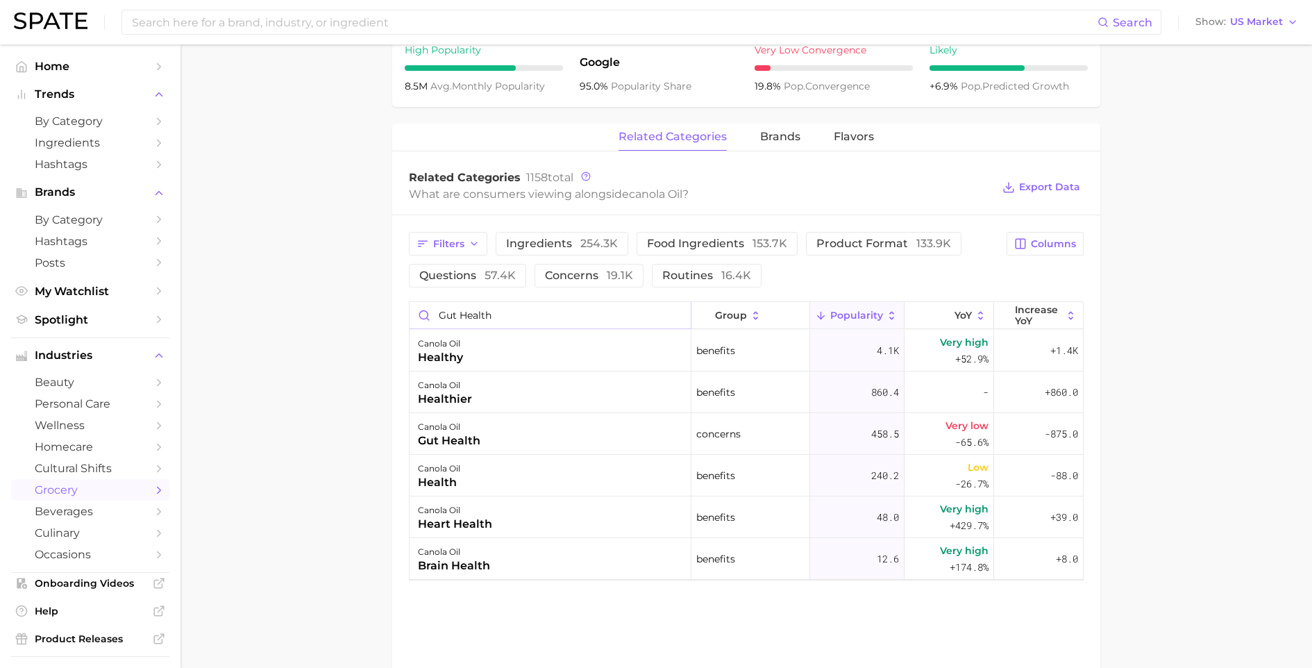
click at [675, 316] on input "gut Health" at bounding box center [549, 315] width 281 height 26
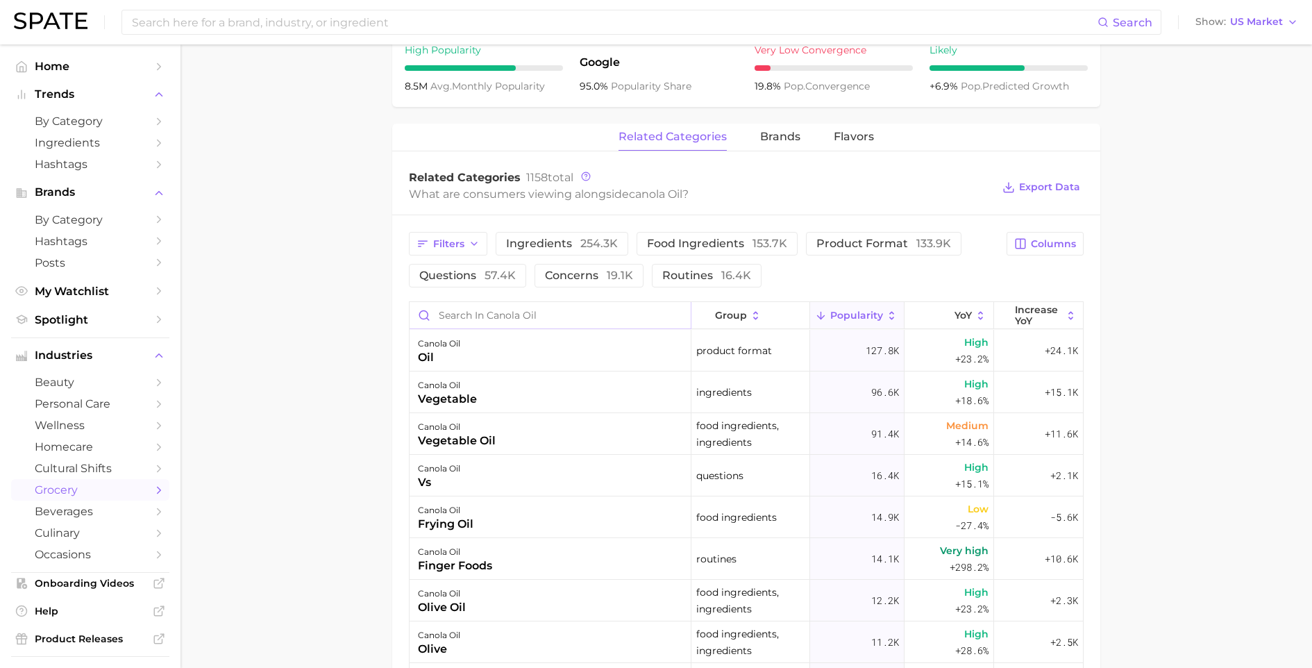
click at [547, 328] on input "Search in canola oil" at bounding box center [549, 315] width 281 height 26
click at [491, 298] on div "Filters ingredients 254.3k food ingredients 153.7k product format 133.9k questi…" at bounding box center [746, 600] width 708 height 770
click at [493, 312] on input "Search in canola oil" at bounding box center [549, 315] width 281 height 26
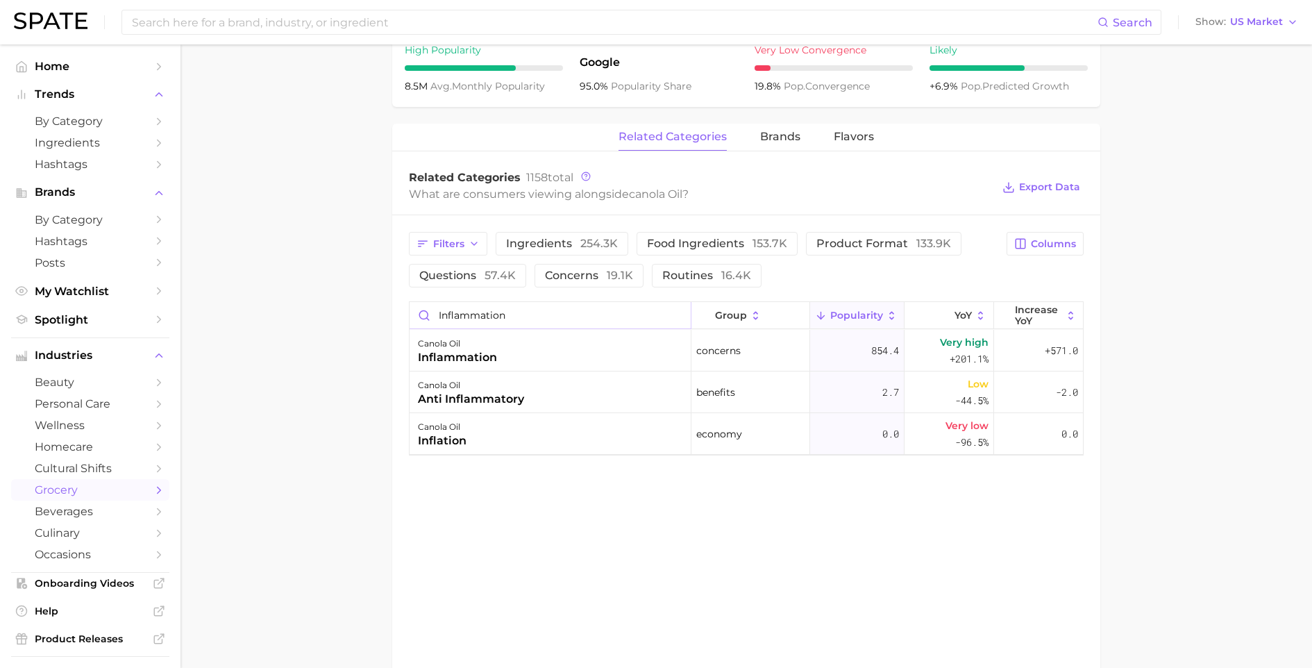
scroll to position [0, 0]
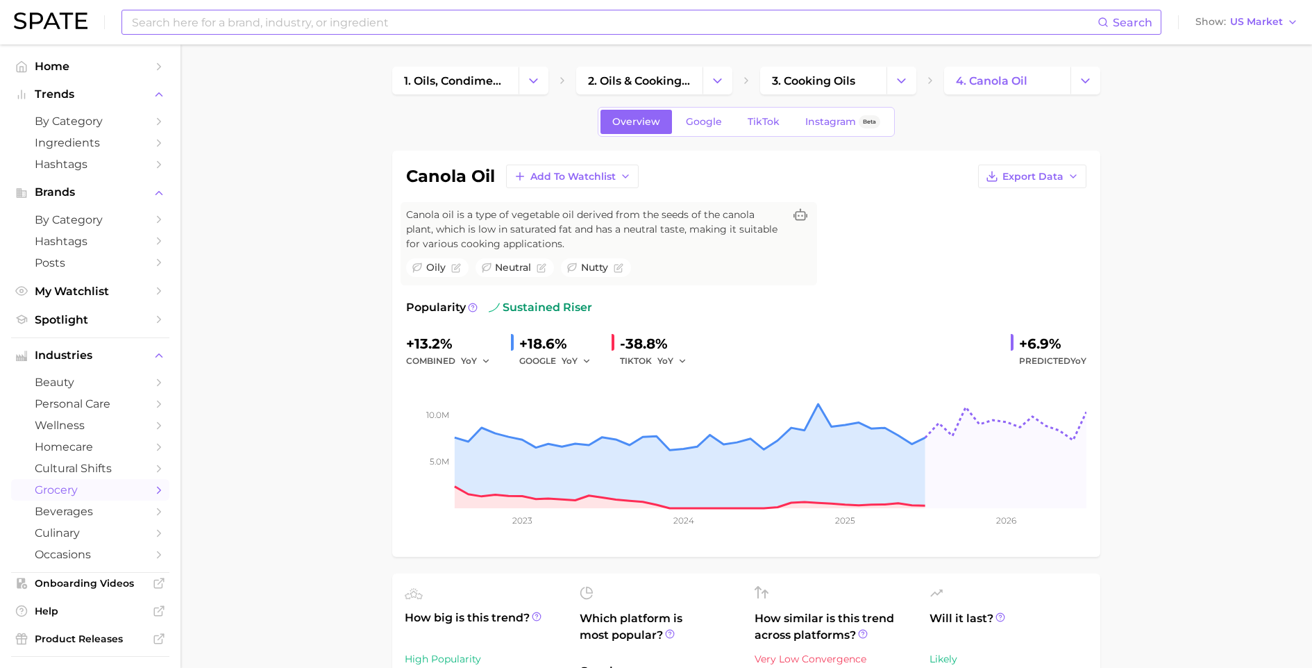
type input "inflammation"
click at [235, 31] on input at bounding box center [613, 22] width 967 height 24
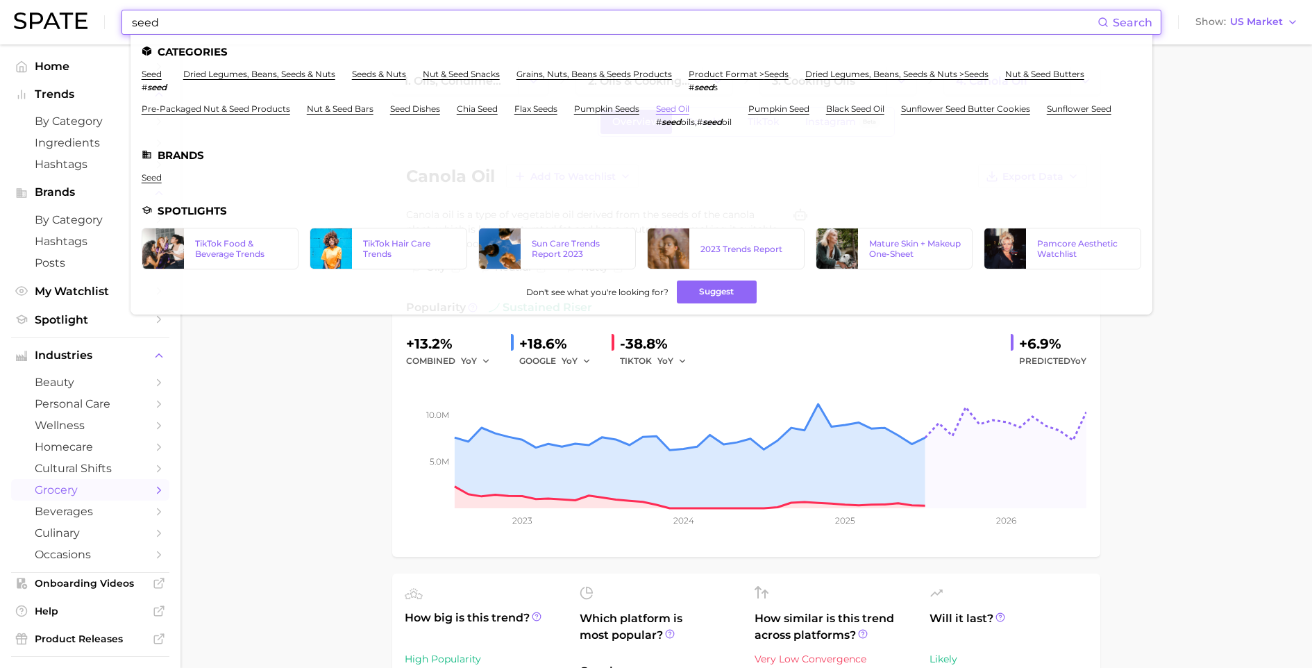
type input "seed"
click at [656, 108] on link "seed oil" at bounding box center [672, 108] width 33 height 10
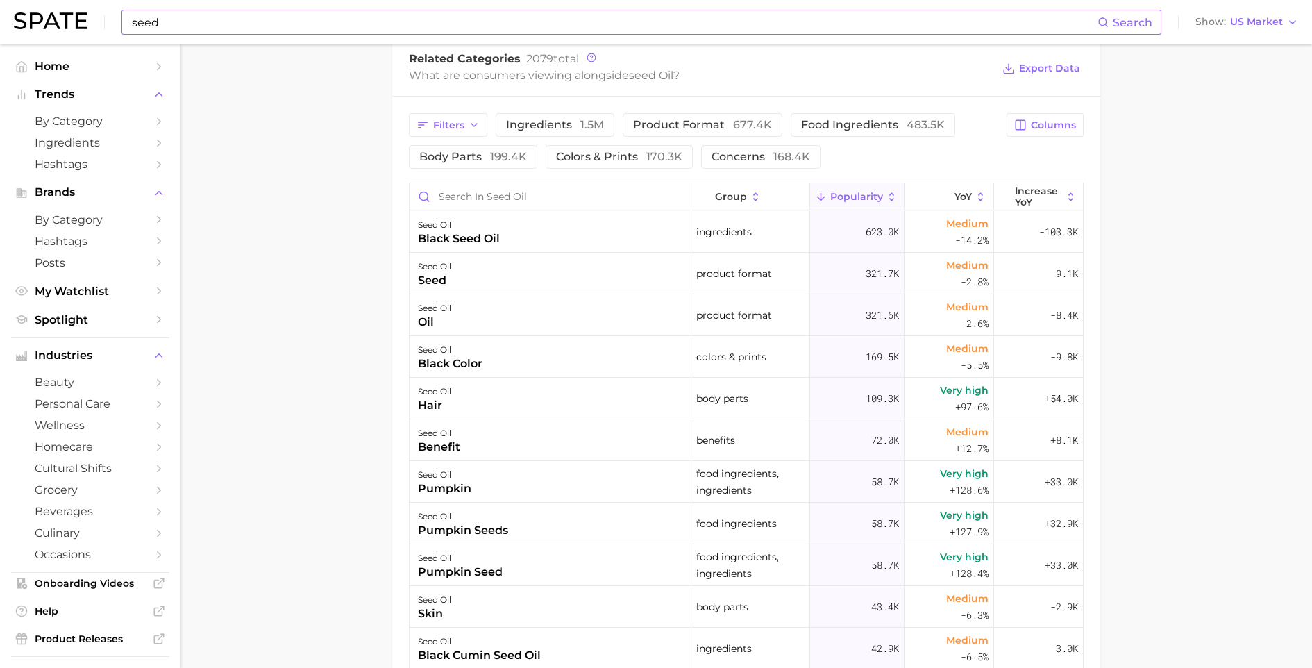
scroll to position [323, 0]
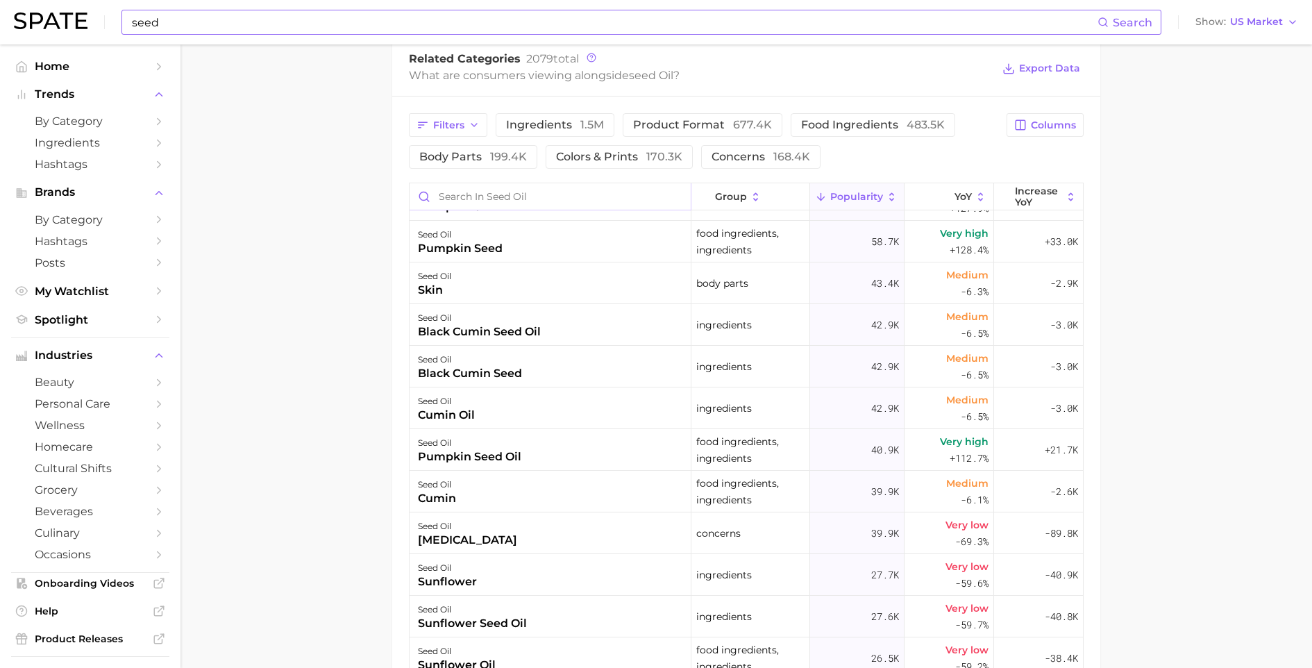
click at [526, 198] on input "Search in seed oil" at bounding box center [549, 196] width 281 height 26
type input "inflammation"
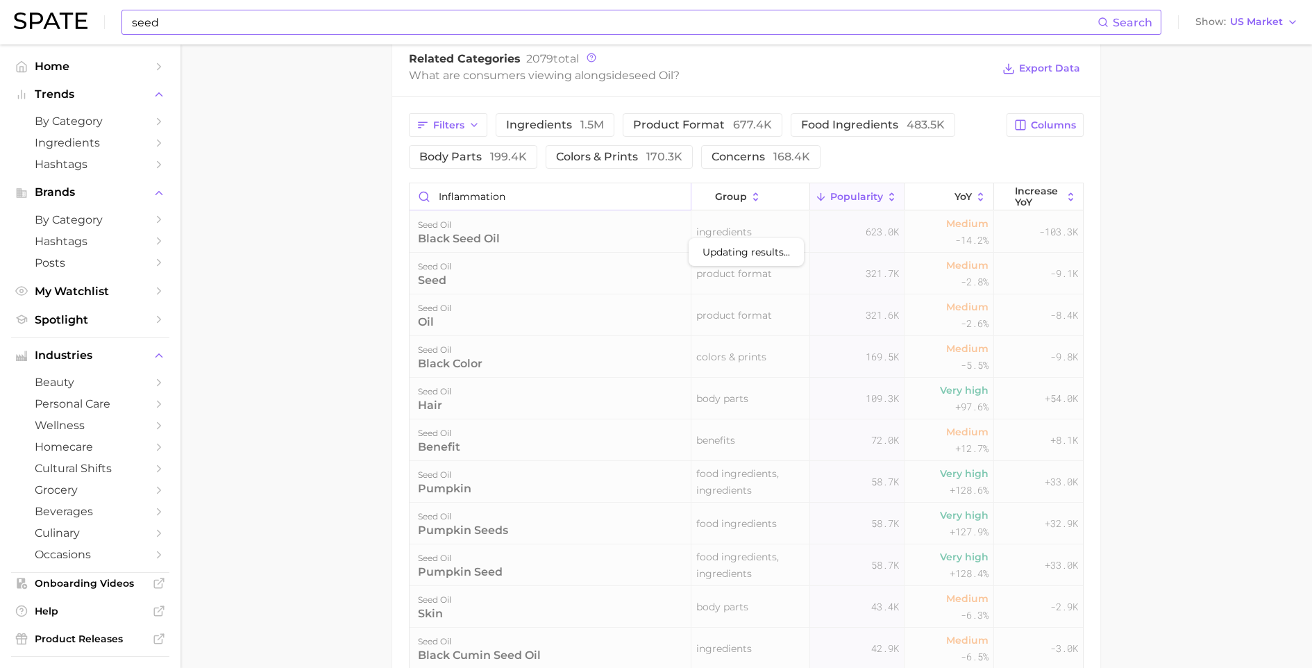
scroll to position [670, 0]
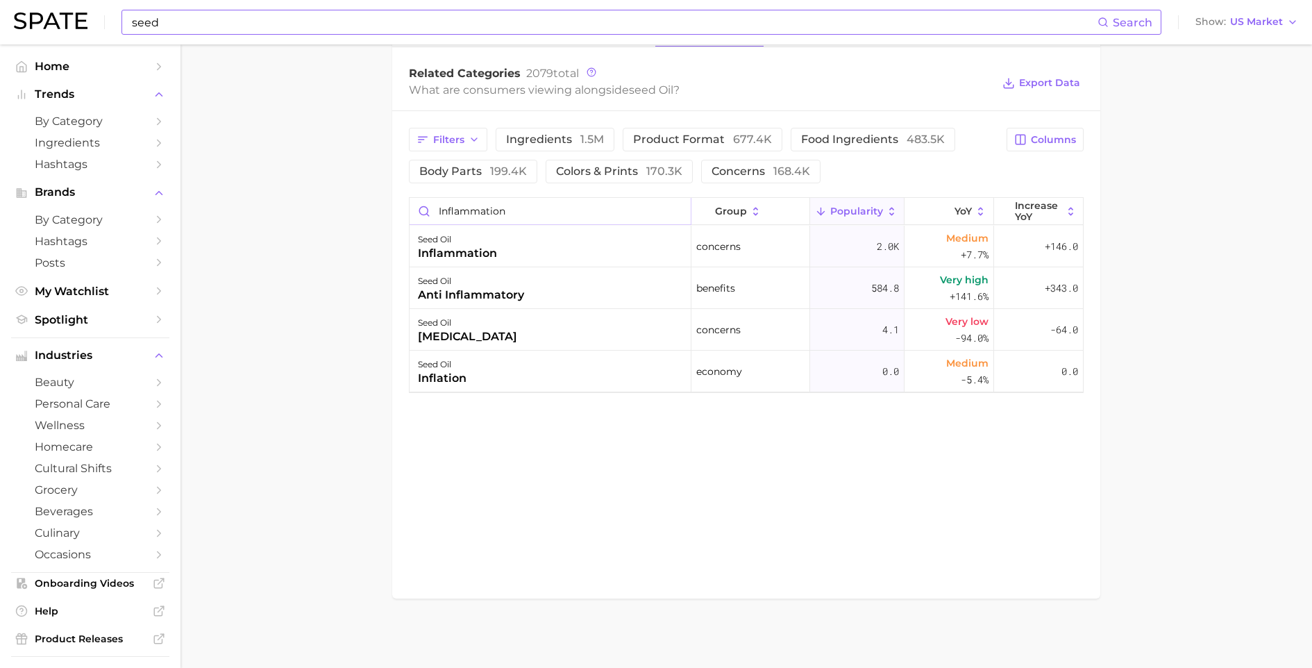
drag, startPoint x: 674, startPoint y: 212, endPoint x: 649, endPoint y: 212, distance: 25.7
click at [675, 212] on input "inflammation" at bounding box center [549, 211] width 281 height 26
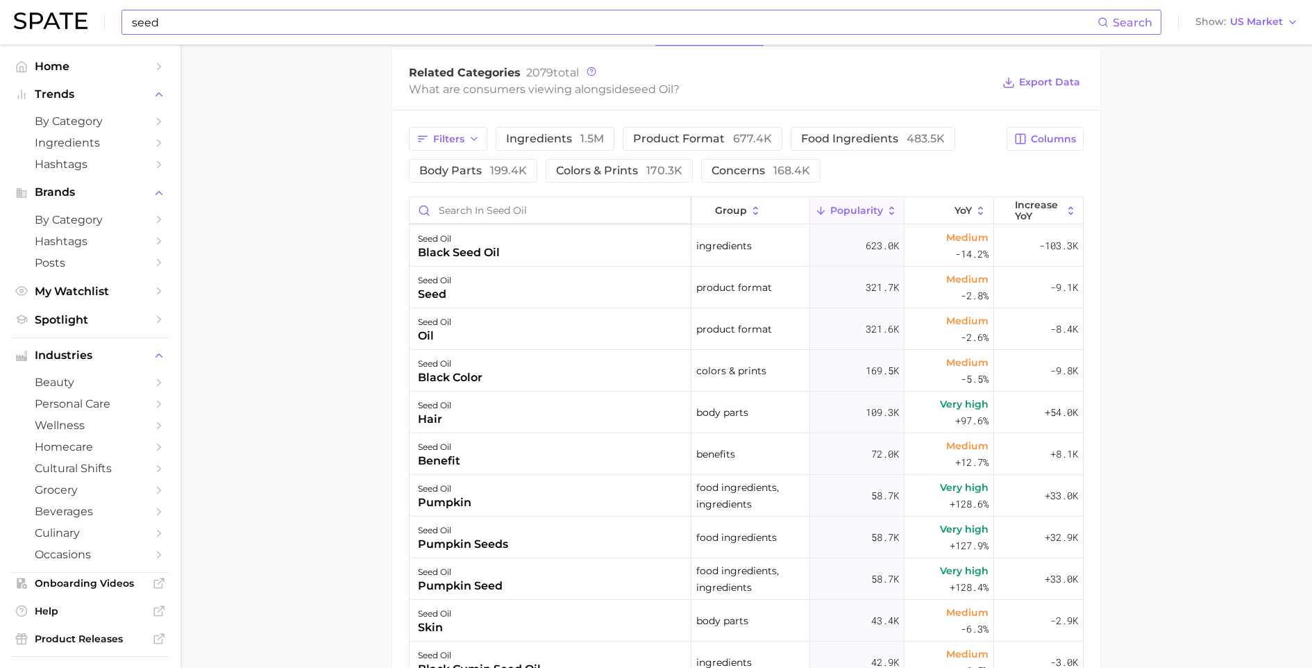
click at [627, 211] on input "Search in seed oil" at bounding box center [549, 210] width 281 height 26
type input "gut"
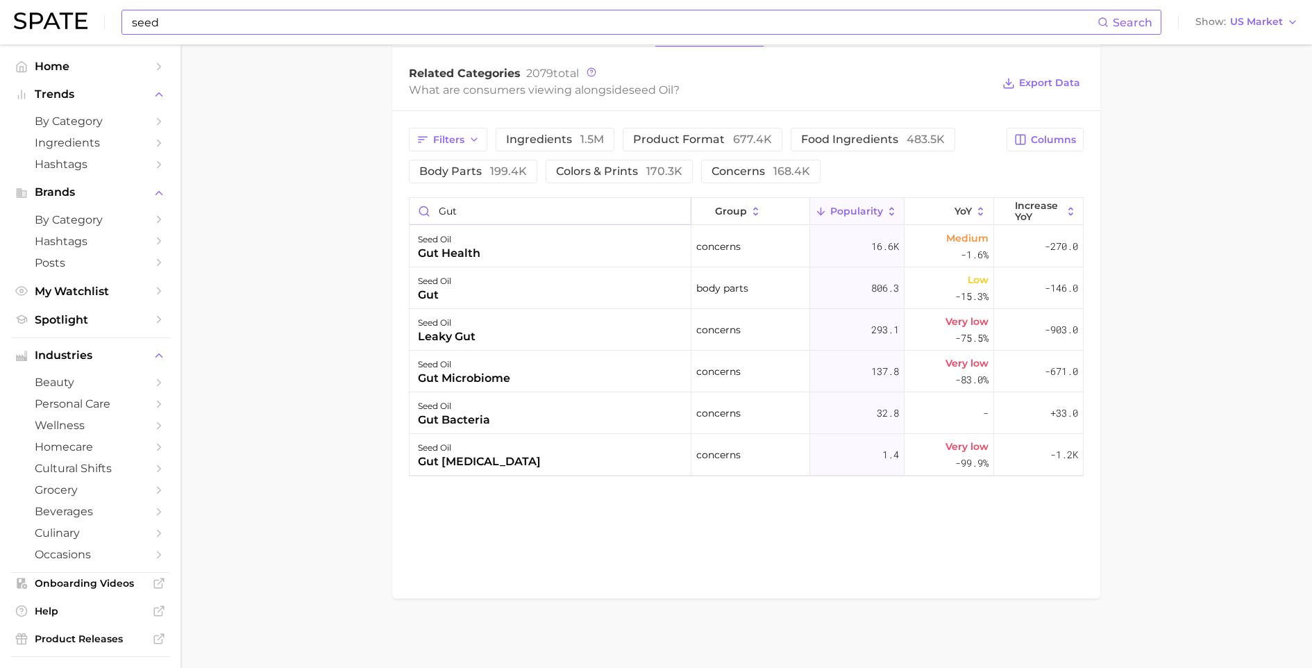
click at [674, 216] on input "gut" at bounding box center [549, 211] width 281 height 26
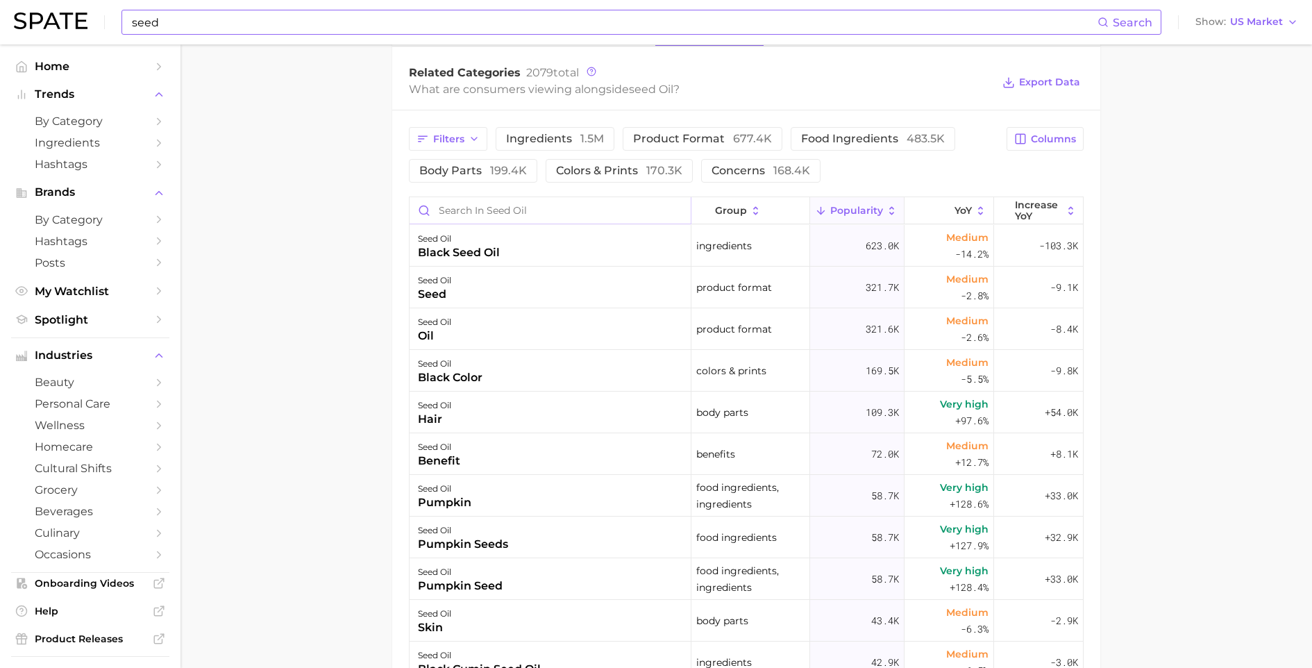
click at [528, 207] on input "Search in seed oil" at bounding box center [549, 210] width 281 height 26
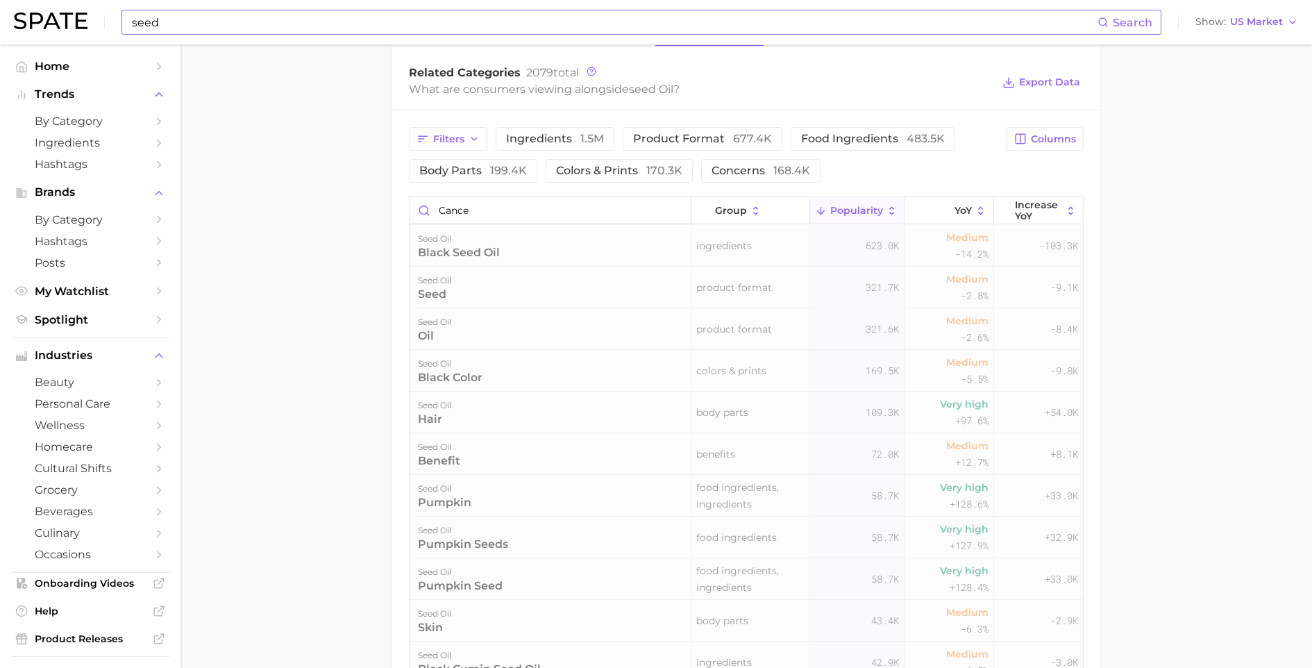
type input "[MEDICAL_DATA]"
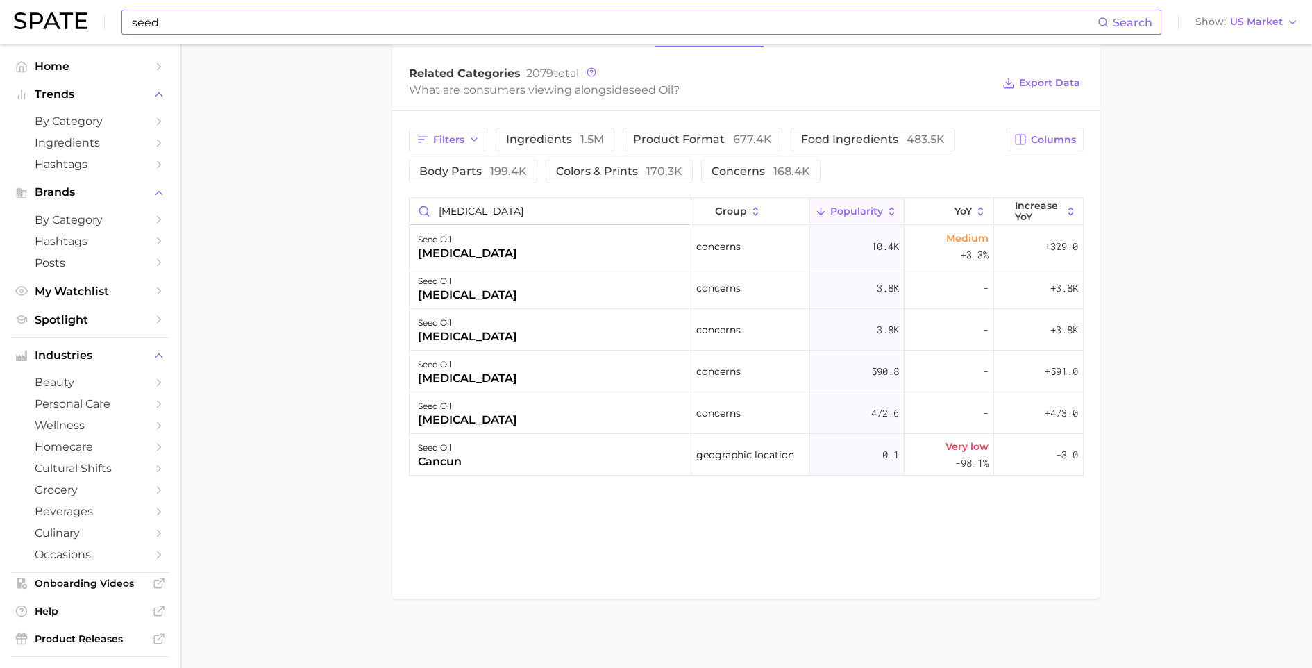
click at [672, 207] on input "[MEDICAL_DATA]" at bounding box center [549, 211] width 281 height 26
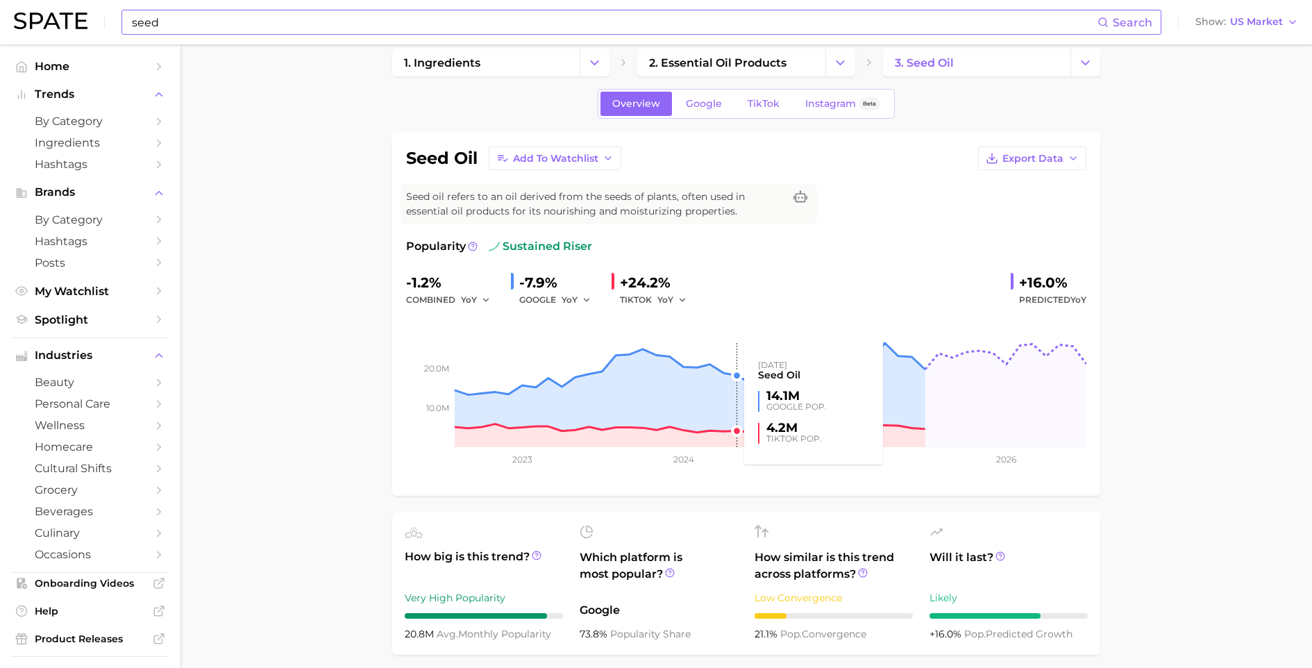
scroll to position [0, 0]
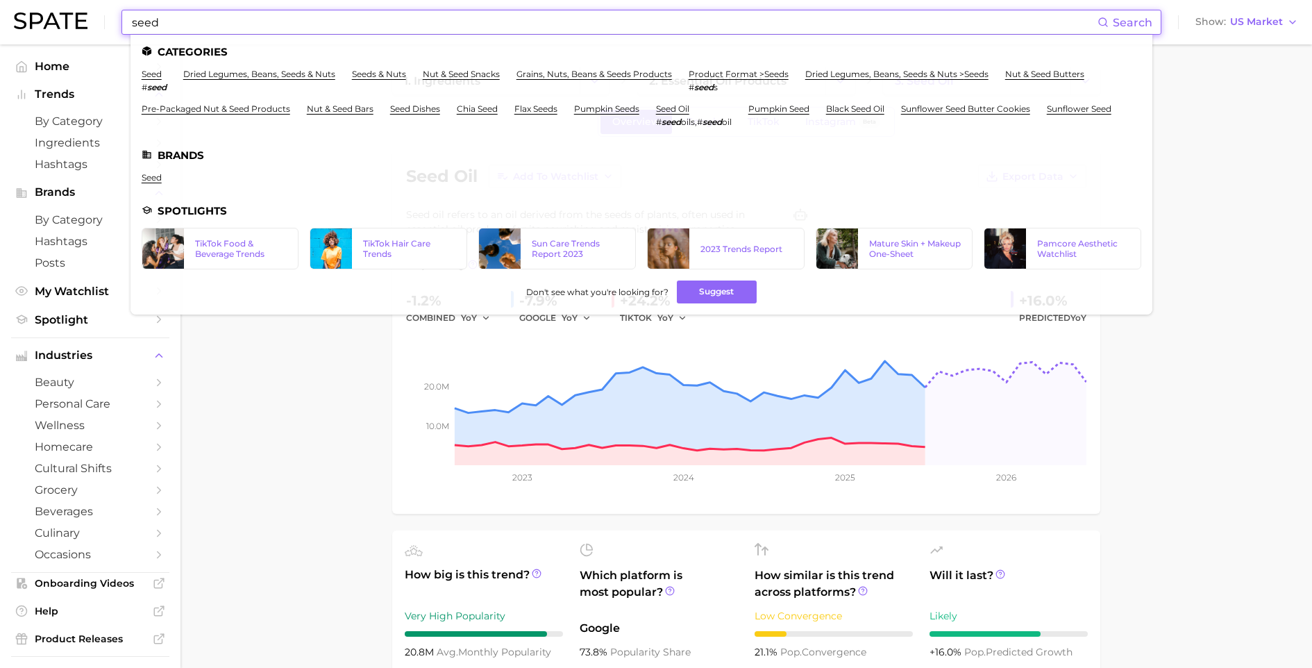
drag, startPoint x: 350, startPoint y: 22, endPoint x: 50, endPoint y: 23, distance: 299.8
click at [51, 23] on div "seed Search Categories seed # seed dried legumes, beans, seeds & nuts seeds & n…" at bounding box center [656, 22] width 1284 height 44
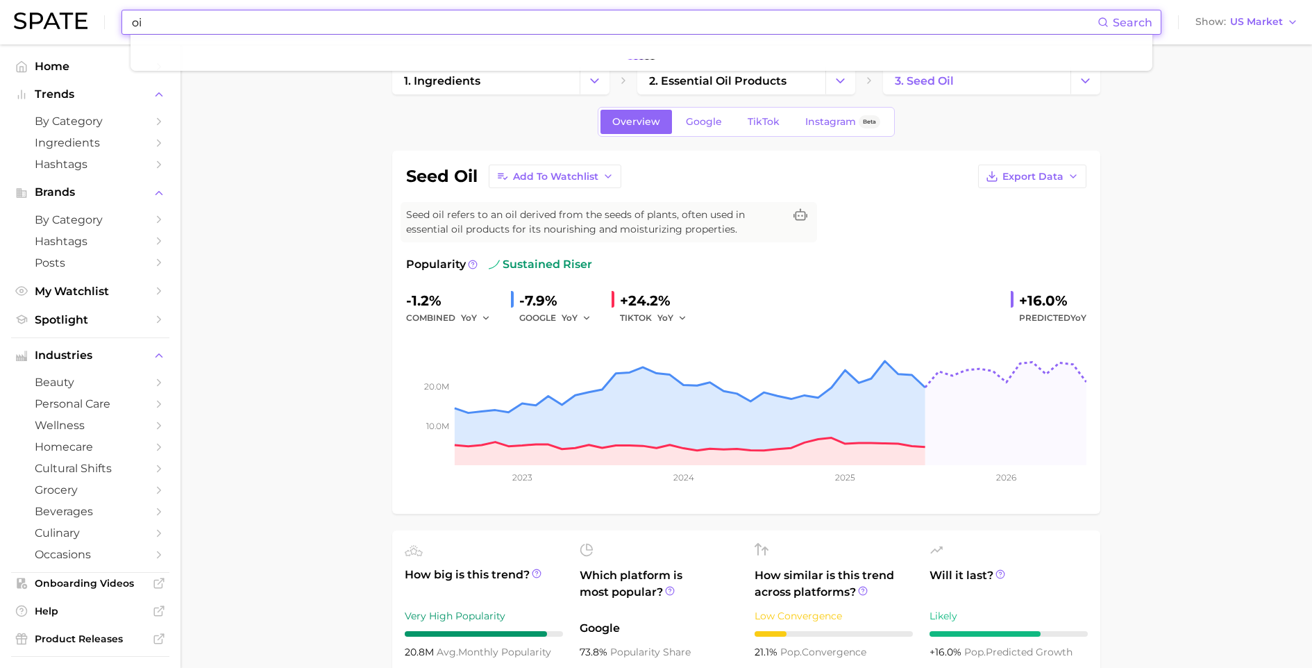
type input "oil"
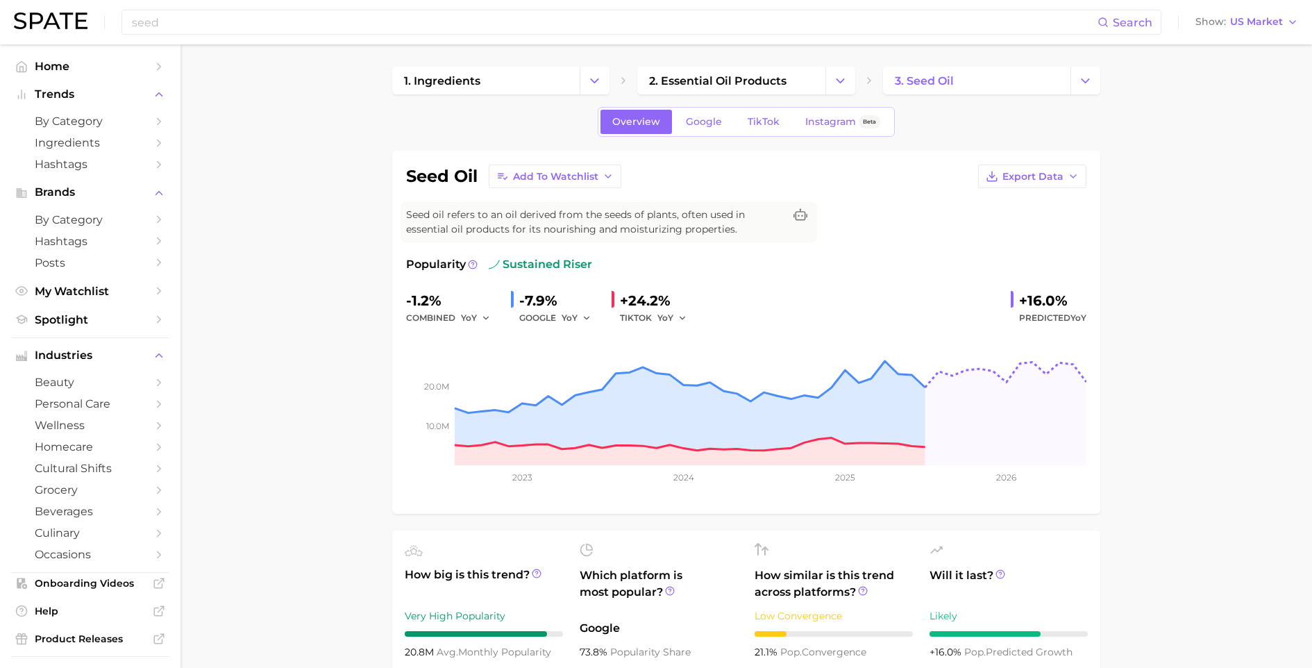
click at [208, 19] on input "seed" at bounding box center [613, 22] width 967 height 24
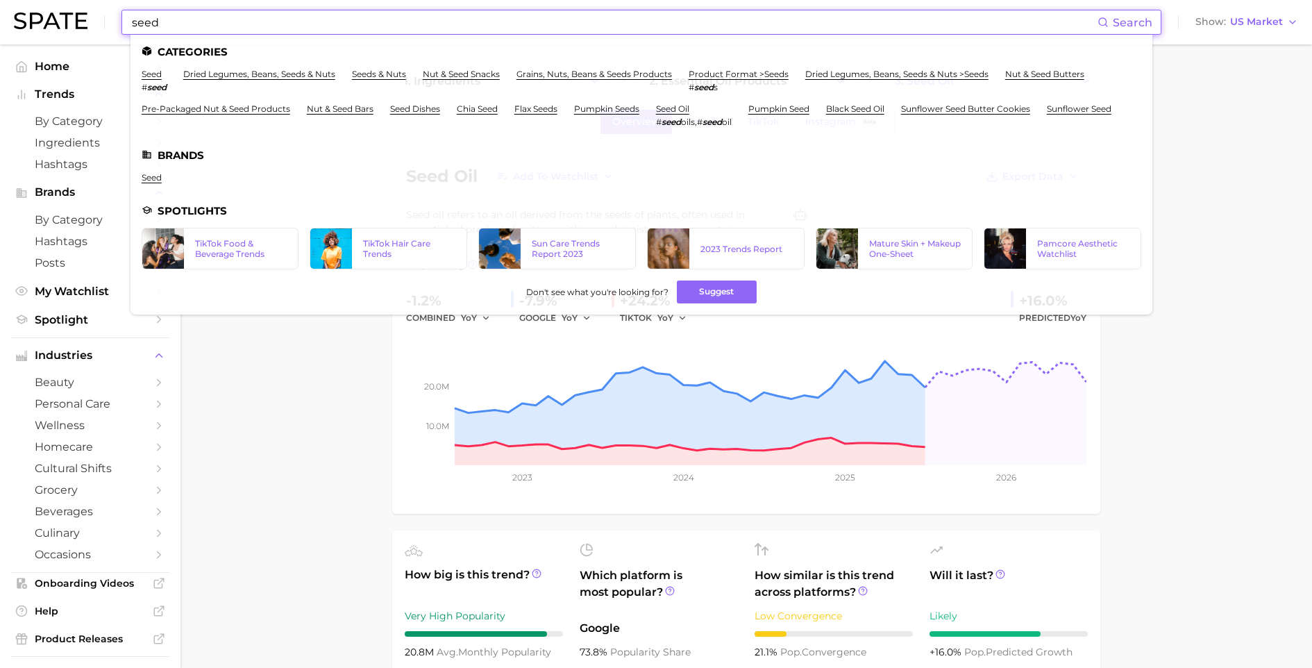
drag, startPoint x: 180, startPoint y: 19, endPoint x: -50, endPoint y: 18, distance: 229.7
click at [0, 18] on html "seed Search Categories seed # seed dried legumes, beans, seeds & nuts seeds & n…" at bounding box center [656, 334] width 1312 height 668
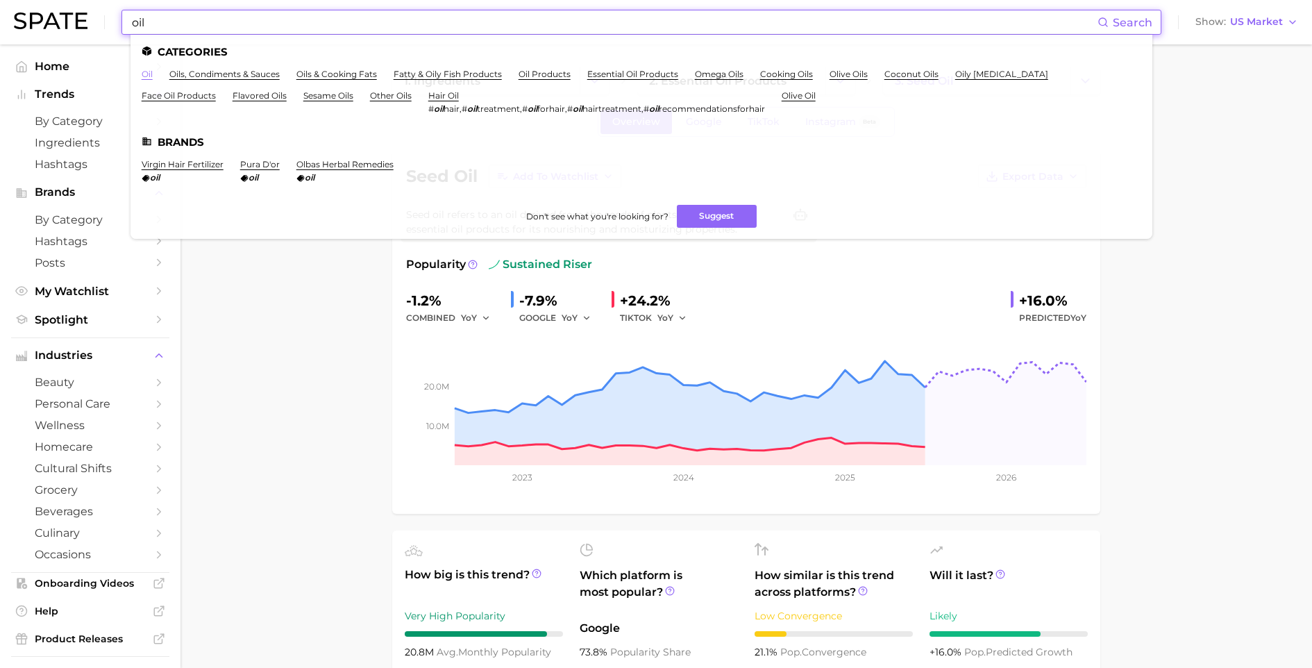
type input "oil"
click at [151, 71] on link "oil" at bounding box center [147, 74] width 11 height 10
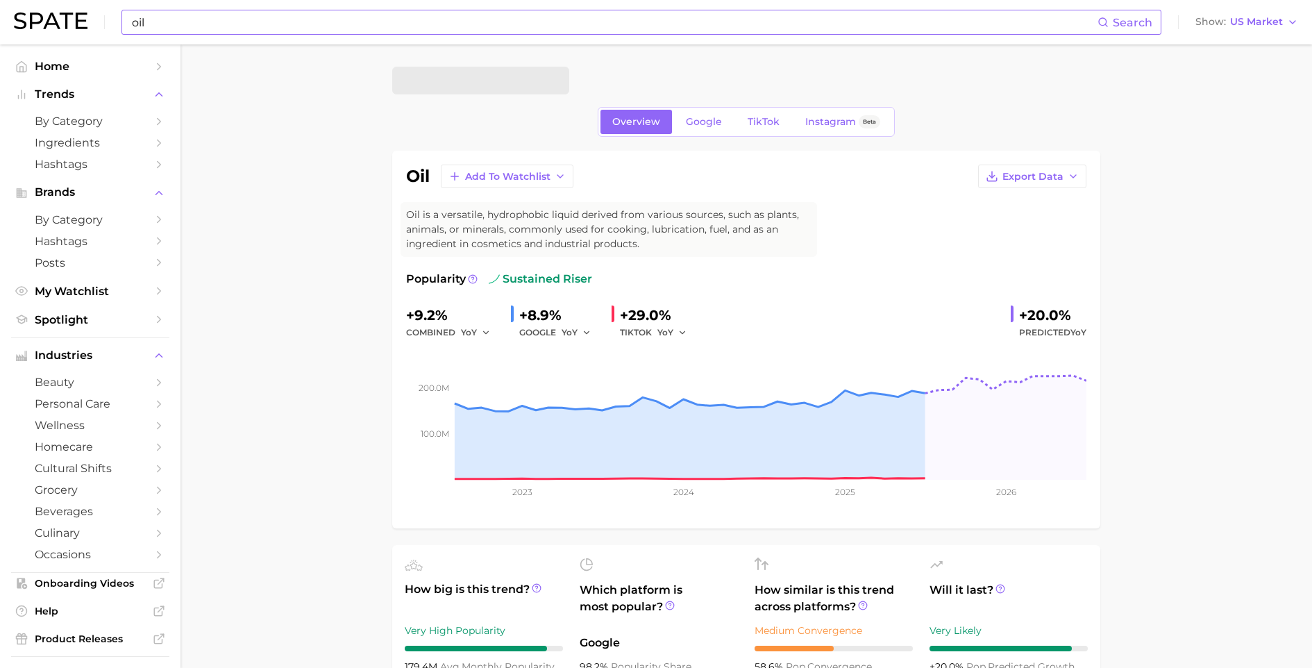
click at [193, 23] on input "oil" at bounding box center [613, 22] width 967 height 24
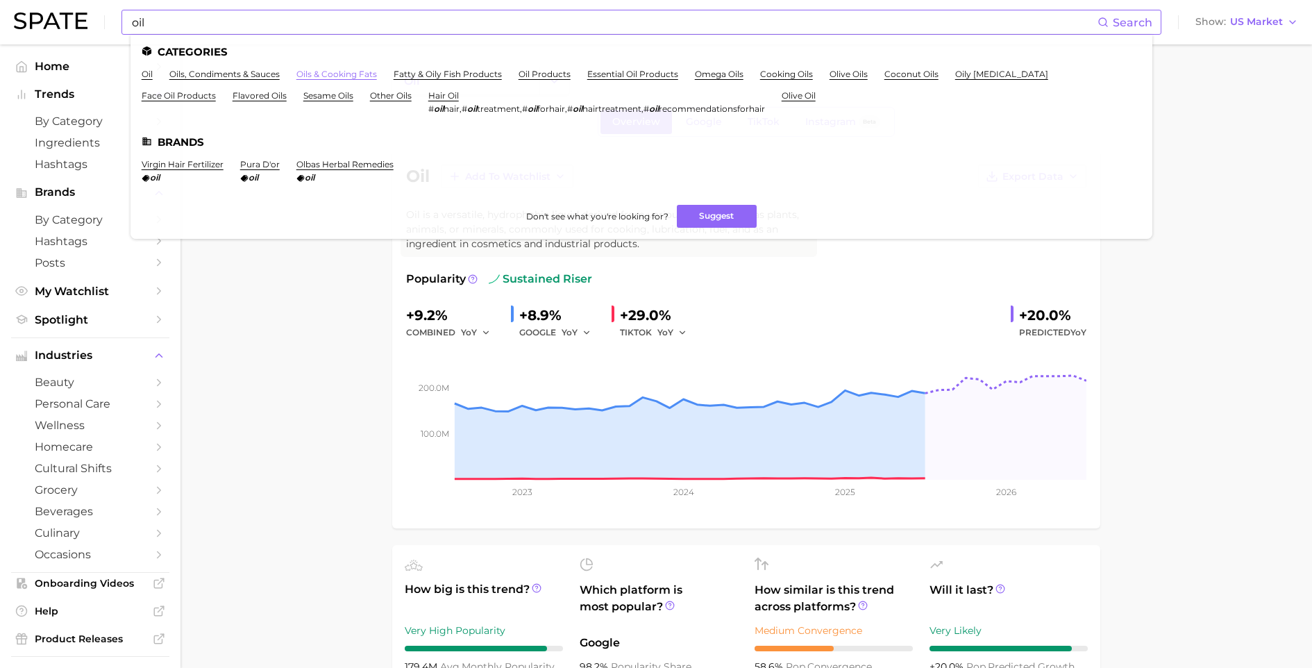
click at [342, 74] on link "oils & cooking fats" at bounding box center [336, 74] width 80 height 10
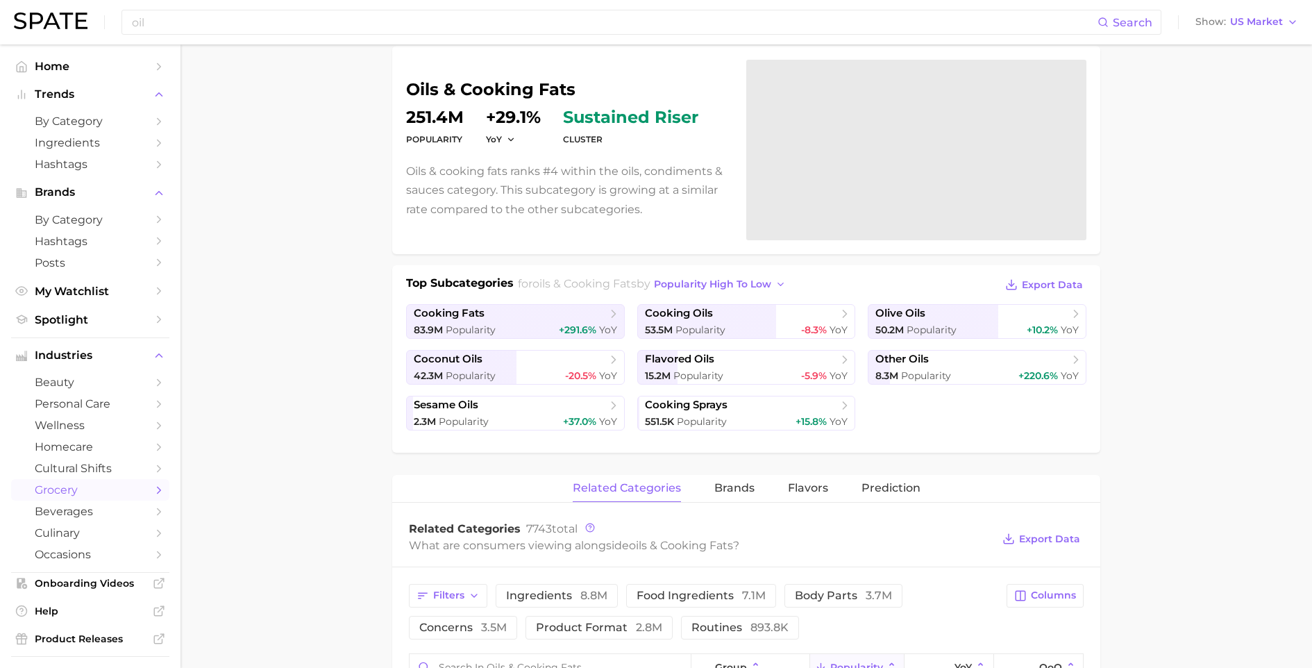
scroll to position [116, 0]
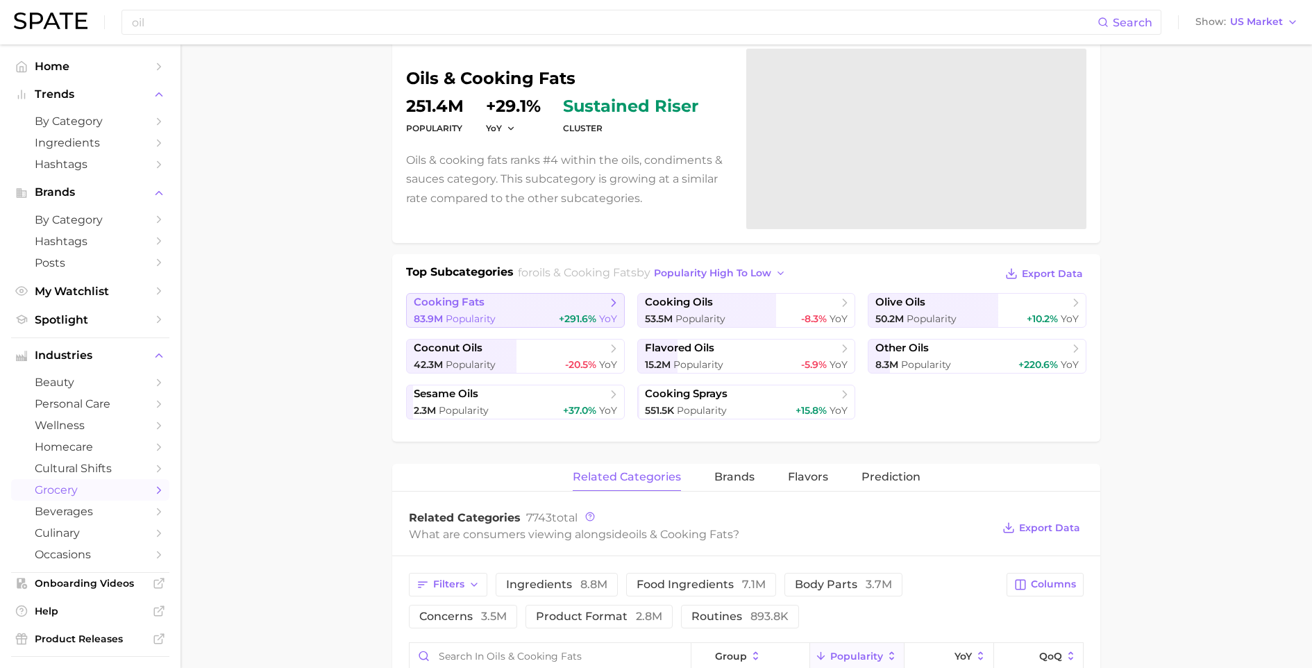
click at [566, 316] on span "+291.6%" at bounding box center [577, 318] width 37 height 12
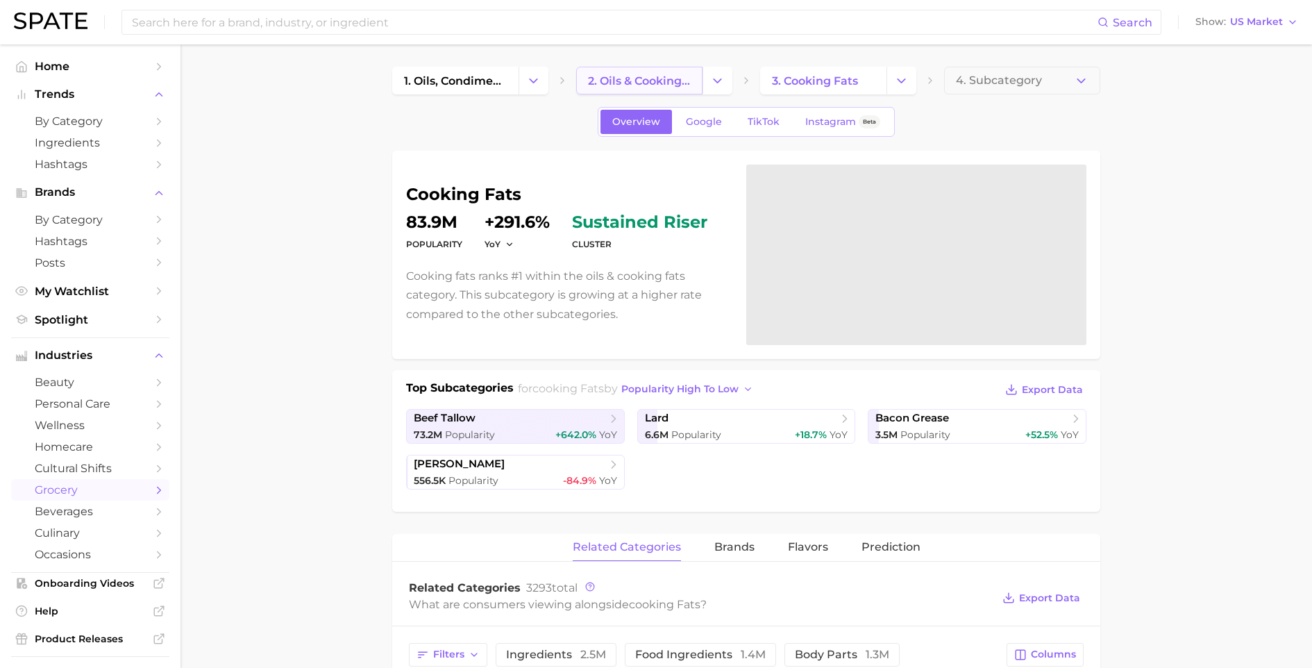
click at [612, 92] on link "2. oils & cooking fats" at bounding box center [639, 81] width 126 height 28
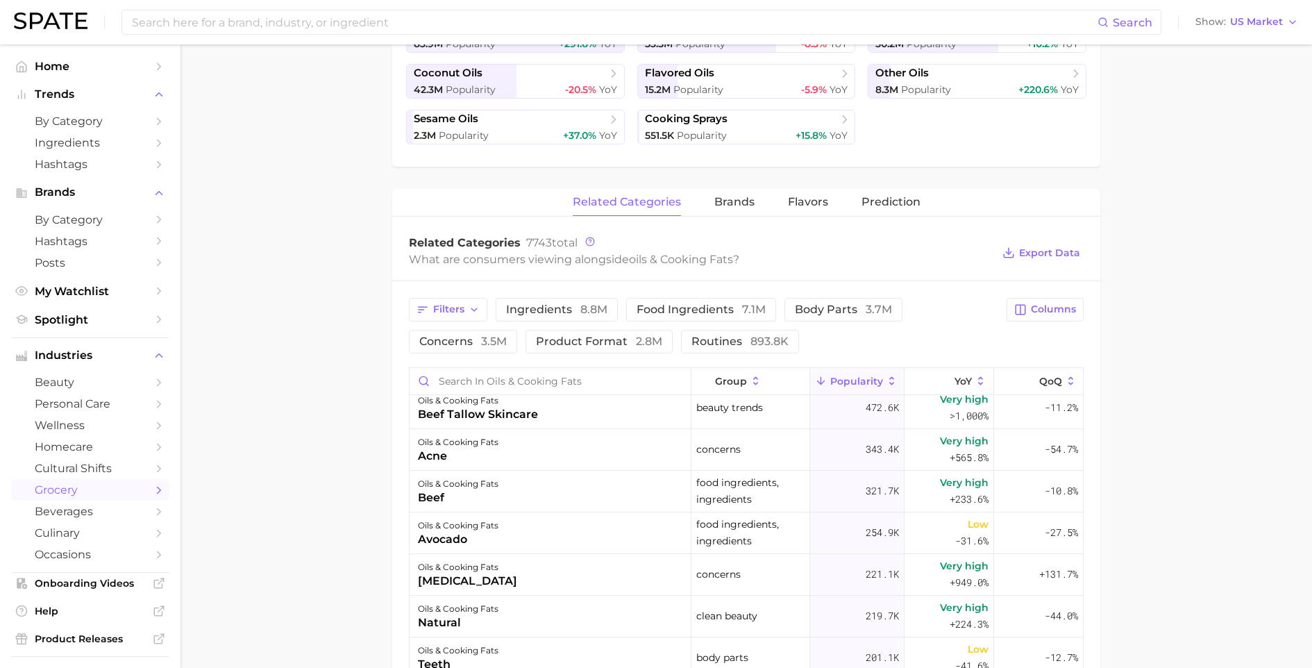
scroll to position [178, 0]
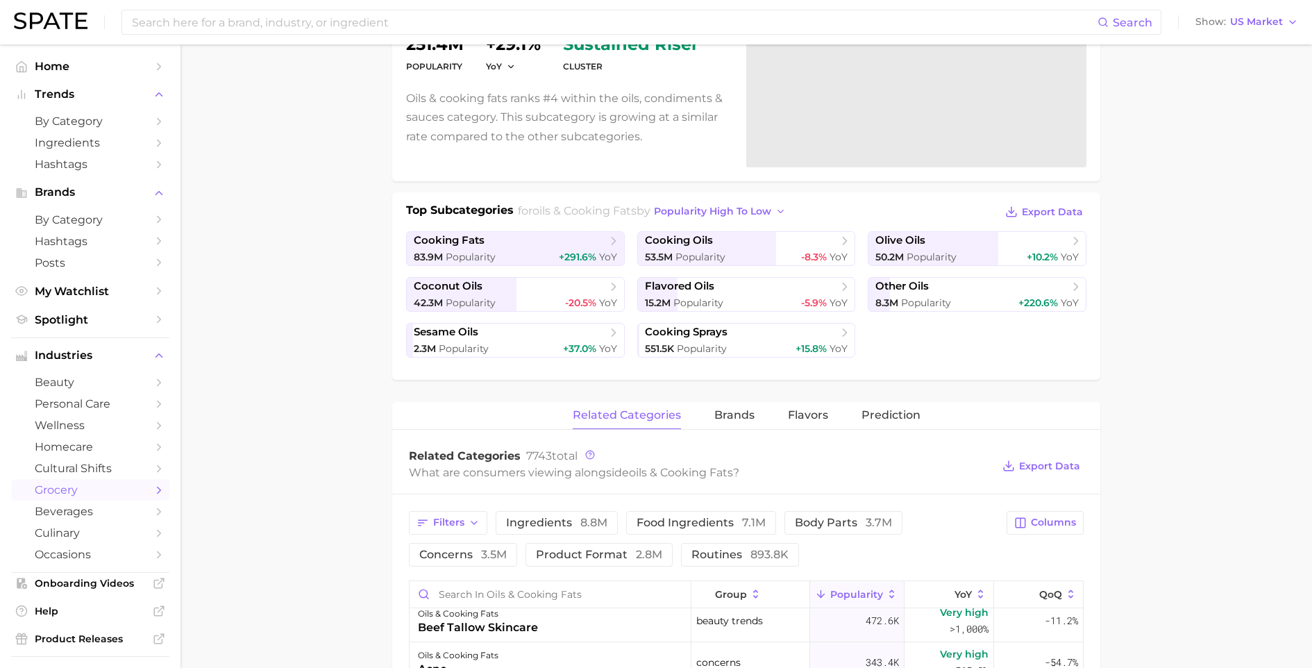
click at [777, 209] on div "Top Subcategories for oils & cooking fats by popularity high to low Export Data" at bounding box center [746, 212] width 680 height 21
click at [775, 207] on icon "button" at bounding box center [780, 211] width 11 height 11
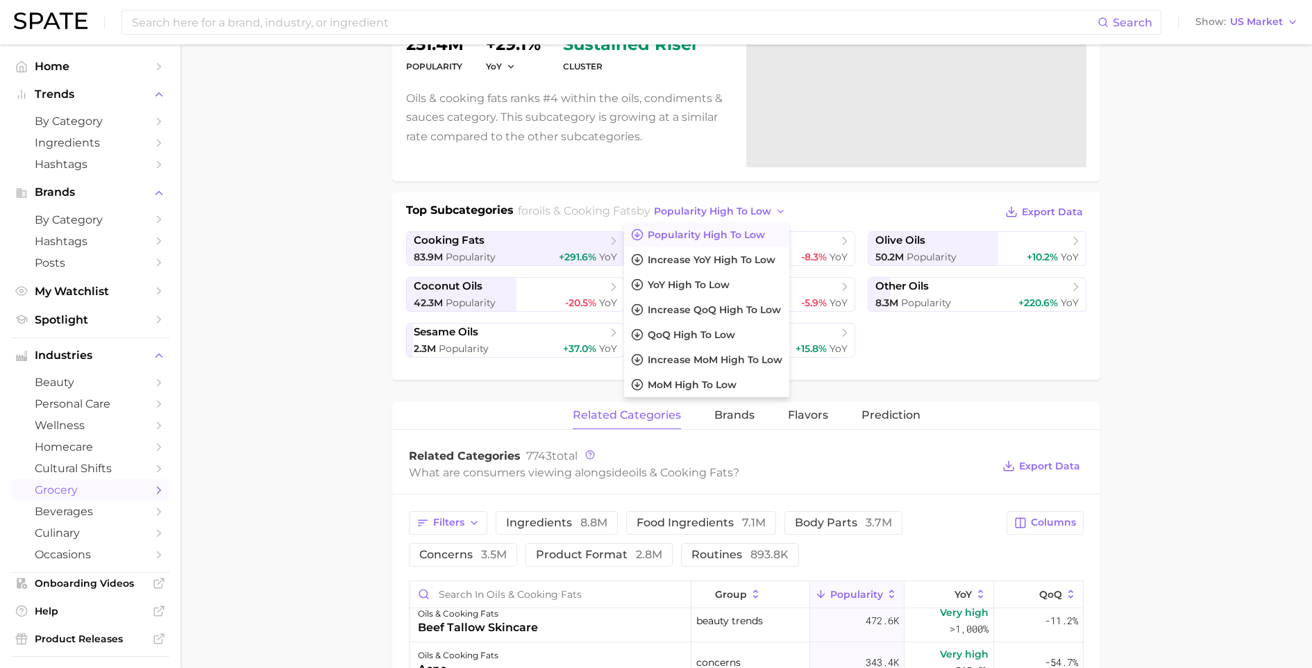
click at [368, 309] on main "1. oils, condiments & sauces 2. oils & cooking fats 3. Subcategory Overview Goo…" at bounding box center [745, 600] width 1131 height 1467
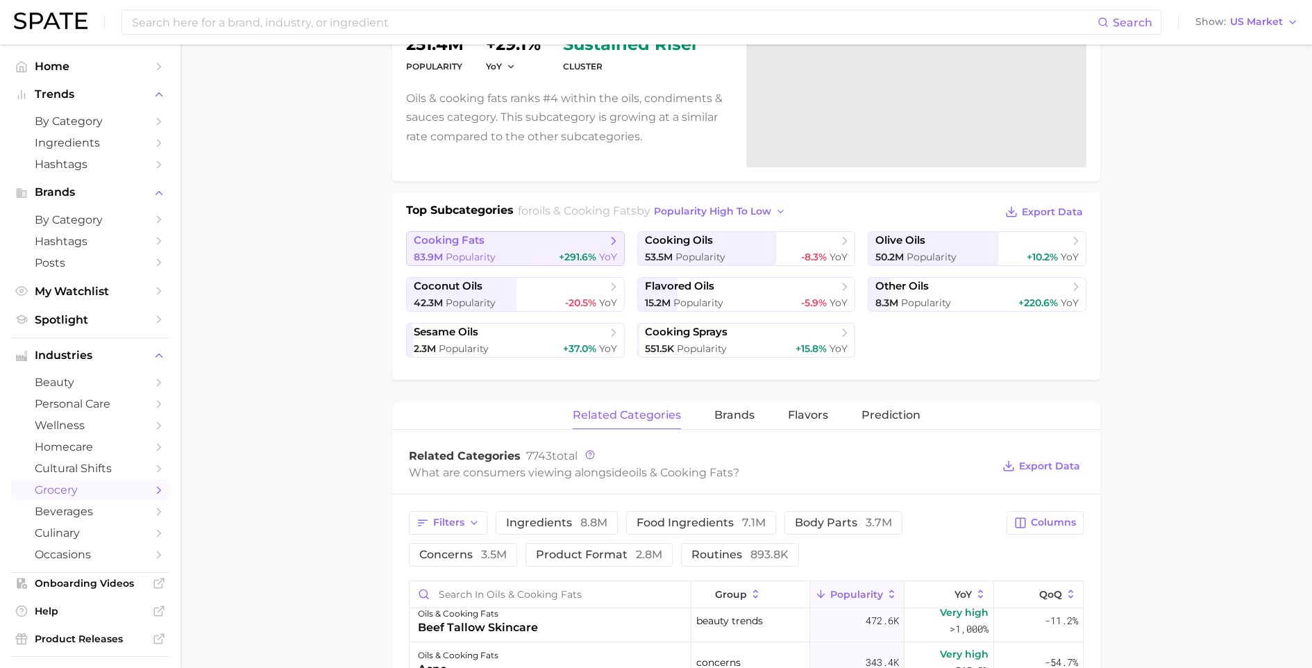
click at [510, 262] on div "83.9m Popularity +291.6% YoY" at bounding box center [515, 257] width 203 height 13
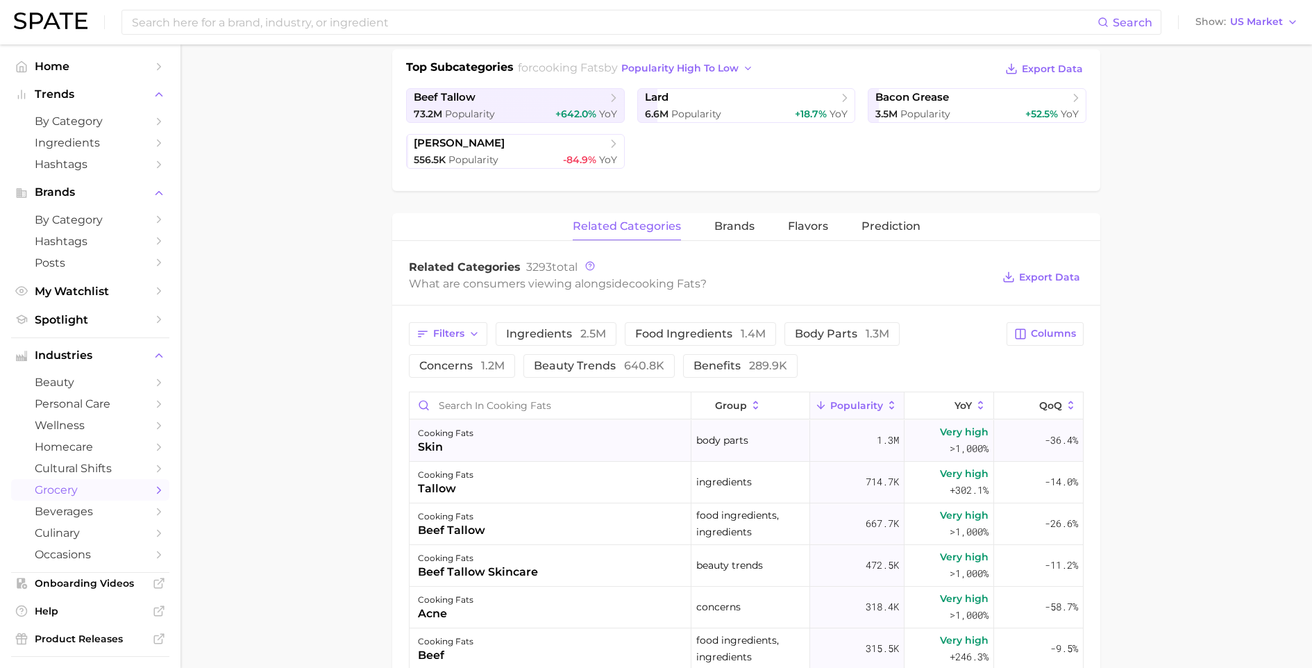
scroll to position [479, 0]
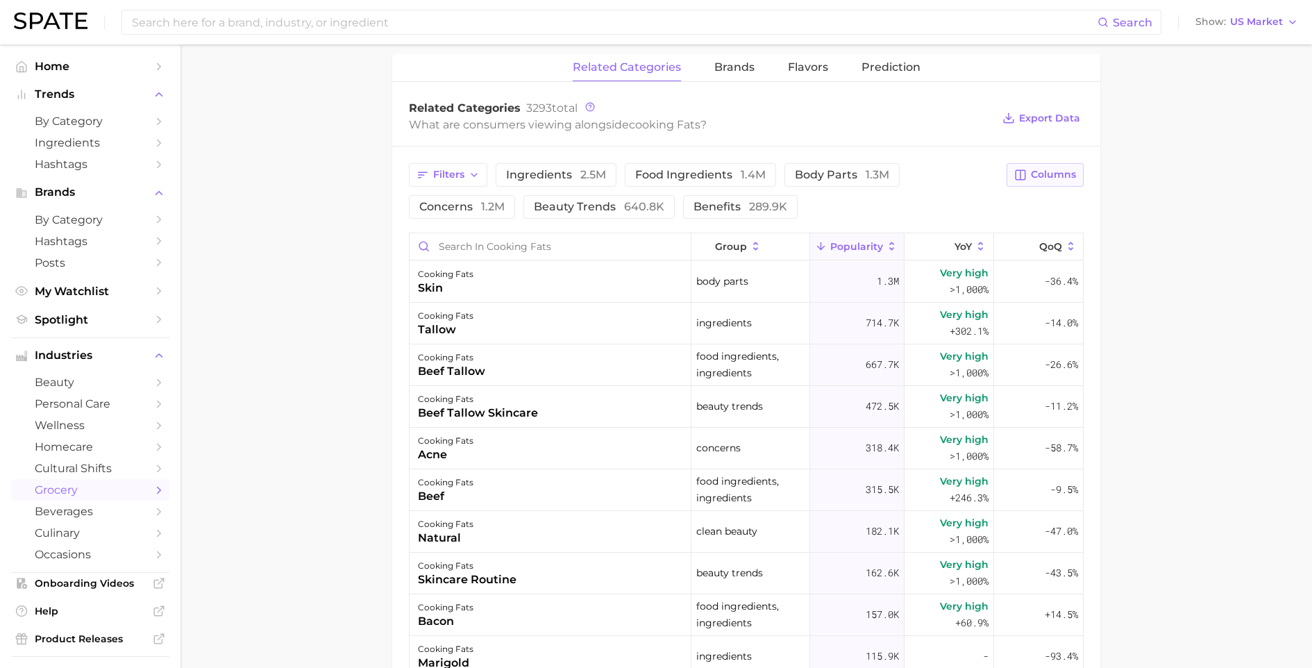
click at [1044, 169] on span "Columns" at bounding box center [1052, 175] width 45 height 12
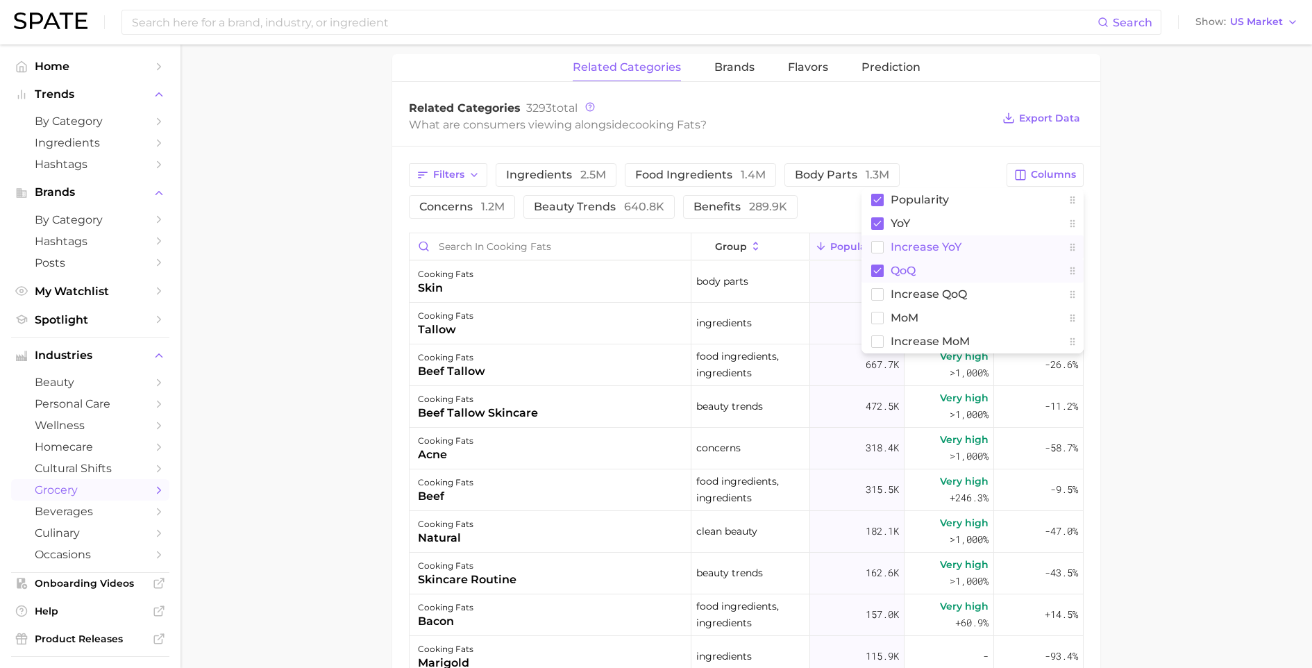
click at [928, 244] on span "Increase YoY" at bounding box center [925, 247] width 71 height 12
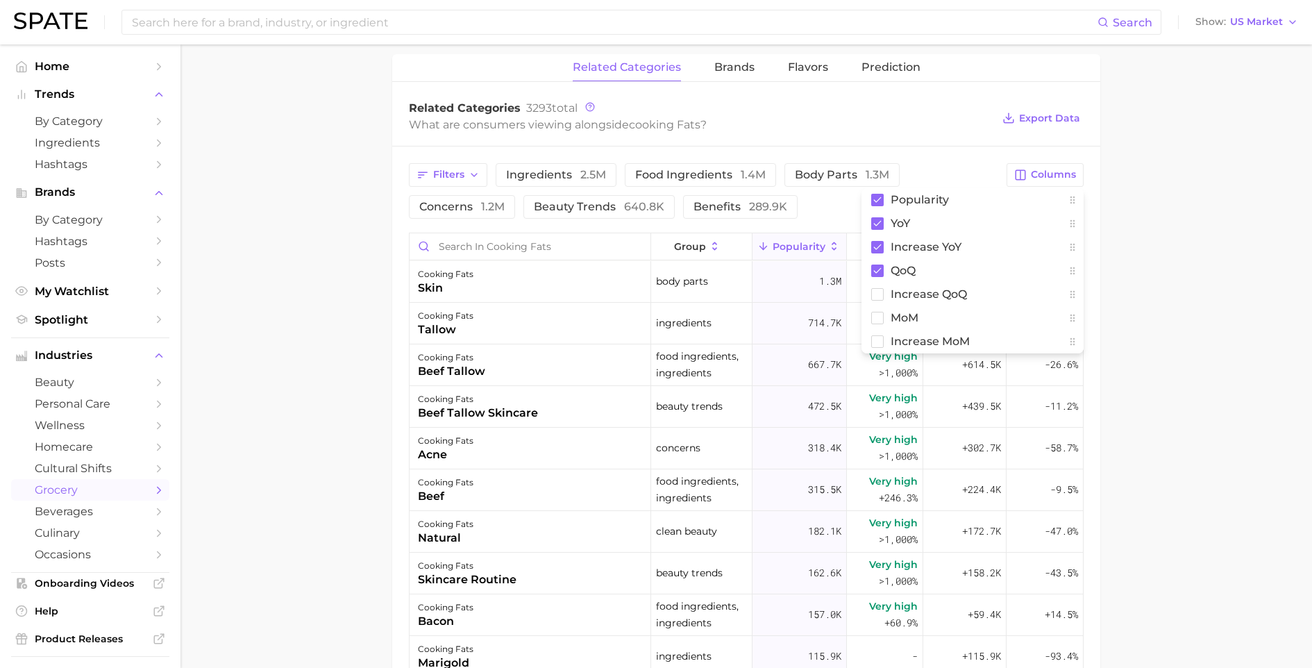
click at [1152, 264] on main "1. oils, condiments & sauces 2. oils & cooking fats 3. cooking fats 4. Subcateg…" at bounding box center [745, 275] width 1131 height 1421
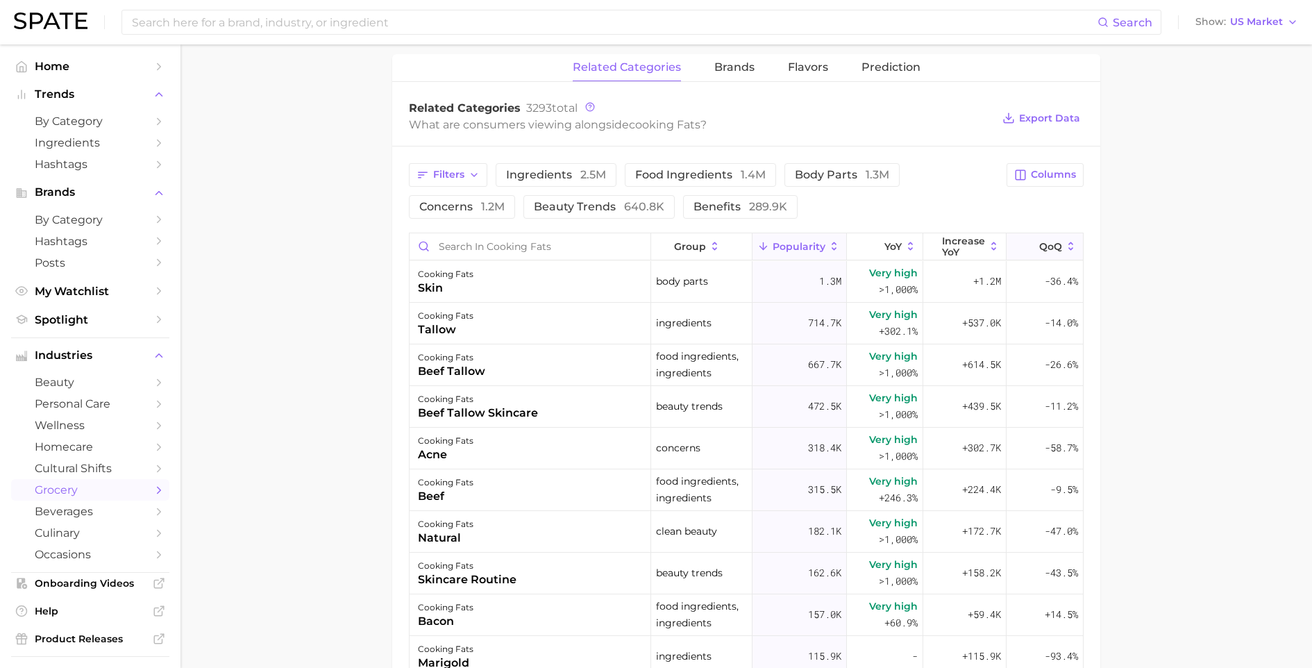
click at [1039, 243] on span "QoQ" at bounding box center [1050, 246] width 23 height 11
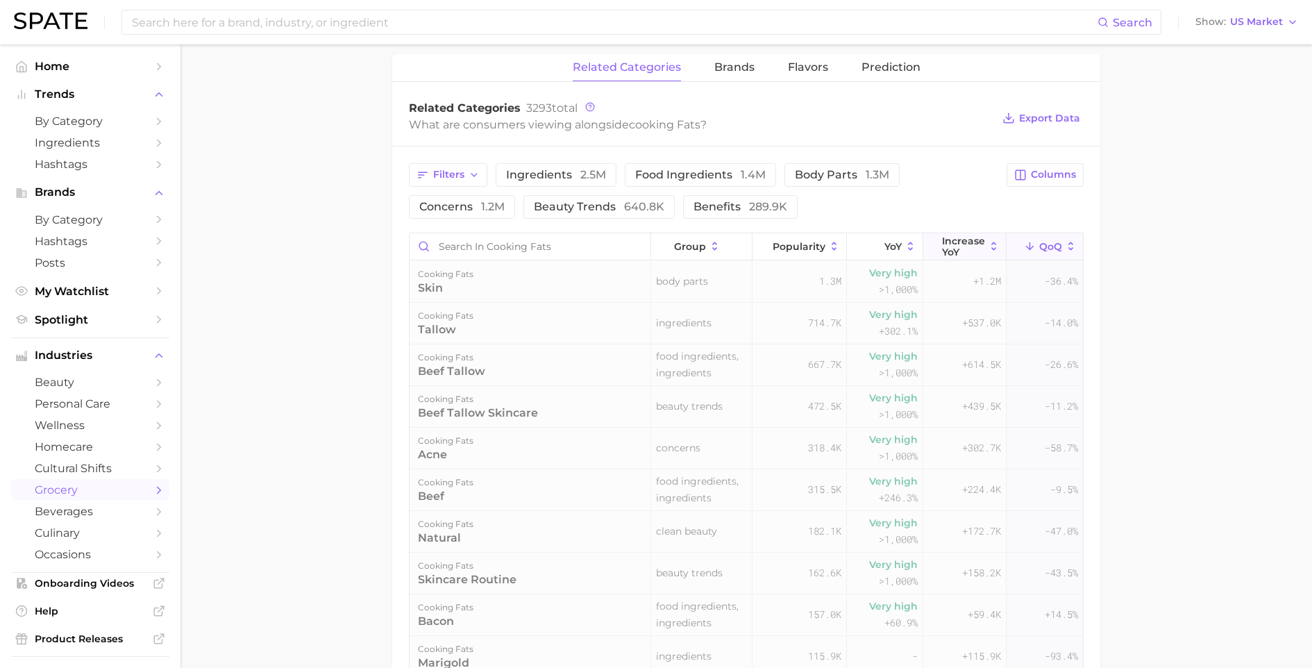
click at [964, 245] on span "Increase YoY" at bounding box center [963, 246] width 43 height 22
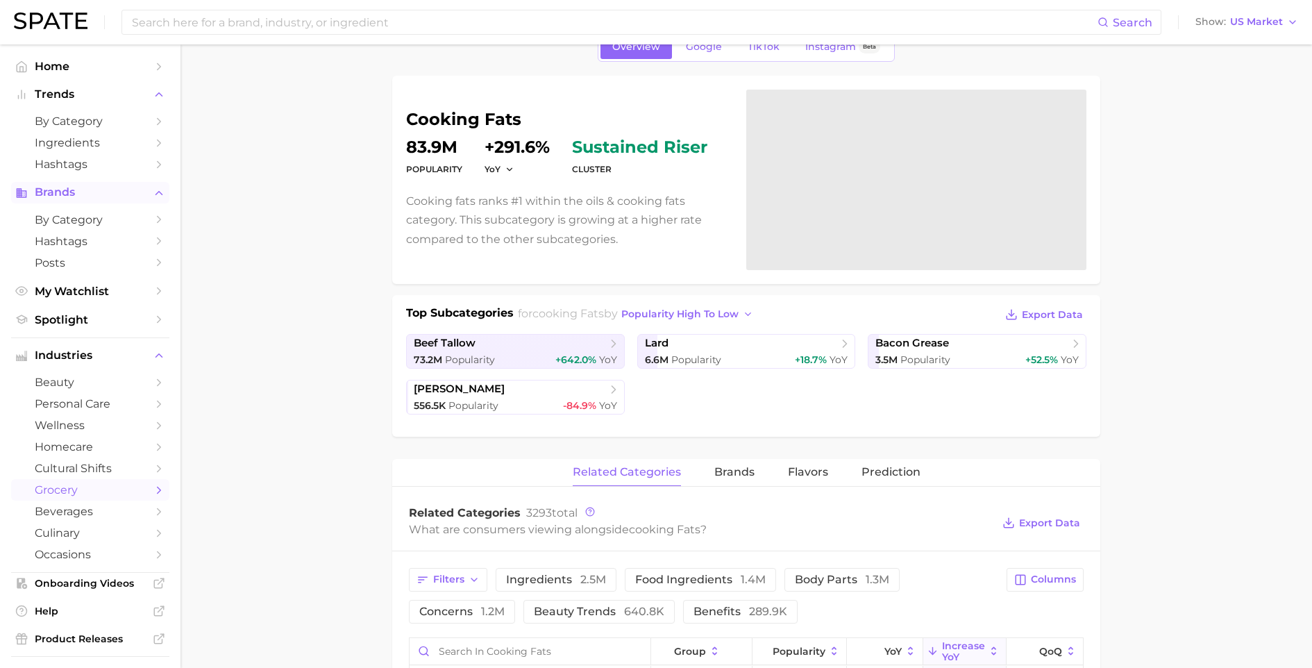
scroll to position [35, 0]
